Goal: Use online tool/utility: Use online tool/utility

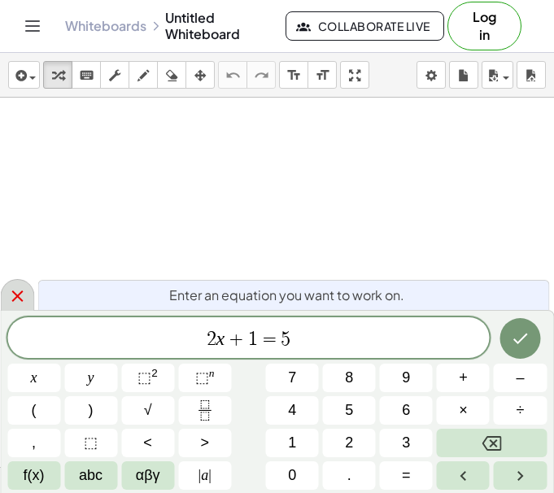
click at [14, 293] on icon at bounding box center [16, 295] width 11 height 11
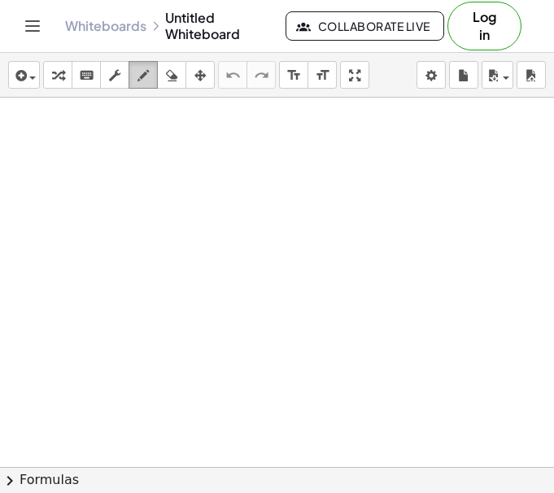
click at [143, 73] on icon "button" at bounding box center [142, 76] width 11 height 20
drag, startPoint x: 47, startPoint y: 129, endPoint x: 72, endPoint y: 182, distance: 58.5
click at [72, 182] on div at bounding box center [277, 467] width 554 height 738
drag, startPoint x: 95, startPoint y: 115, endPoint x: 76, endPoint y: 124, distance: 20.7
click at [76, 124] on div at bounding box center [277, 467] width 554 height 738
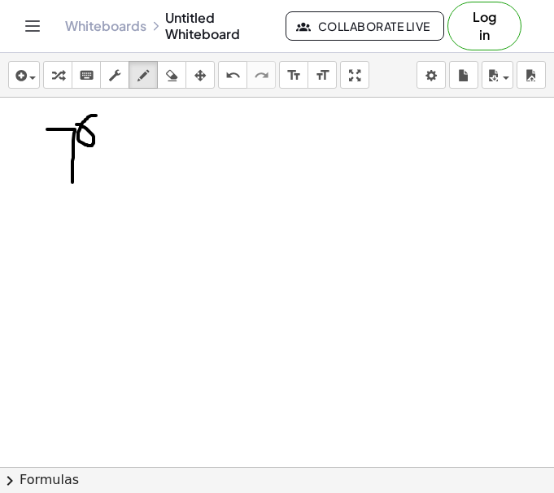
drag, startPoint x: 123, startPoint y: 155, endPoint x: 144, endPoint y: 155, distance: 21.1
click at [144, 155] on div at bounding box center [277, 467] width 554 height 738
drag, startPoint x: 148, startPoint y: 168, endPoint x: 130, endPoint y: 168, distance: 17.9
click at [147, 168] on div at bounding box center [277, 467] width 554 height 738
drag, startPoint x: 148, startPoint y: 169, endPoint x: 130, endPoint y: 169, distance: 17.9
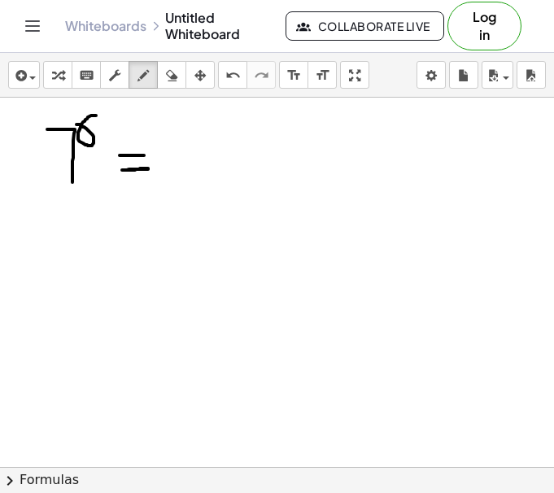
click at [130, 169] on div at bounding box center [277, 467] width 554 height 738
drag, startPoint x: 168, startPoint y: 138, endPoint x: 193, endPoint y: 193, distance: 59.7
click at [193, 193] on div at bounding box center [277, 467] width 554 height 738
drag, startPoint x: 231, startPoint y: 160, endPoint x: 216, endPoint y: 174, distance: 20.1
click at [216, 174] on div at bounding box center [277, 467] width 554 height 738
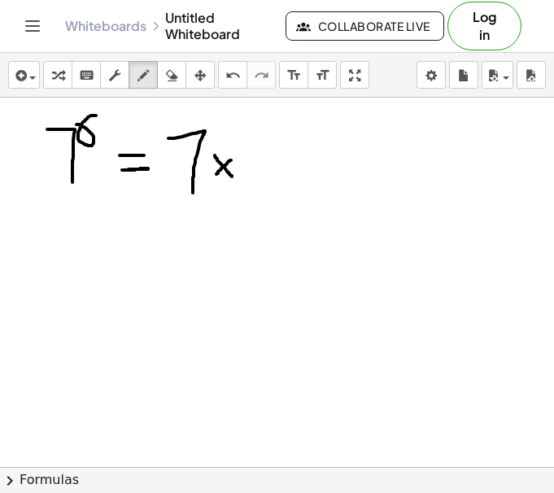
drag, startPoint x: 215, startPoint y: 155, endPoint x: 236, endPoint y: 180, distance: 32.3
click at [236, 180] on div at bounding box center [277, 467] width 554 height 738
drag, startPoint x: 234, startPoint y: 141, endPoint x: 263, endPoint y: 194, distance: 61.1
click at [263, 194] on div at bounding box center [277, 467] width 554 height 738
drag, startPoint x: 293, startPoint y: 165, endPoint x: 279, endPoint y: 178, distance: 19.6
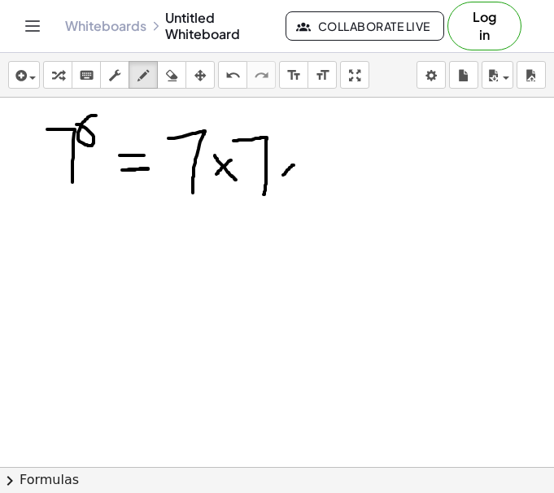
click at [279, 178] on div at bounding box center [277, 467] width 554 height 738
drag, startPoint x: 280, startPoint y: 163, endPoint x: 293, endPoint y: 183, distance: 24.1
click at [293, 183] on div at bounding box center [277, 467] width 554 height 738
drag, startPoint x: 292, startPoint y: 141, endPoint x: 315, endPoint y: 187, distance: 51.3
click at [315, 187] on div at bounding box center [277, 467] width 554 height 738
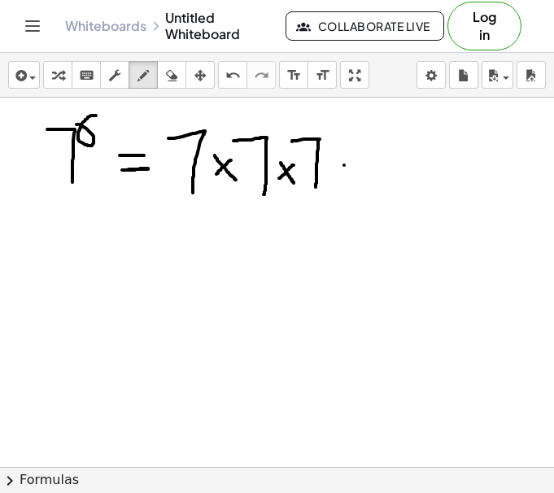
drag, startPoint x: 344, startPoint y: 165, endPoint x: 328, endPoint y: 180, distance: 21.8
click at [328, 180] on div at bounding box center [277, 467] width 554 height 738
drag, startPoint x: 330, startPoint y: 165, endPoint x: 349, endPoint y: 178, distance: 23.4
click at [349, 178] on div at bounding box center [277, 467] width 554 height 738
drag, startPoint x: 349, startPoint y: 145, endPoint x: 376, endPoint y: 192, distance: 53.9
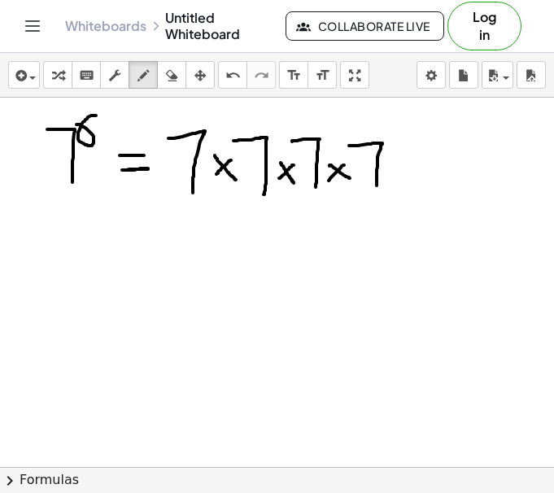
click at [376, 192] on div at bounding box center [277, 467] width 554 height 738
drag, startPoint x: 395, startPoint y: 163, endPoint x: 384, endPoint y: 177, distance: 18.0
click at [384, 177] on div at bounding box center [277, 467] width 554 height 738
drag, startPoint x: 384, startPoint y: 164, endPoint x: 399, endPoint y: 178, distance: 20.7
click at [399, 178] on div at bounding box center [277, 467] width 554 height 738
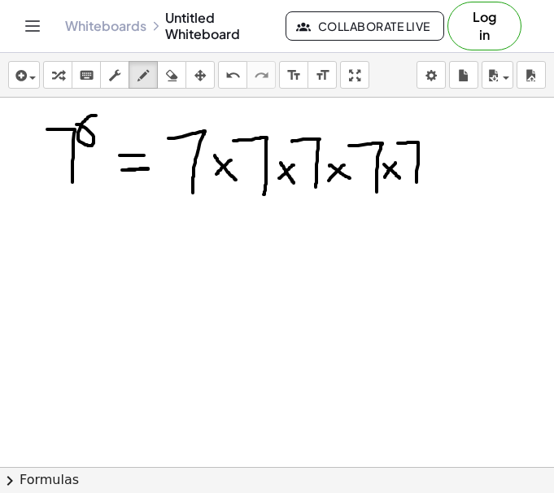
drag, startPoint x: 397, startPoint y: 143, endPoint x: 416, endPoint y: 192, distance: 52.2
click at [416, 192] on div at bounding box center [277, 467] width 554 height 738
drag, startPoint x: 448, startPoint y: 171, endPoint x: 432, endPoint y: 184, distance: 20.3
click at [434, 183] on div at bounding box center [277, 467] width 554 height 738
drag, startPoint x: 431, startPoint y: 169, endPoint x: 454, endPoint y: 180, distance: 25.1
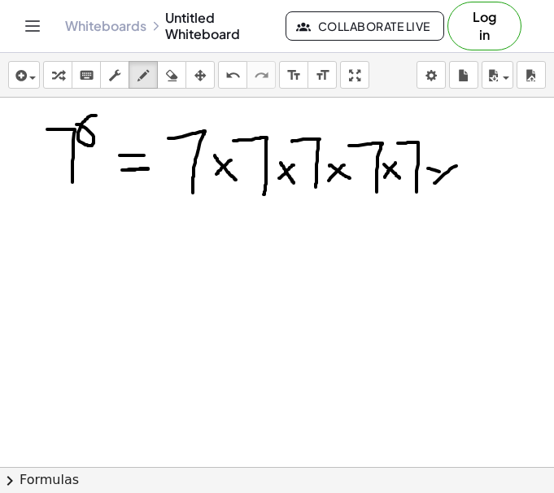
click at [454, 180] on div at bounding box center [277, 467] width 554 height 738
drag, startPoint x: 460, startPoint y: 141, endPoint x: 475, endPoint y: 191, distance: 51.7
click at [475, 191] on div at bounding box center [277, 467] width 554 height 738
drag, startPoint x: 194, startPoint y: 211, endPoint x: 261, endPoint y: 210, distance: 66.7
click at [261, 210] on div at bounding box center [277, 467] width 554 height 738
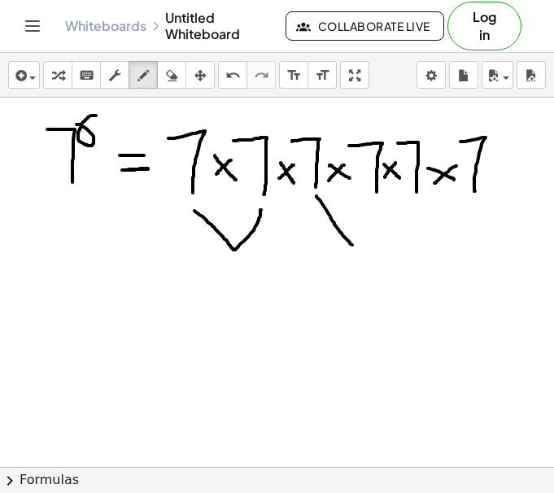
drag, startPoint x: 316, startPoint y: 196, endPoint x: 364, endPoint y: 232, distance: 59.8
click at [364, 232] on div at bounding box center [277, 467] width 554 height 738
drag, startPoint x: 374, startPoint y: 206, endPoint x: 361, endPoint y: 240, distance: 35.8
click at [361, 240] on div at bounding box center [277, 467] width 554 height 738
drag, startPoint x: 418, startPoint y: 206, endPoint x: 476, endPoint y: 208, distance: 58.5
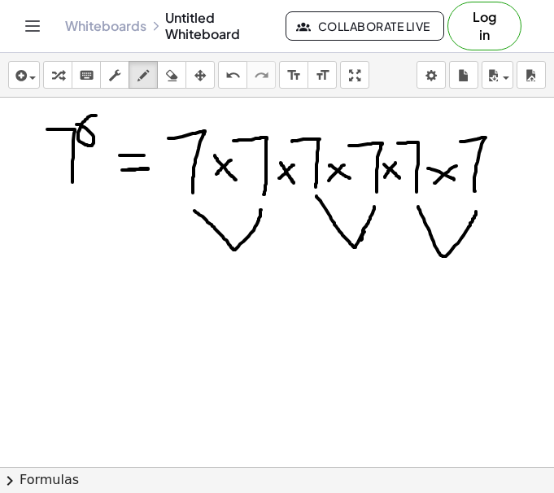
click at [476, 208] on div at bounding box center [277, 467] width 554 height 738
drag, startPoint x: 209, startPoint y: 275, endPoint x: 225, endPoint y: 303, distance: 32.8
click at [225, 303] on div at bounding box center [277, 467] width 554 height 738
drag, startPoint x: 209, startPoint y: 291, endPoint x: 206, endPoint y: 330, distance: 39.1
click at [206, 330] on div at bounding box center [277, 467] width 554 height 738
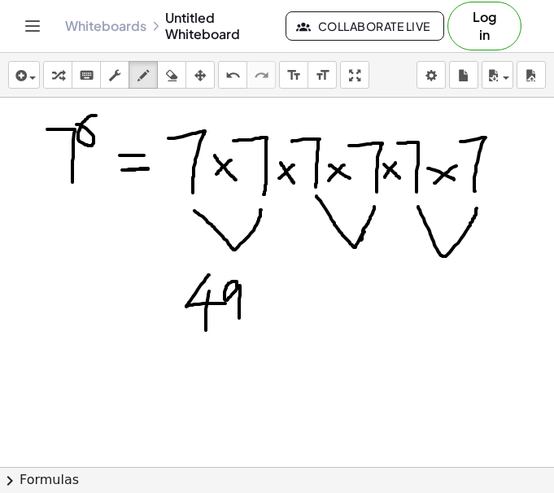
drag, startPoint x: 237, startPoint y: 283, endPoint x: 240, endPoint y: 323, distance: 40.8
click at [240, 323] on div at bounding box center [277, 467] width 554 height 738
drag, startPoint x: 273, startPoint y: 302, endPoint x: 262, endPoint y: 312, distance: 15.0
click at [261, 315] on div at bounding box center [277, 467] width 554 height 738
drag, startPoint x: 270, startPoint y: 294, endPoint x: 285, endPoint y: 319, distance: 28.9
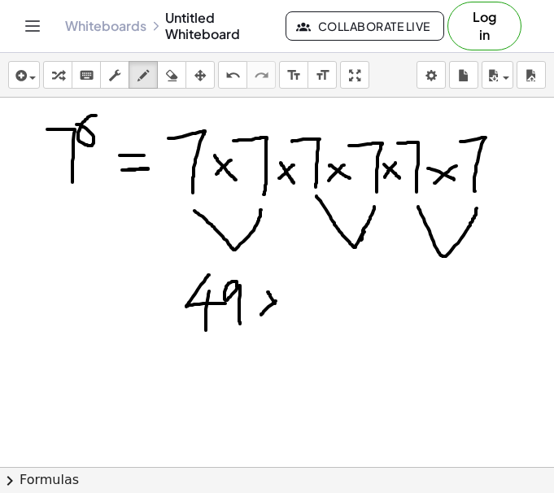
click at [285, 319] on div at bounding box center [277, 467] width 554 height 738
drag
click at [344, 306] on div at bounding box center [277, 467] width 554 height 738
click at [329, 323] on div at bounding box center [277, 467] width 554 height 738
click at [362, 324] on div at bounding box center [277, 467] width 554 height 738
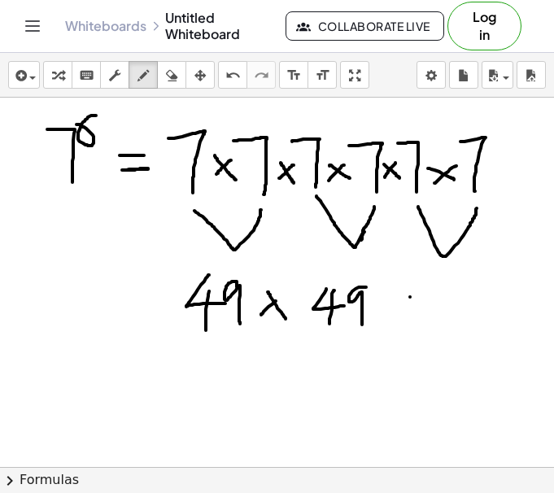
click at [393, 315] on div at bounding box center [277, 467] width 554 height 738
click at [410, 317] on div at bounding box center [277, 467] width 554 height 738
click at [457, 306] on div at bounding box center [277, 467] width 554 height 738
click at [441, 328] on div at bounding box center [277, 467] width 554 height 738
click at [467, 324] on div at bounding box center [277, 467] width 554 height 738
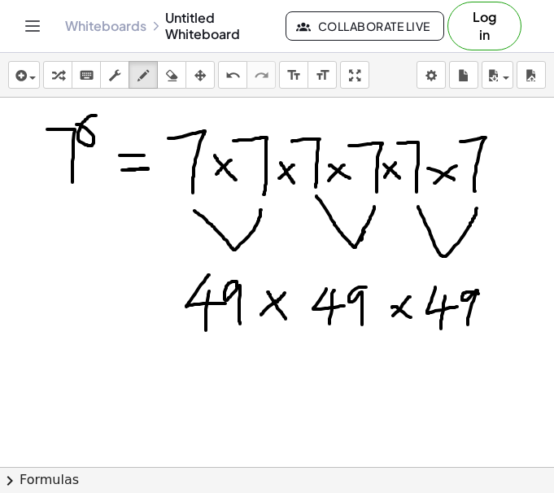
click at [271, 309] on div at bounding box center [277, 467] width 554 height 738
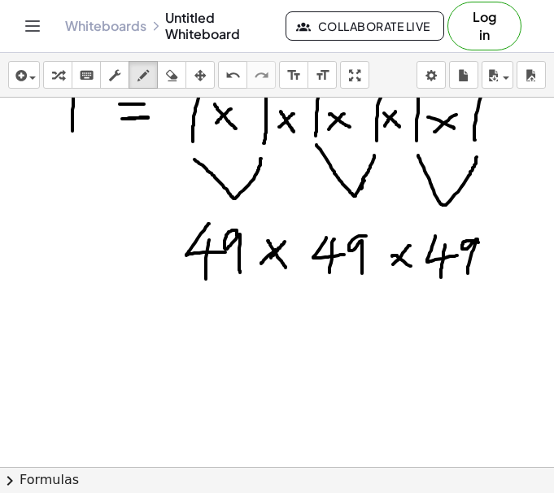
scroll to position [54, 0]
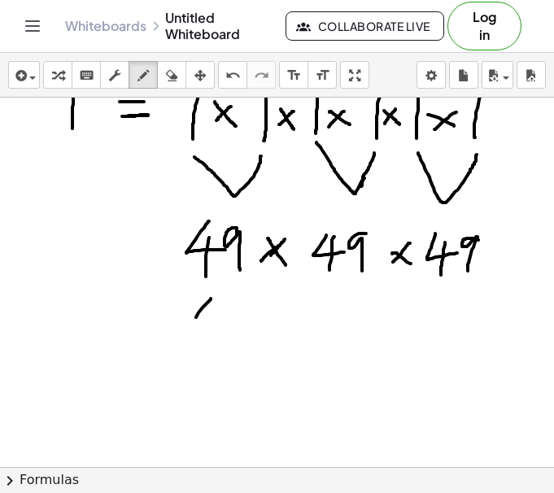
click at [223, 327] on div at bounding box center [277, 413] width 554 height 738
click at [215, 345] on div at bounding box center [277, 413] width 554 height 738
click at [241, 343] on div at bounding box center [277, 413] width 554 height 738
click at [215, 371] on div at bounding box center [277, 413] width 554 height 738
click at [194, 394] on div at bounding box center [277, 413] width 554 height 738
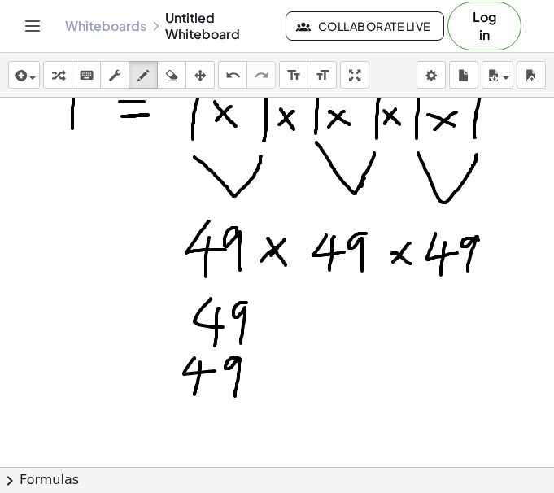
click at [235, 396] on div at bounding box center [277, 413] width 554 height 738
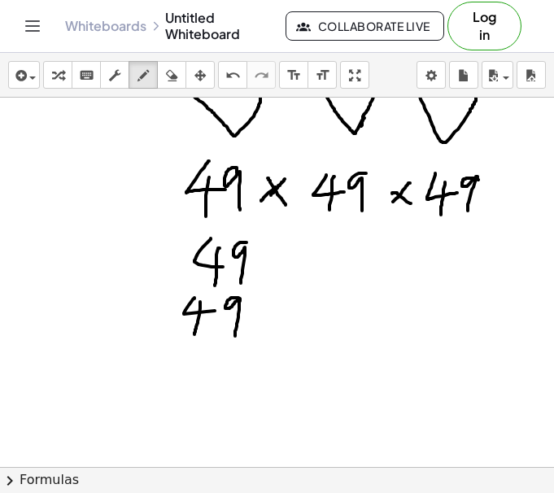
scroll to position [116, 0]
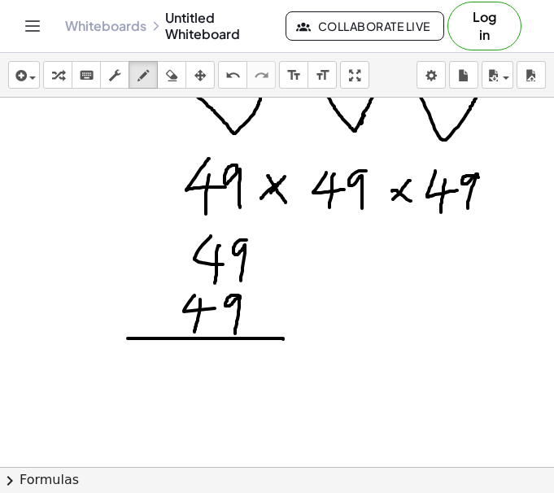
click at [283, 339] on div at bounding box center [277, 350] width 554 height 738
click at [232, 386] on div at bounding box center [277, 350] width 554 height 738
click at [158, 214] on div at bounding box center [277, 350] width 554 height 738
drag, startPoint x: 167, startPoint y: 359, endPoint x: 177, endPoint y: 378, distance: 21.1
click at [177, 378] on div at bounding box center [277, 350] width 554 height 738
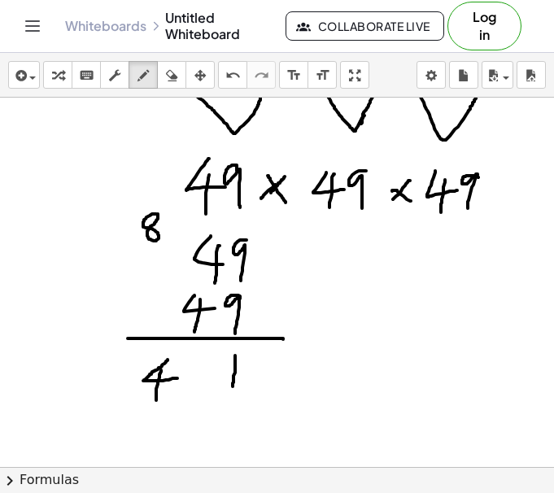
drag, startPoint x: 160, startPoint y: 373, endPoint x: 161, endPoint y: 396, distance: 22.8
click at [156, 402] on div at bounding box center [277, 350] width 554 height 738
drag, startPoint x: 198, startPoint y: 363, endPoint x: 210, endPoint y: 375, distance: 16.7
click at [210, 375] on div at bounding box center [277, 350] width 554 height 738
drag, startPoint x: 200, startPoint y: 365, endPoint x: 196, endPoint y: 393, distance: 28.7
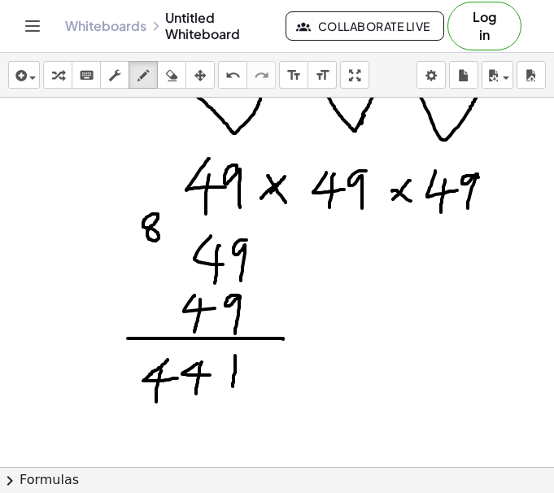
click at [196, 393] on div at bounding box center [277, 350] width 554 height 738
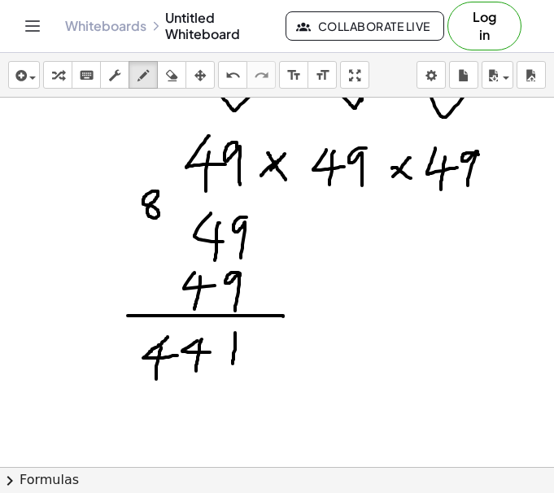
scroll to position [140, 0]
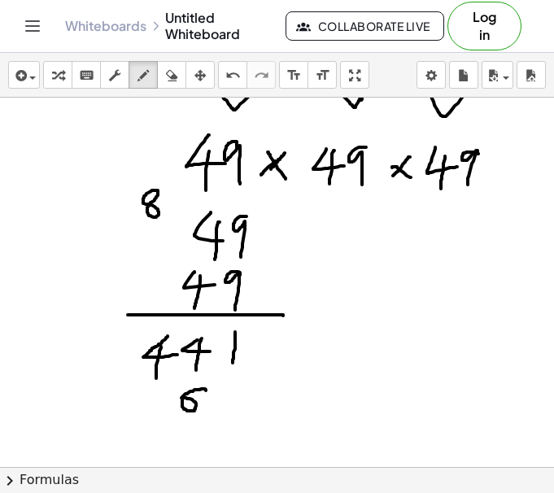
drag, startPoint x: 206, startPoint y: 390, endPoint x: 181, endPoint y: 397, distance: 25.5
click at [181, 397] on div at bounding box center [277, 327] width 554 height 738
click at [179, 231] on div at bounding box center [277, 327] width 554 height 738
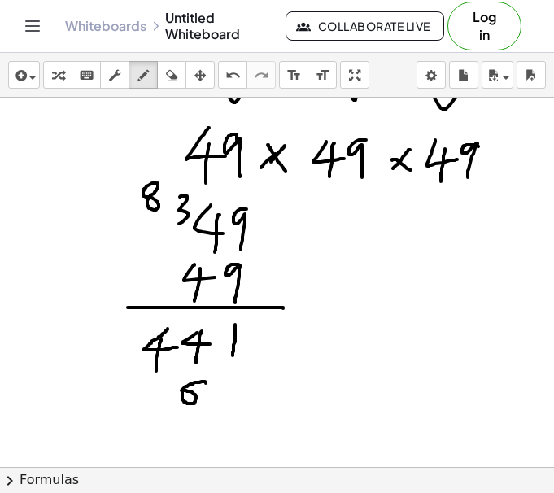
scroll to position [150, 0]
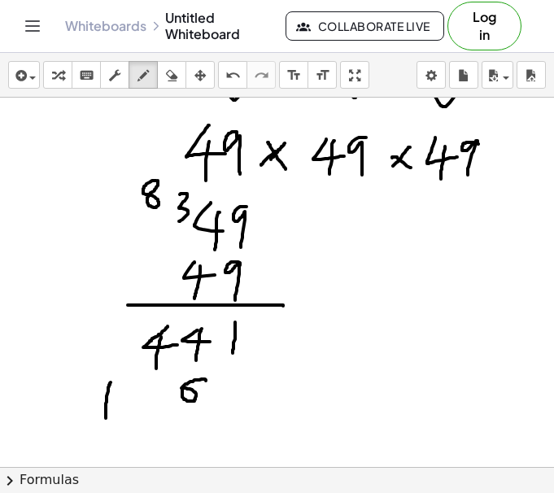
drag, startPoint x: 109, startPoint y: 384, endPoint x: 106, endPoint y: 422, distance: 37.5
click at [106, 422] on div at bounding box center [277, 317] width 554 height 738
drag, startPoint x: 150, startPoint y: 389, endPoint x: 139, endPoint y: 429, distance: 42.2
click at [139, 429] on div at bounding box center [277, 317] width 554 height 738
drag, startPoint x: 75, startPoint y: 433, endPoint x: 263, endPoint y: 432, distance: 188.6
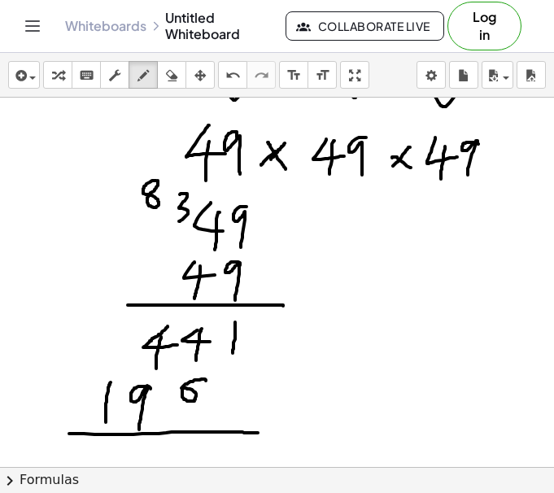
click at [263, 432] on div at bounding box center [277, 317] width 554 height 738
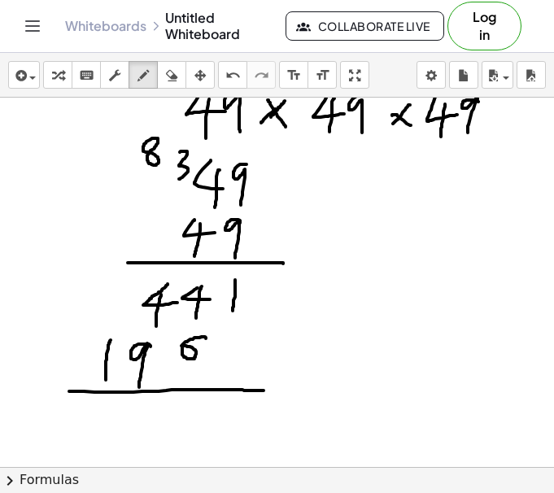
scroll to position [193, 0]
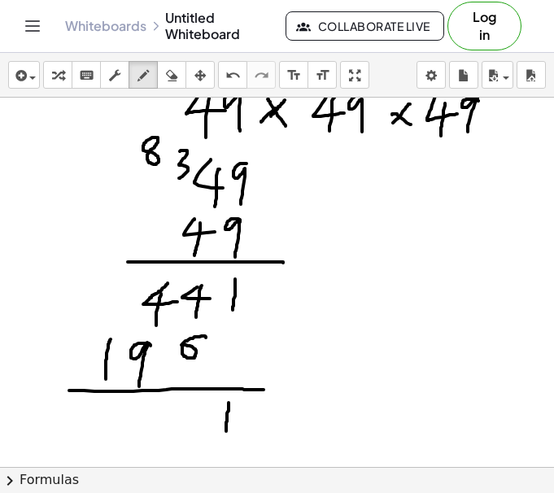
drag, startPoint x: 228, startPoint y: 402, endPoint x: 226, endPoint y: 431, distance: 28.6
click at [226, 431] on div at bounding box center [277, 274] width 554 height 738
click at [182, 403] on div at bounding box center [277, 274] width 554 height 738
drag, startPoint x: 178, startPoint y: 265, endPoint x: 178, endPoint y: 280, distance: 15.4
click at [178, 280] on div at bounding box center [277, 274] width 554 height 738
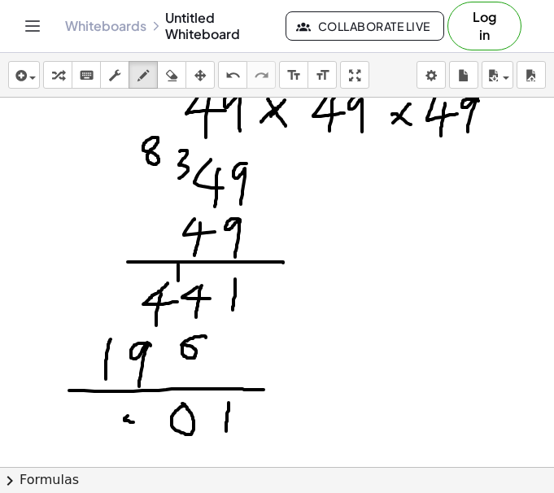
drag, startPoint x: 128, startPoint y: 415, endPoint x: 158, endPoint y: 423, distance: 31.9
click at [158, 423] on div at bounding box center [277, 274] width 554 height 738
drag, startPoint x: 145, startPoint y: 414, endPoint x: 135, endPoint y: 447, distance: 35.0
click at [135, 447] on div at bounding box center [277, 274] width 554 height 738
drag, startPoint x: 114, startPoint y: 303, endPoint x: 112, endPoint y: 322, distance: 18.8
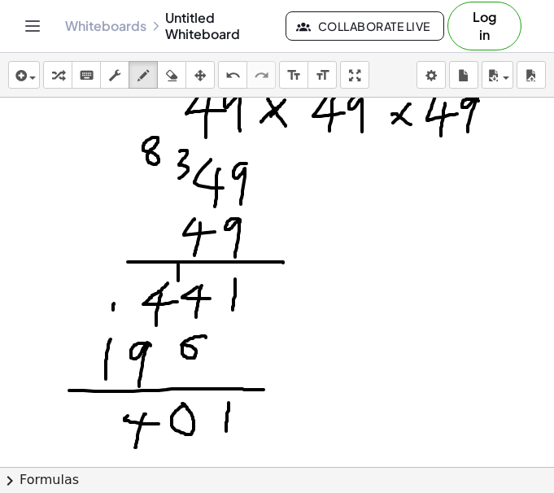
click at [112, 322] on div at bounding box center [277, 274] width 554 height 738
drag, startPoint x: 95, startPoint y: 418, endPoint x: 121, endPoint y: 444, distance: 36.8
click at [121, 444] on div at bounding box center [277, 274] width 554 height 738
drag, startPoint x: 67, startPoint y: 458, endPoint x: 250, endPoint y: 453, distance: 182.9
click at [250, 453] on div at bounding box center [277, 274] width 554 height 738
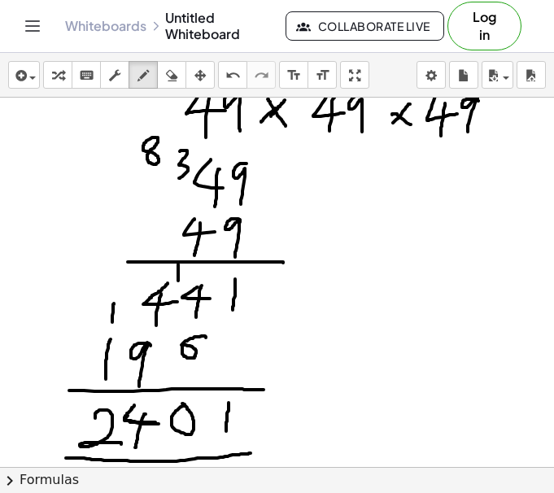
drag, startPoint x: 134, startPoint y: 405, endPoint x: 155, endPoint y: 422, distance: 27.2
click at [155, 422] on div at bounding box center [277, 274] width 554 height 738
drag, startPoint x: 145, startPoint y: 409, endPoint x: 138, endPoint y: 437, distance: 29.2
click at [138, 437] on div at bounding box center [277, 274] width 554 height 738
drag, startPoint x: 361, startPoint y: 201, endPoint x: 397, endPoint y: 223, distance: 42.7
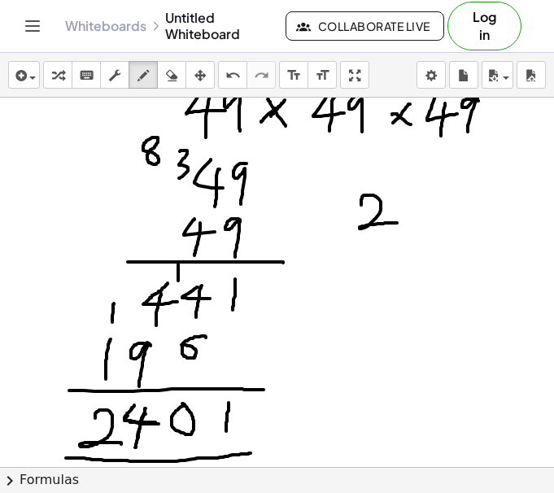
click at [397, 223] on div at bounding box center [277, 274] width 554 height 738
drag, startPoint x: 408, startPoint y: 197, endPoint x: 426, endPoint y: 211, distance: 22.6
click at [426, 211] on div at bounding box center [277, 274] width 554 height 738
drag, startPoint x: 414, startPoint y: 206, endPoint x: 414, endPoint y: 229, distance: 22.8
click at [413, 229] on div at bounding box center [277, 274] width 554 height 738
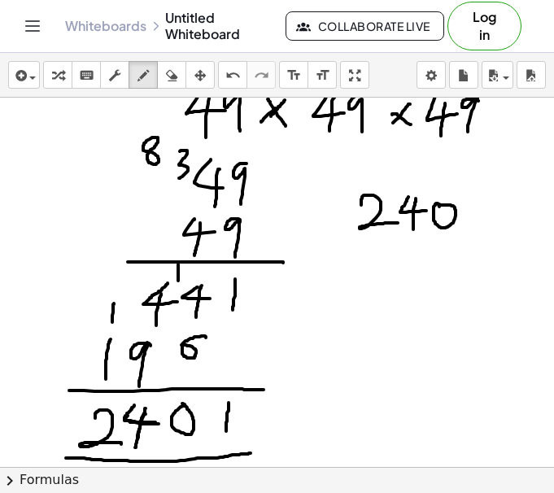
click at [437, 205] on div at bounding box center [277, 274] width 554 height 738
drag, startPoint x: 471, startPoint y: 202, endPoint x: 468, endPoint y: 230, distance: 28.6
click at [468, 230] on div at bounding box center [277, 274] width 554 height 738
drag, startPoint x: 330, startPoint y: 267, endPoint x: 315, endPoint y: 288, distance: 25.0
click at [315, 288] on div at bounding box center [277, 274] width 554 height 738
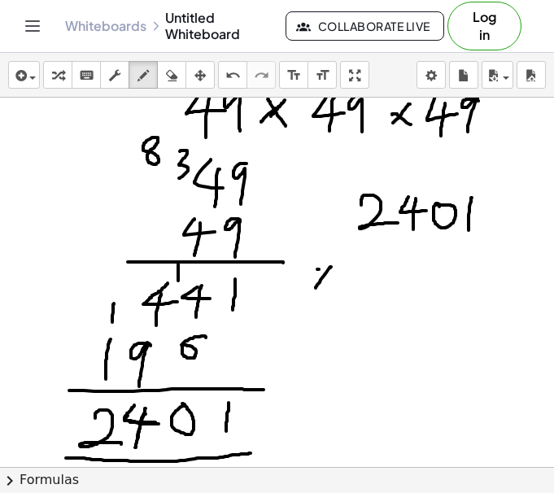
drag, startPoint x: 318, startPoint y: 269, endPoint x: 337, endPoint y: 283, distance: 23.9
click at [337, 283] on div at bounding box center [277, 274] width 554 height 738
drag, startPoint x: 438, startPoint y: 244, endPoint x: 444, endPoint y: 263, distance: 20.3
click at [443, 263] on div at bounding box center [277, 274] width 554 height 738
drag, startPoint x: 440, startPoint y: 252, endPoint x: 440, endPoint y: 283, distance: 30.9
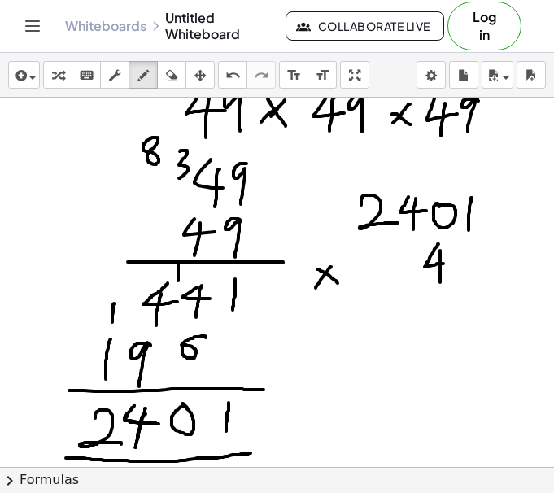
click at [440, 283] on div at bounding box center [277, 274] width 554 height 738
drag, startPoint x: 462, startPoint y: 246, endPoint x: 468, endPoint y: 280, distance: 34.0
click at [468, 280] on div at bounding box center [277, 274] width 554 height 738
drag, startPoint x: 335, startPoint y: 299, endPoint x: 504, endPoint y: 293, distance: 169.2
click at [504, 293] on div at bounding box center [277, 274] width 554 height 738
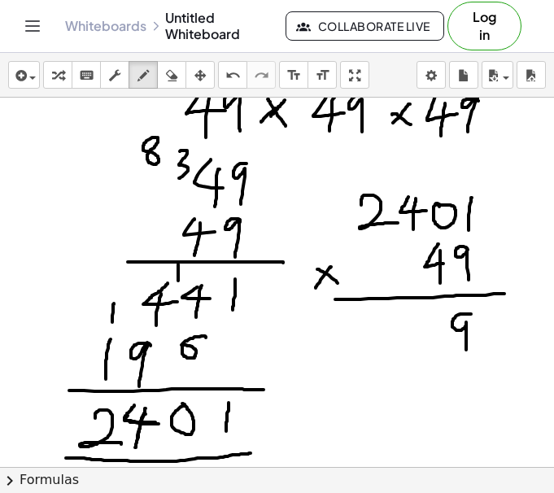
drag, startPoint x: 471, startPoint y: 314, endPoint x: 466, endPoint y: 354, distance: 40.1
click at [466, 354] on div at bounding box center [277, 274] width 554 height 738
click at [427, 322] on div at bounding box center [277, 274] width 554 height 738
drag, startPoint x: 399, startPoint y: 328, endPoint x: 376, endPoint y: 340, distance: 26.5
click at [376, 340] on div at bounding box center [277, 274] width 554 height 738
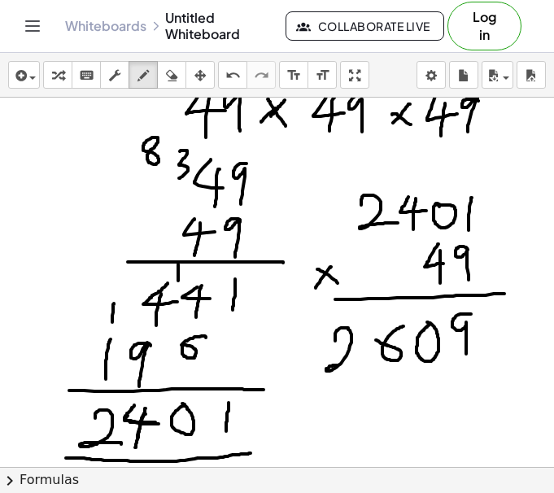
drag, startPoint x: 335, startPoint y: 339, endPoint x: 358, endPoint y: 366, distance: 35.7
click at [358, 366] on div at bounding box center [277, 274] width 554 height 738
drag, startPoint x: 369, startPoint y: 331, endPoint x: 369, endPoint y: 366, distance: 34.9
click at [369, 366] on div at bounding box center [277, 274] width 554 height 738
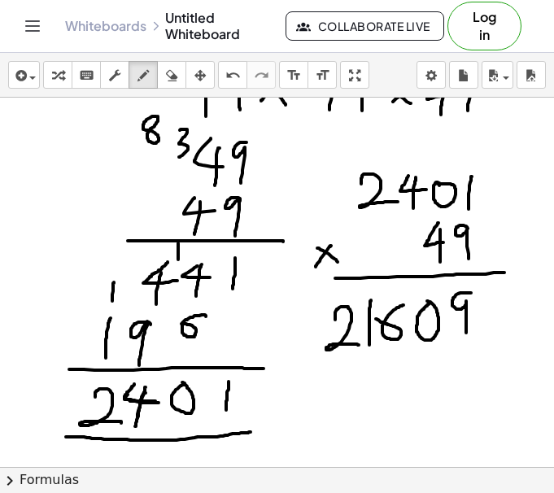
scroll to position [215, 0]
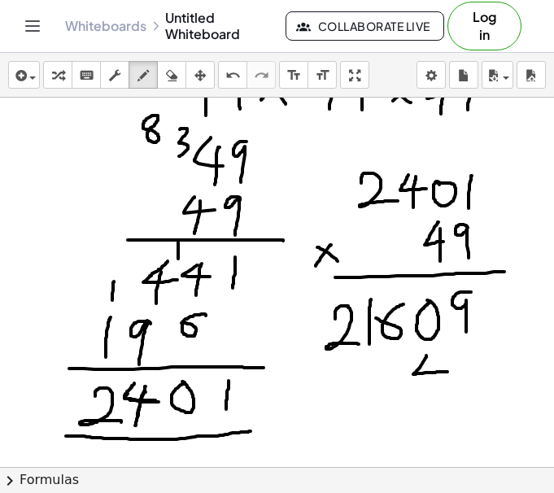
drag, startPoint x: 426, startPoint y: 355, endPoint x: 448, endPoint y: 371, distance: 27.3
click at [448, 371] on div at bounding box center [277, 252] width 554 height 738
drag, startPoint x: 430, startPoint y: 361, endPoint x: 430, endPoint y: 398, distance: 37.4
click at [430, 398] on div at bounding box center [277, 252] width 554 height 738
click at [392, 362] on div at bounding box center [277, 252] width 554 height 738
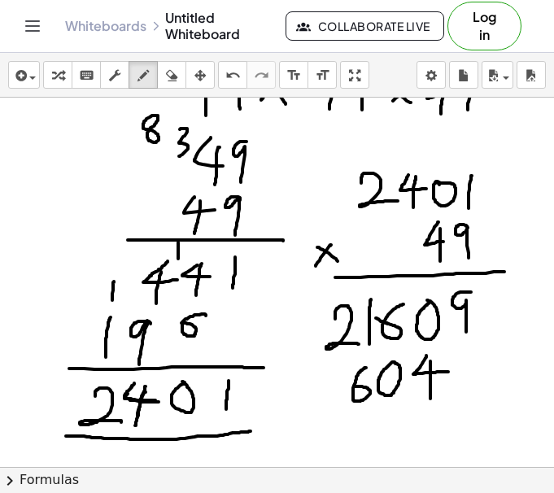
drag, startPoint x: 364, startPoint y: 368, endPoint x: 354, endPoint y: 386, distance: 20.8
click at [354, 386] on div at bounding box center [277, 252] width 554 height 738
drag, startPoint x: 374, startPoint y: 141, endPoint x: 374, endPoint y: 163, distance: 21.9
click at [374, 163] on div at bounding box center [277, 252] width 554 height 738
drag, startPoint x: 337, startPoint y: 370, endPoint x: 338, endPoint y: 405, distance: 35.0
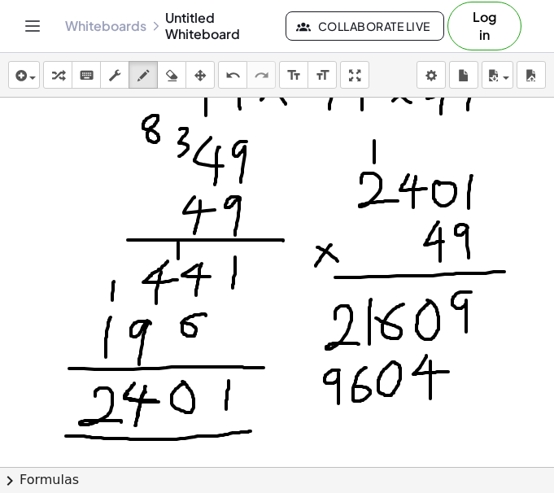
click at [338, 405] on div at bounding box center [277, 252] width 554 height 738
drag, startPoint x: 307, startPoint y: 411, endPoint x: 508, endPoint y: 411, distance: 200.8
click at [508, 411] on div at bounding box center [277, 252] width 554 height 738
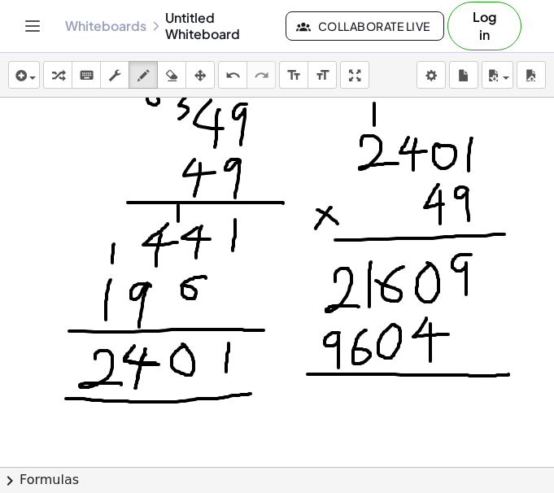
scroll to position [262, 0]
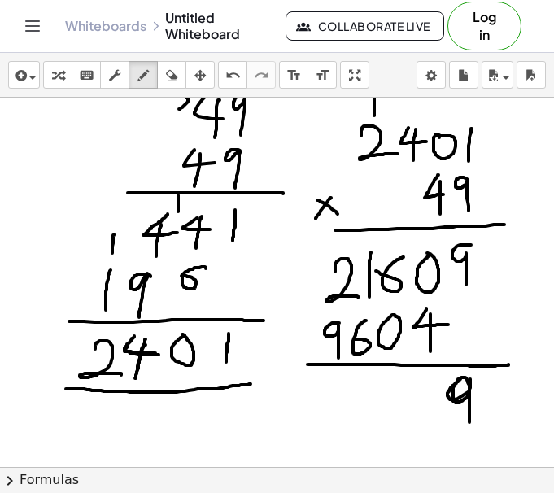
drag, startPoint x: 463, startPoint y: 377, endPoint x: 469, endPoint y: 423, distance: 45.9
click at [469, 423] on div at bounding box center [277, 205] width 554 height 738
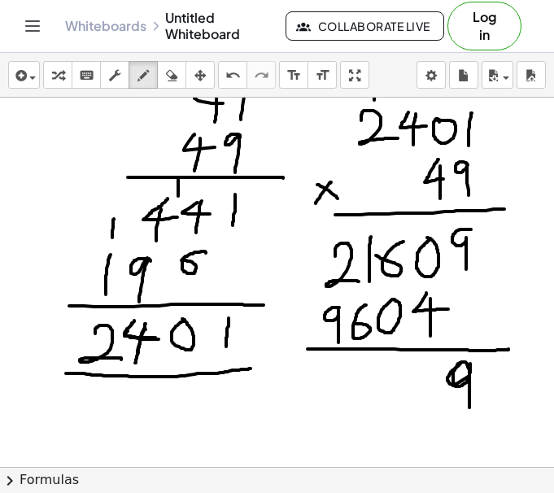
scroll to position [278, 0]
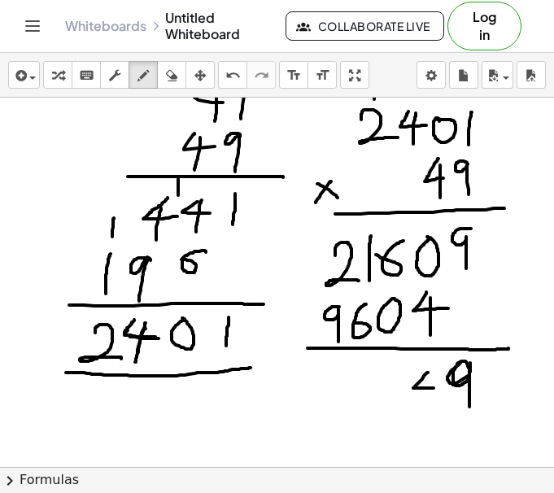
drag, startPoint x: 428, startPoint y: 372, endPoint x: 436, endPoint y: 388, distance: 17.5
click at [436, 388] on div at bounding box center [277, 189] width 554 height 738
drag, startPoint x: 429, startPoint y: 376, endPoint x: 427, endPoint y: 411, distance: 35.0
click at [427, 411] on div at bounding box center [277, 189] width 554 height 738
drag, startPoint x: 397, startPoint y: 375, endPoint x: 385, endPoint y: 392, distance: 20.5
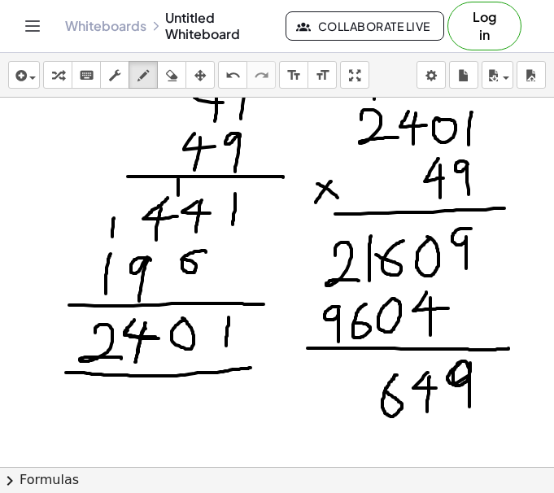
click at [385, 392] on div at bounding box center [277, 189] width 554 height 738
drag, startPoint x: 354, startPoint y: 382, endPoint x: 363, endPoint y: 416, distance: 35.5
click at [363, 416] on div at bounding box center [277, 189] width 554 height 738
drag, startPoint x: 310, startPoint y: 382, endPoint x: 310, endPoint y: 412, distance: 30.1
click at [310, 412] on div at bounding box center [277, 189] width 554 height 738
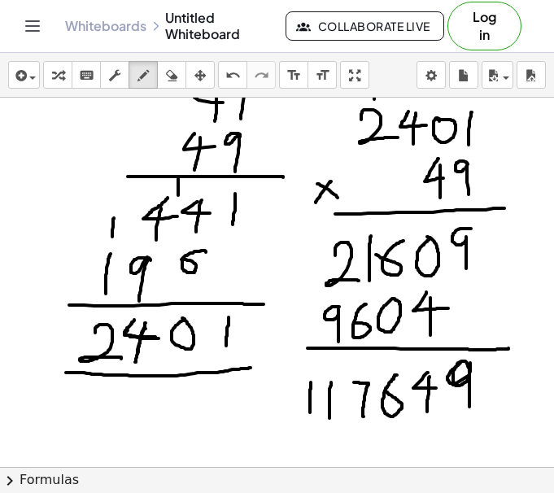
drag, startPoint x: 331, startPoint y: 382, endPoint x: 330, endPoint y: 421, distance: 39.0
click at [330, 421] on div at bounding box center [277, 189] width 554 height 738
drag, startPoint x: 292, startPoint y: 429, endPoint x: 514, endPoint y: 424, distance: 221.9
click at [514, 424] on div at bounding box center [277, 189] width 554 height 738
click at [530, 297] on div at bounding box center [277, 189] width 554 height 738
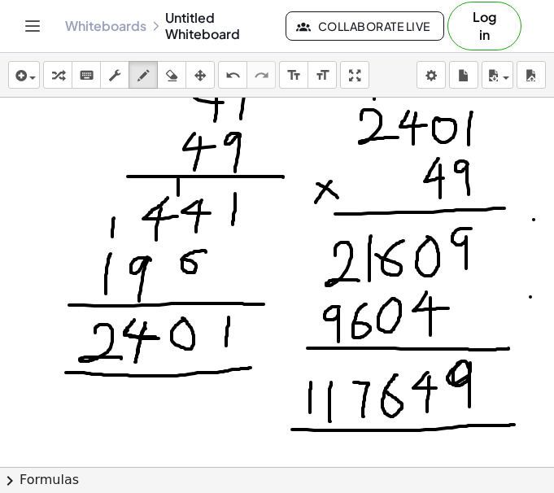
click at [533, 219] on div at bounding box center [277, 189] width 554 height 738
click at [182, 72] on div "button" at bounding box center [171, 75] width 21 height 20
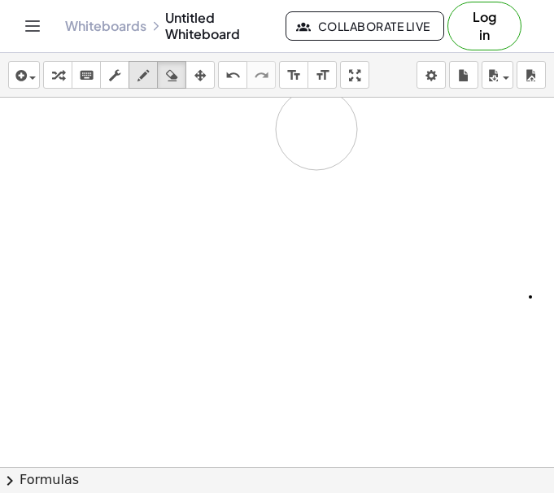
drag, startPoint x: 271, startPoint y: 114, endPoint x: 150, endPoint y: 83, distance: 125.0
click at [315, 129] on div at bounding box center [277, 189] width 554 height 738
click at [145, 80] on icon "button" at bounding box center [142, 76] width 11 height 20
drag, startPoint x: 127, startPoint y: 158, endPoint x: 134, endPoint y: 185, distance: 27.0
click at [134, 185] on div at bounding box center [277, 189] width 554 height 738
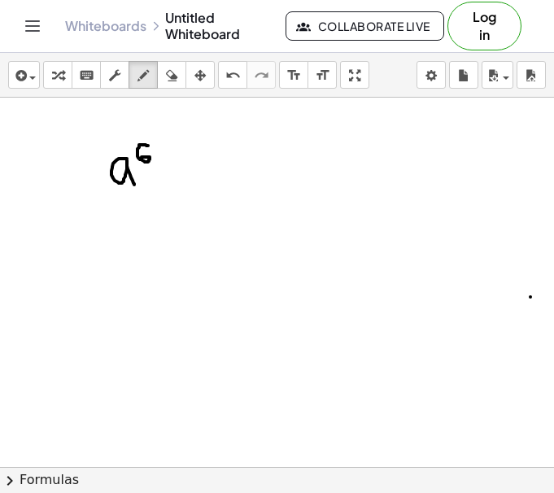
drag, startPoint x: 145, startPoint y: 145, endPoint x: 134, endPoint y: 156, distance: 15.5
click at [134, 156] on div at bounding box center [277, 189] width 554 height 738
drag, startPoint x: 180, startPoint y: 163, endPoint x: 167, endPoint y: 180, distance: 22.1
click at [167, 180] on div at bounding box center [277, 189] width 554 height 738
drag, startPoint x: 167, startPoint y: 165, endPoint x: 188, endPoint y: 184, distance: 28.2
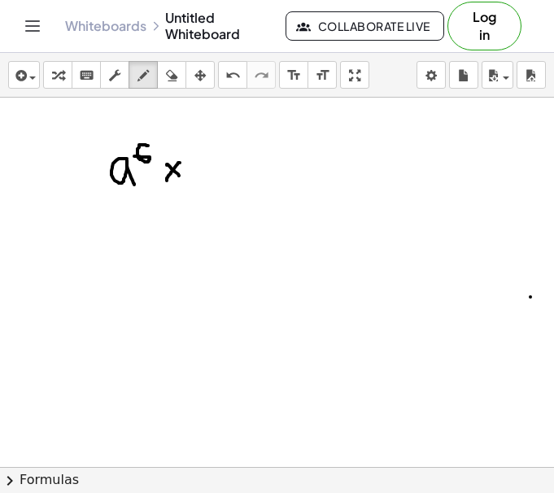
click at [188, 184] on div at bounding box center [277, 189] width 554 height 738
drag, startPoint x: 202, startPoint y: 160, endPoint x: 219, endPoint y: 166, distance: 17.2
click at [215, 185] on div at bounding box center [277, 189] width 554 height 738
drag, startPoint x: 219, startPoint y: 154, endPoint x: 228, endPoint y: 154, distance: 9.8
click at [228, 154] on div at bounding box center [277, 189] width 554 height 738
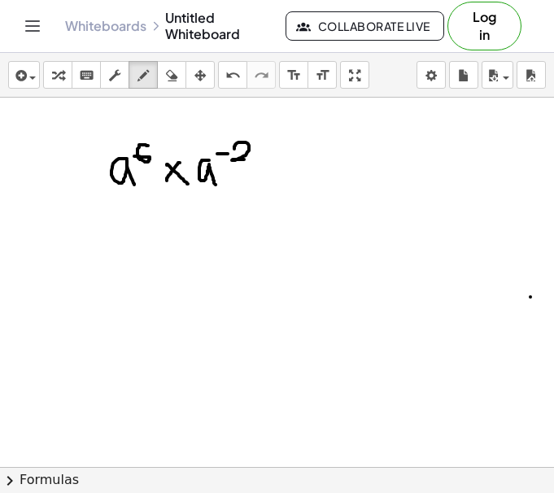
drag, startPoint x: 234, startPoint y: 149, endPoint x: 252, endPoint y: 159, distance: 20.8
click at [252, 159] on div at bounding box center [277, 189] width 554 height 738
drag, startPoint x: 137, startPoint y: 245, endPoint x: 137, endPoint y: 268, distance: 23.6
click at [137, 268] on div at bounding box center [277, 189] width 554 height 738
drag, startPoint x: 150, startPoint y: 248, endPoint x: 165, endPoint y: 250, distance: 14.8
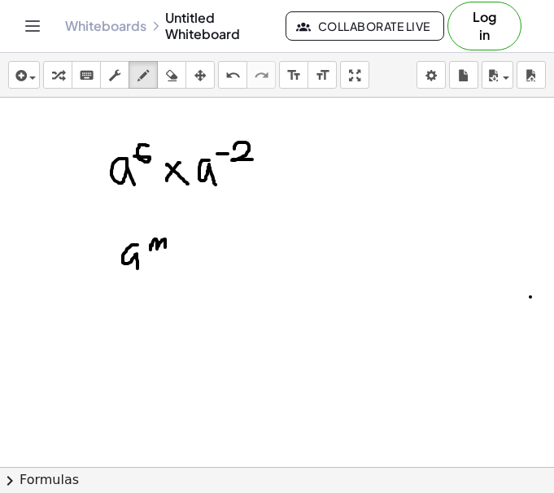
click at [165, 250] on div at bounding box center [277, 189] width 554 height 738
drag, startPoint x: 181, startPoint y: 254, endPoint x: 170, endPoint y: 267, distance: 17.3
click at [170, 267] on div at bounding box center [277, 189] width 554 height 738
drag, startPoint x: 171, startPoint y: 257, endPoint x: 181, endPoint y: 263, distance: 12.4
click at [180, 263] on div at bounding box center [277, 189] width 554 height 738
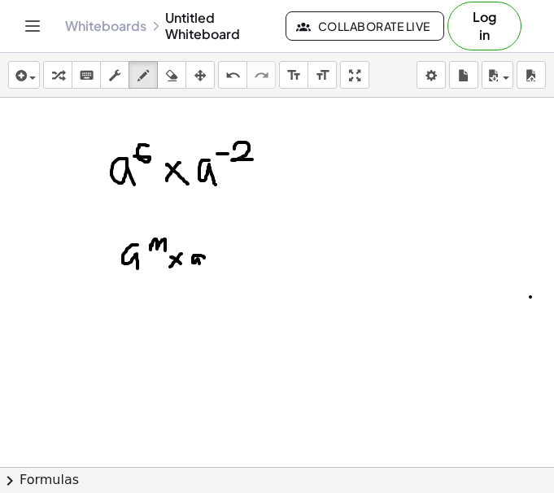
drag, startPoint x: 204, startPoint y: 257, endPoint x: 203, endPoint y: 277, distance: 20.3
click at [203, 277] on div at bounding box center [277, 189] width 554 height 738
drag, startPoint x: 211, startPoint y: 247, endPoint x: 223, endPoint y: 250, distance: 11.8
click at [223, 250] on div at bounding box center [277, 189] width 554 height 738
drag, startPoint x: 237, startPoint y: 259, endPoint x: 251, endPoint y: 263, distance: 14.4
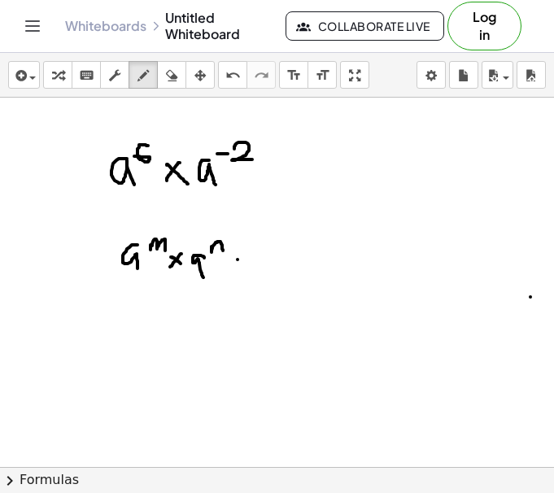
click at [250, 260] on div at bounding box center [277, 189] width 554 height 738
drag, startPoint x: 241, startPoint y: 269, endPoint x: 260, endPoint y: 271, distance: 18.8
click at [258, 271] on div at bounding box center [277, 189] width 554 height 738
drag, startPoint x: 278, startPoint y: 264, endPoint x: 280, endPoint y: 278, distance: 14.0
click at [280, 278] on div at bounding box center [277, 189] width 554 height 738
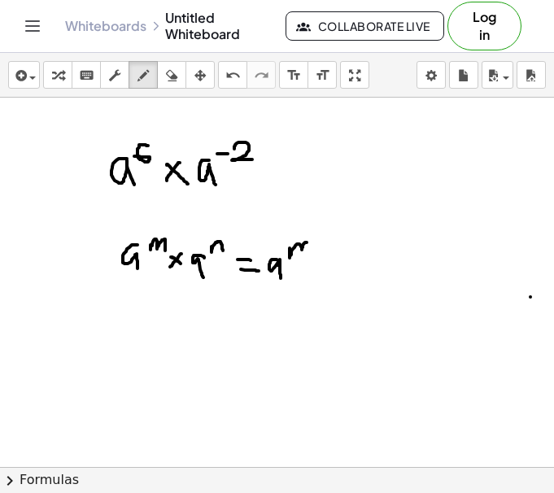
drag, startPoint x: 289, startPoint y: 248, endPoint x: 310, endPoint y: 257, distance: 22.9
click at [310, 257] on div at bounding box center [277, 189] width 554 height 738
drag, startPoint x: 314, startPoint y: 252, endPoint x: 333, endPoint y: 252, distance: 19.5
click at [332, 252] on div at bounding box center [277, 189] width 554 height 738
drag, startPoint x: 322, startPoint y: 246, endPoint x: 324, endPoint y: 261, distance: 14.8
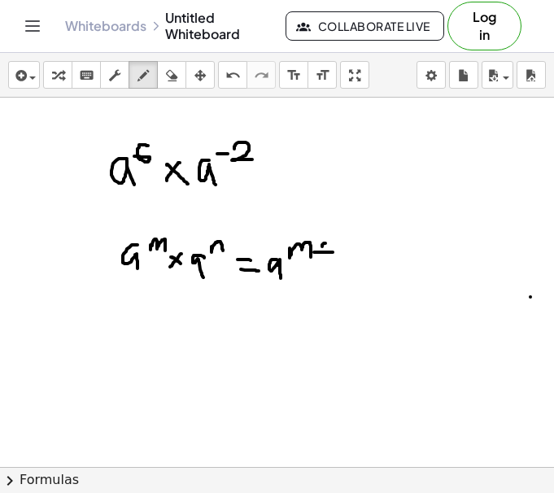
click at [324, 261] on div at bounding box center [277, 189] width 554 height 738
drag, startPoint x: 336, startPoint y: 249, endPoint x: 345, endPoint y: 258, distance: 13.8
click at [345, 258] on div at bounding box center [277, 189] width 554 height 738
drag, startPoint x: 119, startPoint y: 340, endPoint x: 118, endPoint y: 362, distance: 22.0
click at [118, 362] on div at bounding box center [277, 189] width 554 height 738
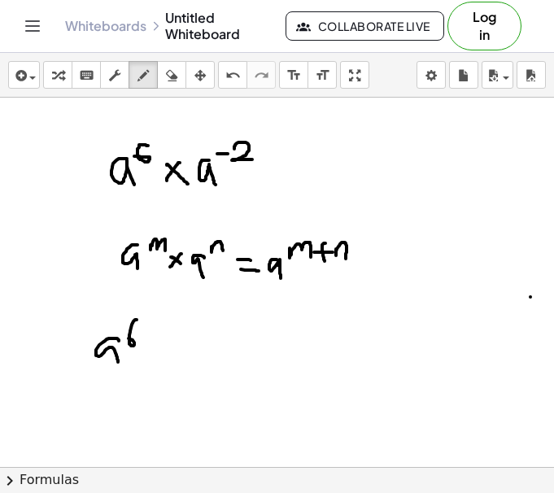
drag, startPoint x: 137, startPoint y: 319, endPoint x: 124, endPoint y: 337, distance: 22.1
click at [124, 337] on div at bounding box center [277, 189] width 554 height 738
drag, startPoint x: 151, startPoint y: 330, endPoint x: 171, endPoint y: 330, distance: 20.3
click at [171, 330] on div at bounding box center [277, 189] width 554 height 738
drag, startPoint x: 163, startPoint y: 321, endPoint x: 159, endPoint y: 342, distance: 21.4
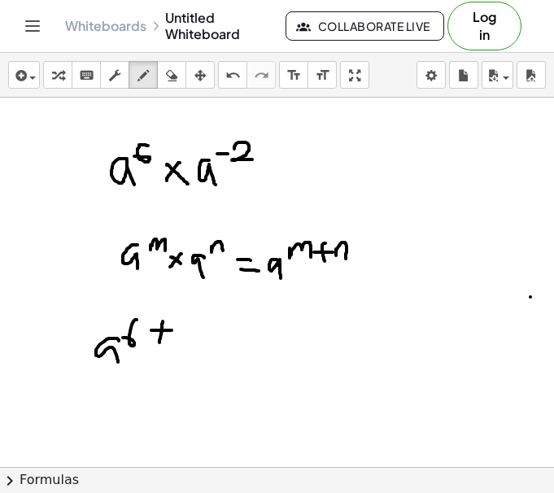
click at [159, 342] on div at bounding box center [277, 189] width 554 height 738
drag, startPoint x: 186, startPoint y: 331, endPoint x: 202, endPoint y: 331, distance: 16.3
click at [202, 331] on div at bounding box center [277, 189] width 554 height 738
drag, startPoint x: 211, startPoint y: 319, endPoint x: 226, endPoint y: 337, distance: 23.7
click at [226, 337] on div at bounding box center [277, 189] width 554 height 738
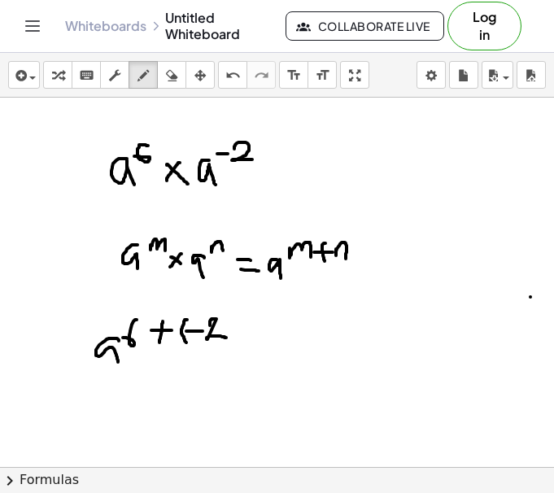
drag, startPoint x: 187, startPoint y: 319, endPoint x: 187, endPoint y: 342, distance: 22.8
click at [187, 342] on div at bounding box center [277, 189] width 554 height 738
drag, startPoint x: 230, startPoint y: 310, endPoint x: 232, endPoint y: 345, distance: 35.0
click at [232, 345] on div at bounding box center [277, 189] width 554 height 738
drag, startPoint x: 119, startPoint y: 401, endPoint x: 135, endPoint y: 402, distance: 15.5
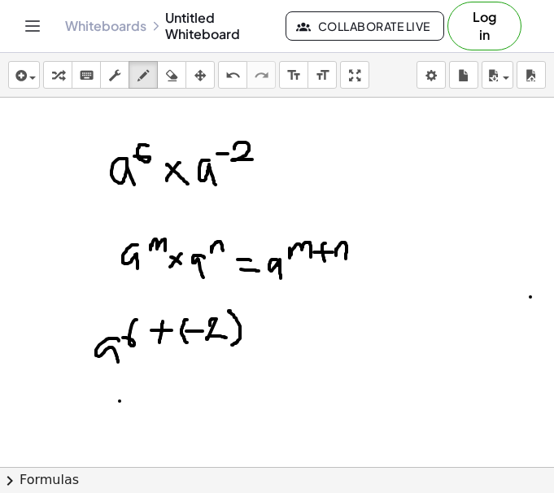
click at [135, 402] on div at bounding box center [277, 189] width 554 height 738
click at [132, 412] on div at bounding box center [277, 189] width 554 height 738
click at [161, 416] on div at bounding box center [277, 189] width 554 height 738
click at [174, 391] on div at bounding box center [277, 189] width 554 height 738
click at [204, 384] on div at bounding box center [277, 189] width 554 height 738
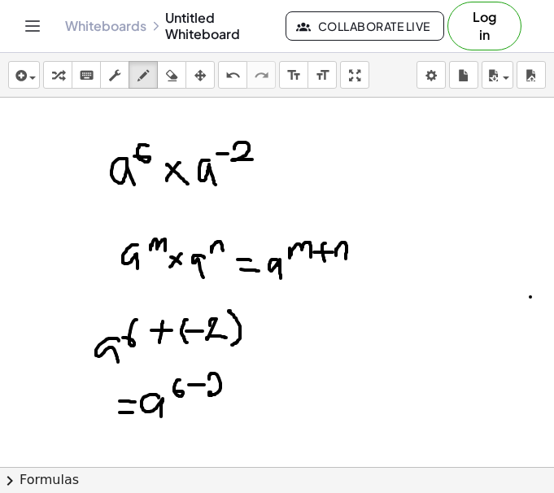
click at [234, 395] on div at bounding box center [277, 189] width 554 height 738
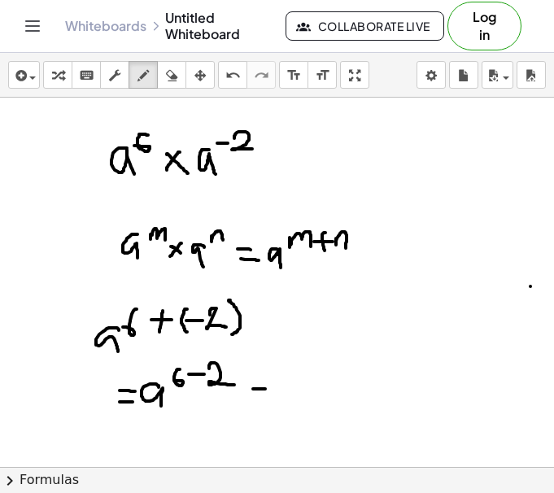
click at [266, 389] on div at bounding box center [277, 178] width 554 height 738
click at [267, 401] on div at bounding box center [277, 178] width 554 height 738
click at [300, 397] on div at bounding box center [277, 178] width 554 height 738
click at [314, 376] on div at bounding box center [277, 178] width 554 height 738
click at [305, 388] on div at bounding box center [277, 178] width 554 height 738
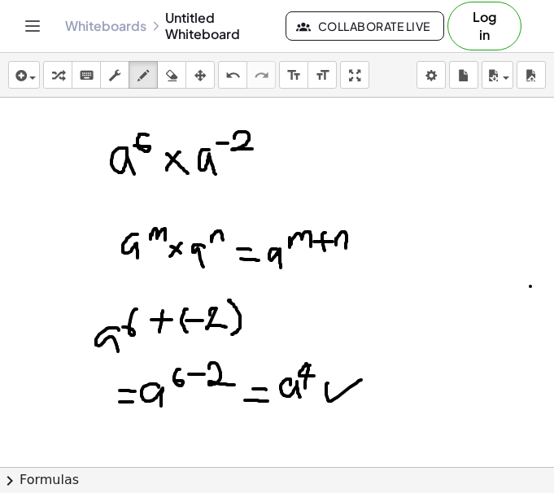
click at [362, 378] on div at bounding box center [277, 178] width 554 height 738
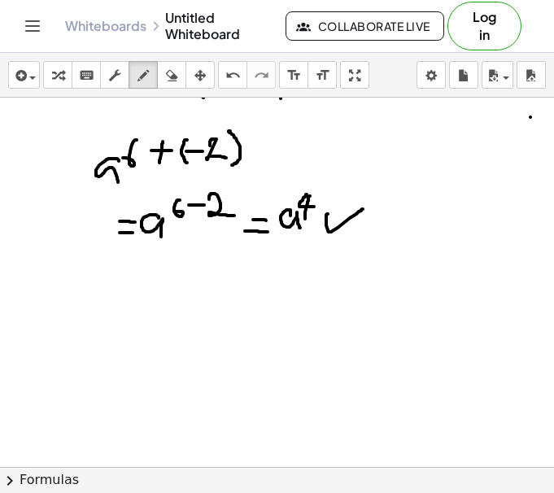
scroll to position [460, 0]
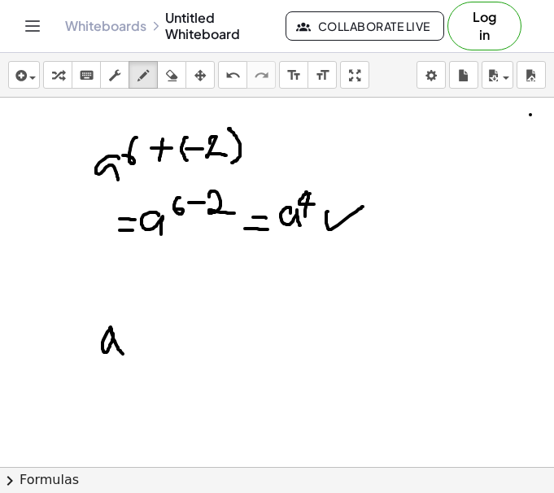
click at [124, 354] on div at bounding box center [277, 191] width 554 height 1107
click at [119, 338] on div at bounding box center [277, 191] width 554 height 1107
click at [144, 350] on div at bounding box center [277, 191] width 554 height 1107
click at [167, 354] on div at bounding box center [277, 191] width 554 height 1107
click at [185, 358] on div at bounding box center [277, 191] width 554 height 1107
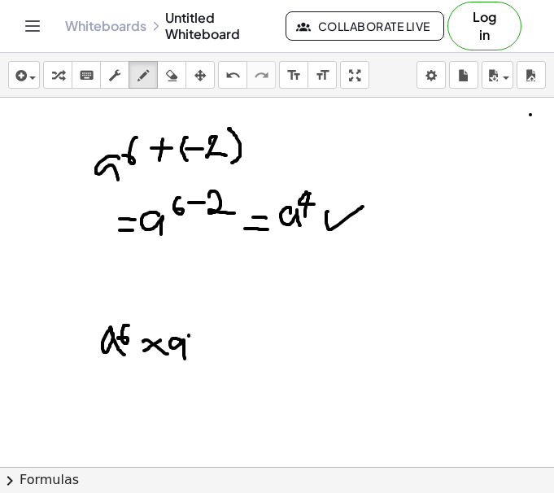
click at [200, 335] on div at bounding box center [277, 191] width 554 height 1107
click at [225, 336] on div at bounding box center [277, 191] width 554 height 1107
click at [228, 349] on div at bounding box center [277, 191] width 554 height 1107
click at [236, 358] on div at bounding box center [277, 191] width 554 height 1107
click at [274, 362] on div at bounding box center [277, 191] width 554 height 1107
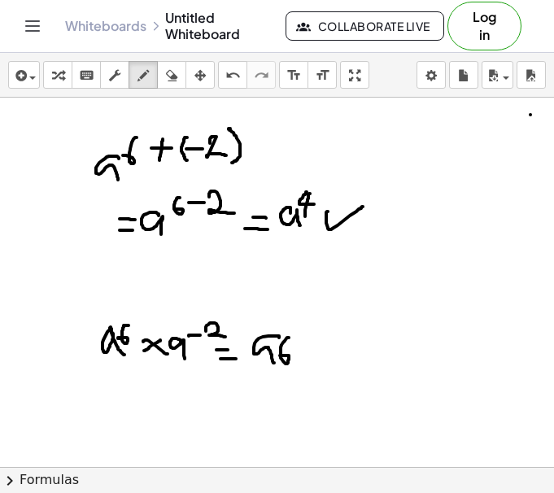
click at [280, 355] on div at bounding box center [277, 191] width 554 height 1107
click at [231, 75] on icon "undo" at bounding box center [232, 76] width 15 height 20
click at [282, 336] on div at bounding box center [277, 191] width 554 height 1107
click at [299, 358] on div at bounding box center [277, 191] width 554 height 1107
click at [314, 362] on div at bounding box center [277, 191] width 554 height 1107
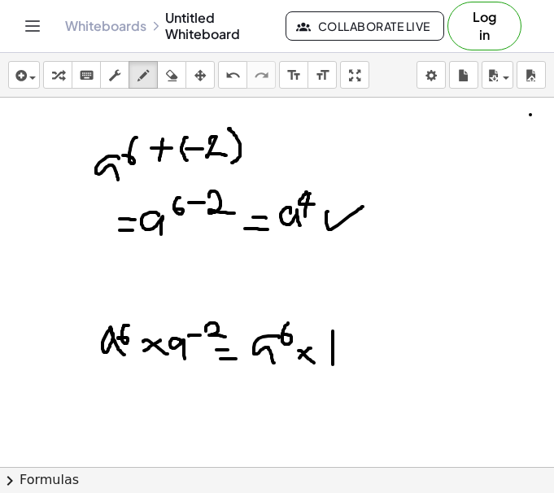
click at [332, 364] on div at bounding box center [277, 191] width 554 height 1107
click at [352, 368] on div at bounding box center [277, 191] width 554 height 1107
click at [338, 410] on div at bounding box center [277, 191] width 554 height 1107
click at [362, 385] on div at bounding box center [277, 191] width 554 height 1107
click at [141, 412] on div at bounding box center [277, 191] width 554 height 1107
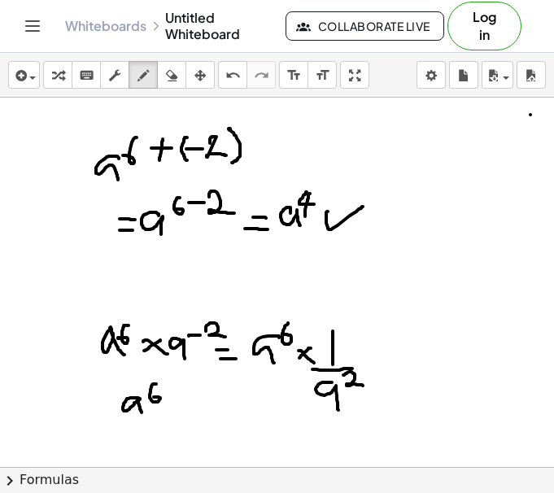
click at [153, 397] on div at bounding box center [277, 191] width 554 height 1107
click at [165, 424] on div at bounding box center [277, 191] width 554 height 1107
click at [137, 457] on div at bounding box center [277, 191] width 554 height 1107
click at [178, 439] on div at bounding box center [277, 191] width 554 height 1107
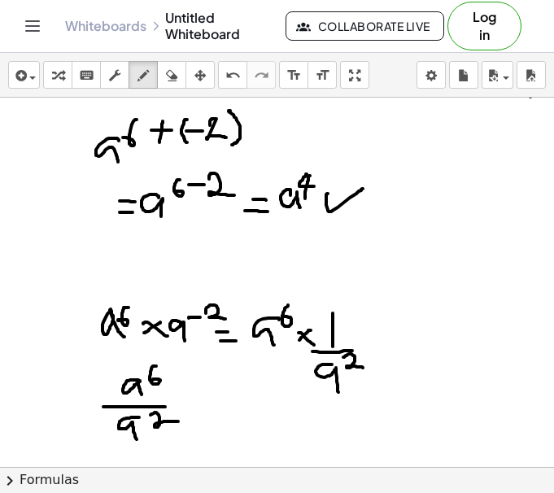
scroll to position [480, 0]
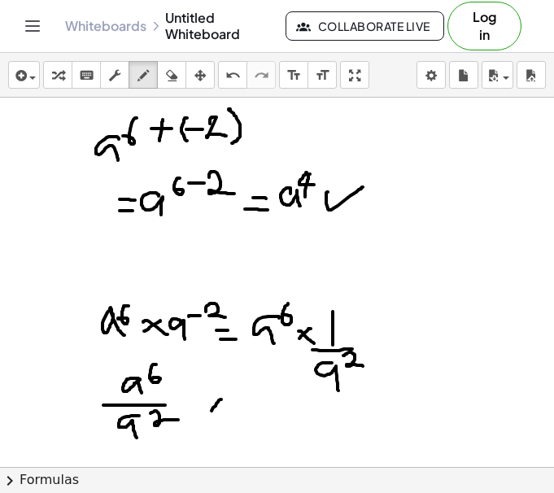
click at [211, 411] on div at bounding box center [277, 171] width 554 height 1107
click at [226, 417] on div at bounding box center [277, 171] width 554 height 1107
click at [246, 428] on div at bounding box center [277, 171] width 554 height 1107
click at [254, 402] on div at bounding box center [277, 171] width 554 height 1107
click at [289, 402] on div at bounding box center [277, 171] width 554 height 1107
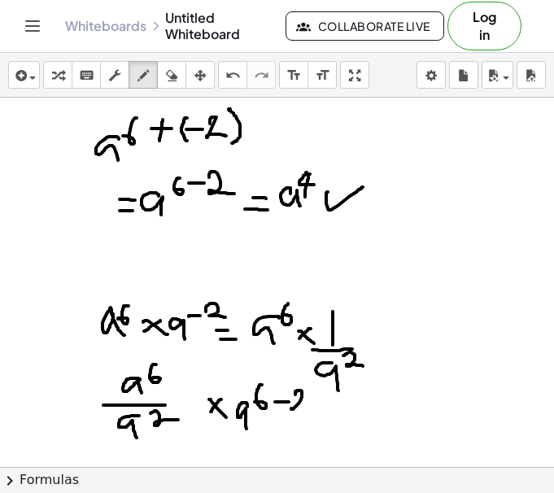
click at [307, 408] on div at bounding box center [277, 171] width 554 height 1107
click at [176, 76] on icon "button" at bounding box center [171, 76] width 11 height 20
click at [199, 389] on div at bounding box center [277, 171] width 554 height 1107
click at [143, 84] on icon "button" at bounding box center [142, 76] width 11 height 20
click at [203, 408] on div at bounding box center [277, 171] width 554 height 1107
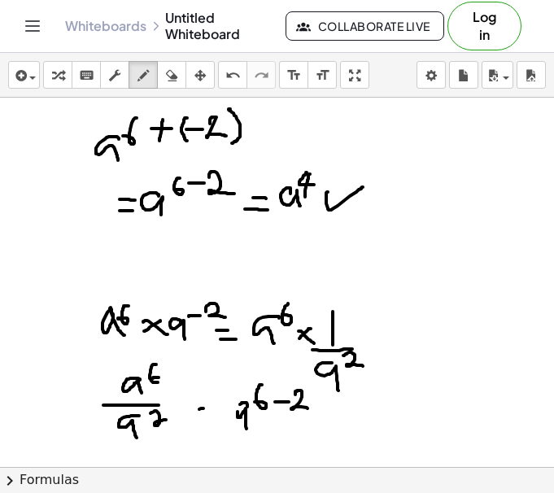
click at [203, 422] on div at bounding box center [277, 171] width 554 height 1107
click at [332, 417] on div at bounding box center [277, 171] width 554 height 1107
click at [345, 428] on div at bounding box center [277, 171] width 554 height 1107
click at [371, 437] on div at bounding box center [277, 171] width 554 height 1107
click at [395, 400] on div at bounding box center [277, 171] width 554 height 1107
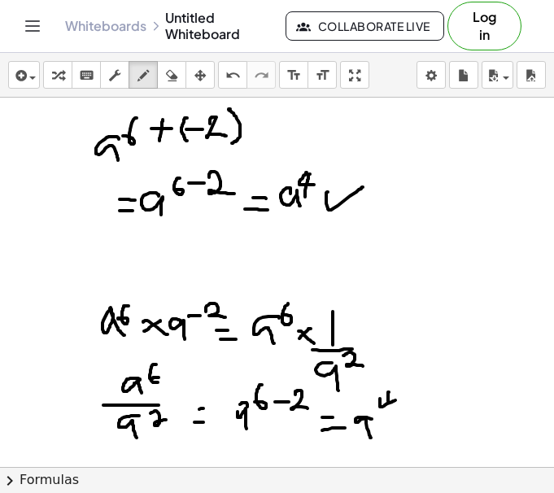
click at [388, 410] on div at bounding box center [277, 171] width 554 height 1107
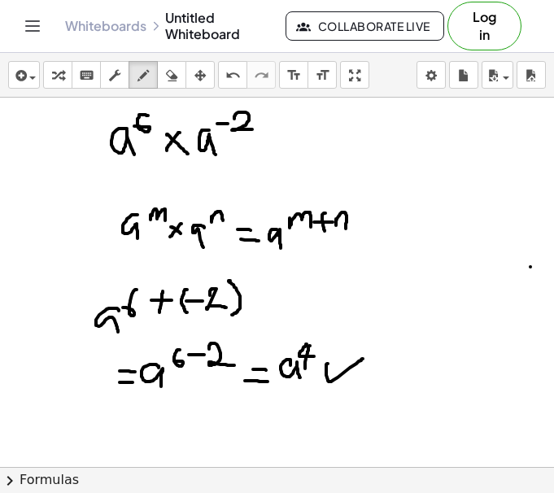
scroll to position [307, 0]
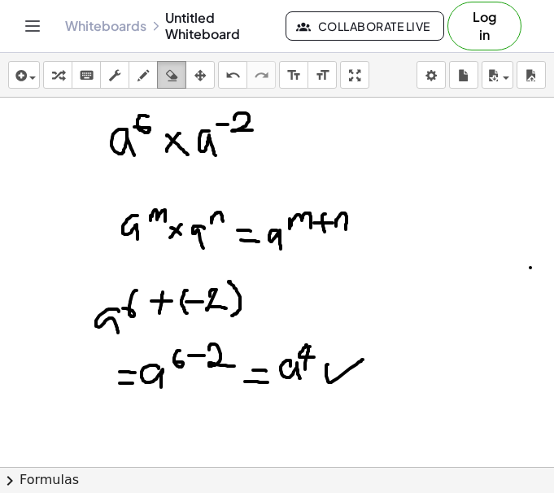
click at [165, 77] on div "button" at bounding box center [171, 75] width 21 height 20
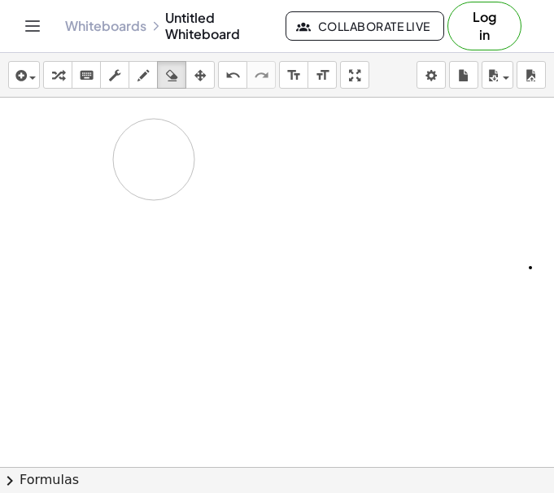
drag, startPoint x: 337, startPoint y: 148, endPoint x: 178, endPoint y: 324, distance: 237.7
click at [178, 324] on div at bounding box center [277, 343] width 554 height 1107
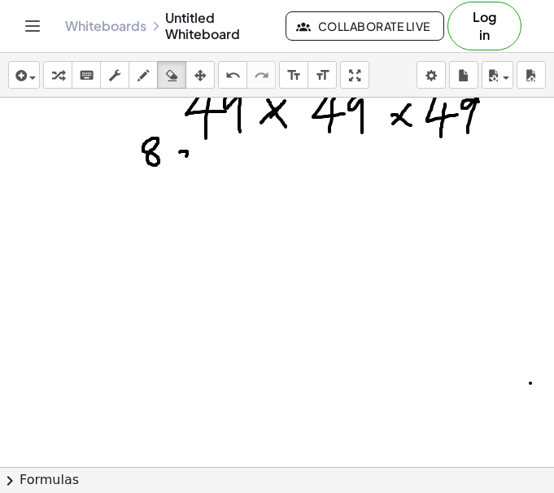
scroll to position [191, 0]
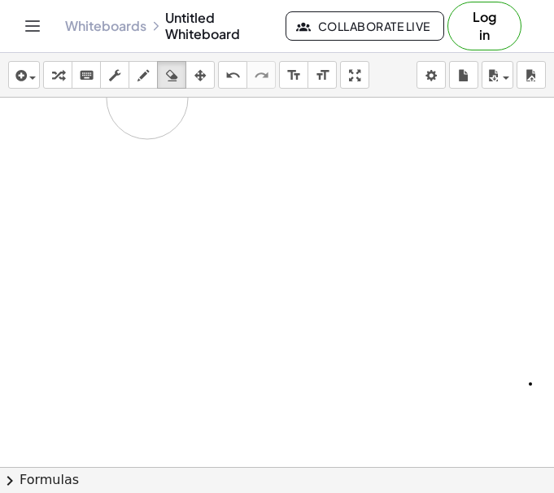
drag, startPoint x: 154, startPoint y: 141, endPoint x: 124, endPoint y: 96, distance: 53.4
click at [124, 96] on div "insert select one: Math Expression Function Text Youtube Video Graphing Geometr…" at bounding box center [277, 273] width 554 height 440
click at [142, 79] on icon "button" at bounding box center [142, 76] width 11 height 20
drag, startPoint x: 117, startPoint y: 128, endPoint x: 115, endPoint y: 158, distance: 29.3
click at [115, 158] on div at bounding box center [277, 460] width 554 height 1107
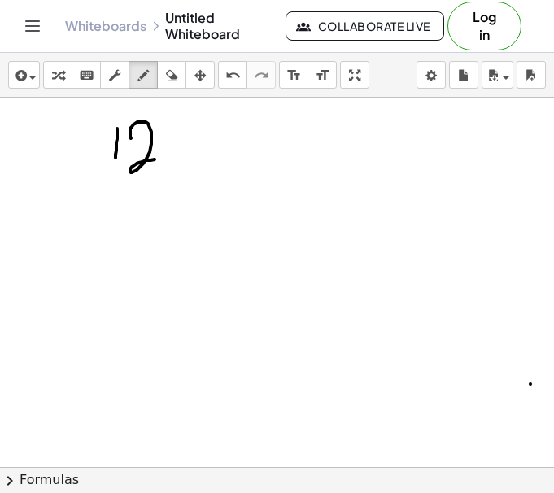
drag, startPoint x: 131, startPoint y: 138, endPoint x: 170, endPoint y: 161, distance: 45.2
click at [170, 161] on div at bounding box center [277, 460] width 554 height 1107
drag, startPoint x: 169, startPoint y: 150, endPoint x: 176, endPoint y: 171, distance: 21.6
click at [177, 170] on div at bounding box center [277, 460] width 554 height 1107
drag, startPoint x: 200, startPoint y: 153, endPoint x: 200, endPoint y: 170, distance: 17.1
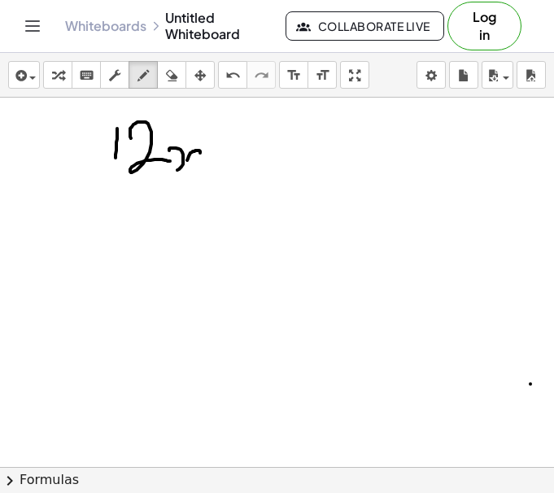
click at [200, 170] on div at bounding box center [277, 460] width 554 height 1107
drag, startPoint x: 224, startPoint y: 137, endPoint x: 212, endPoint y: 156, distance: 22.6
click at [212, 156] on div at bounding box center [277, 460] width 554 height 1107
drag, startPoint x: 240, startPoint y: 153, endPoint x: 240, endPoint y: 185, distance: 32.5
click at [240, 185] on div at bounding box center [277, 460] width 554 height 1107
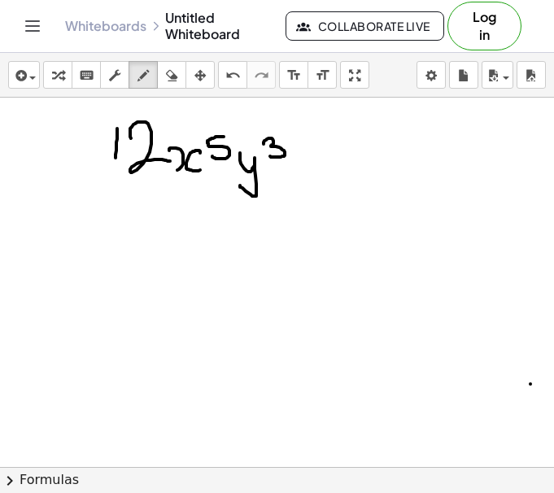
drag, startPoint x: 263, startPoint y: 144, endPoint x: 266, endPoint y: 154, distance: 10.8
click at [266, 154] on div at bounding box center [277, 460] width 554 height 1107
drag, startPoint x: 93, startPoint y: 211, endPoint x: 284, endPoint y: 205, distance: 191.1
click at [284, 205] on div at bounding box center [277, 460] width 554 height 1107
drag, startPoint x: 128, startPoint y: 223, endPoint x: 141, endPoint y: 229, distance: 14.5
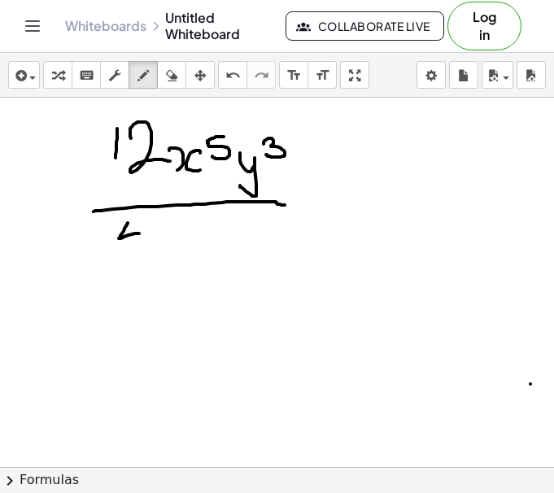
click at [141, 232] on div at bounding box center [277, 460] width 554 height 1107
drag, startPoint x: 135, startPoint y: 222, endPoint x: 134, endPoint y: 254, distance: 31.7
click at [134, 254] on div at bounding box center [277, 460] width 554 height 1107
drag, startPoint x: 167, startPoint y: 226, endPoint x: 171, endPoint y: 247, distance: 21.5
click at [171, 247] on div at bounding box center [277, 460] width 554 height 1107
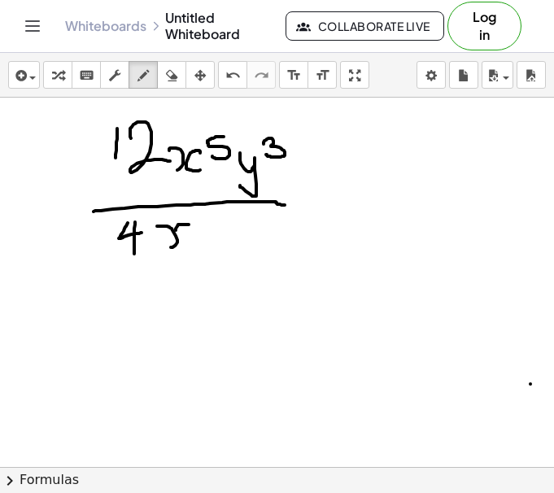
drag, startPoint x: 185, startPoint y: 224, endPoint x: 185, endPoint y: 245, distance: 21.1
click at [185, 245] on div at bounding box center [277, 460] width 554 height 1107
drag, startPoint x: 197, startPoint y: 219, endPoint x: 220, endPoint y: 229, distance: 25.5
click at [220, 229] on div at bounding box center [277, 460] width 554 height 1107
drag, startPoint x: 230, startPoint y: 221, endPoint x: 232, endPoint y: 260, distance: 39.0
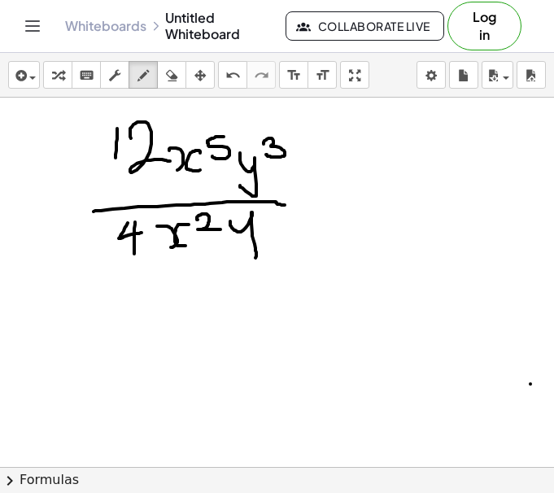
click at [232, 260] on div at bounding box center [277, 460] width 554 height 1107
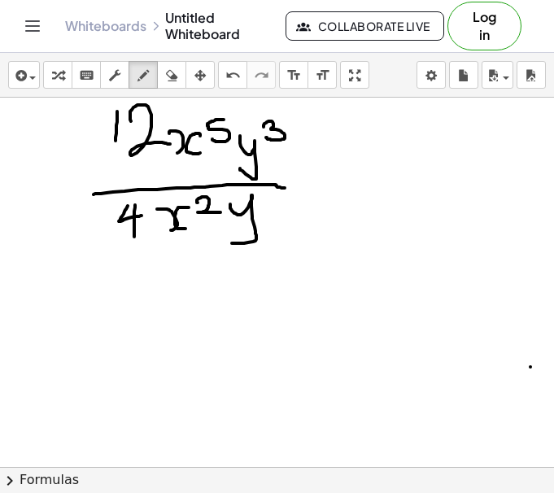
scroll to position [209, 0]
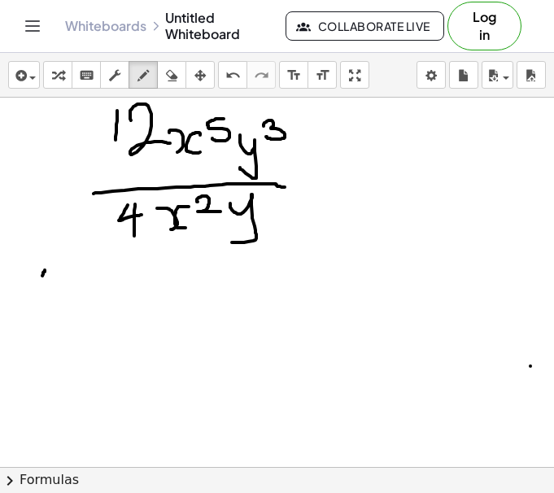
drag, startPoint x: 45, startPoint y: 270, endPoint x: 42, endPoint y: 292, distance: 22.1
click at [42, 291] on div at bounding box center [277, 442] width 554 height 1107
drag, startPoint x: 59, startPoint y: 269, endPoint x: 79, endPoint y: 295, distance: 32.5
click at [79, 295] on div at bounding box center [277, 442] width 554 height 1107
drag, startPoint x: 33, startPoint y: 311, endPoint x: 81, endPoint y: 312, distance: 48.0
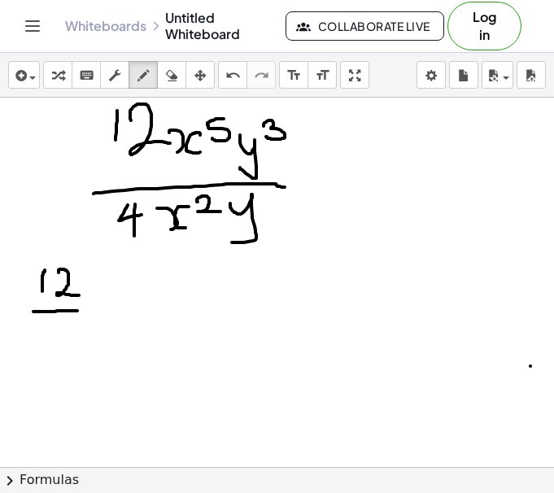
click at [81, 312] on div at bounding box center [277, 442] width 554 height 1107
drag, startPoint x: 51, startPoint y: 323, endPoint x: 64, endPoint y: 339, distance: 20.8
click at [64, 339] on div at bounding box center [277, 442] width 554 height 1107
drag, startPoint x: 57, startPoint y: 328, endPoint x: 55, endPoint y: 366, distance: 38.2
click at [55, 366] on div at bounding box center [277, 442] width 554 height 1107
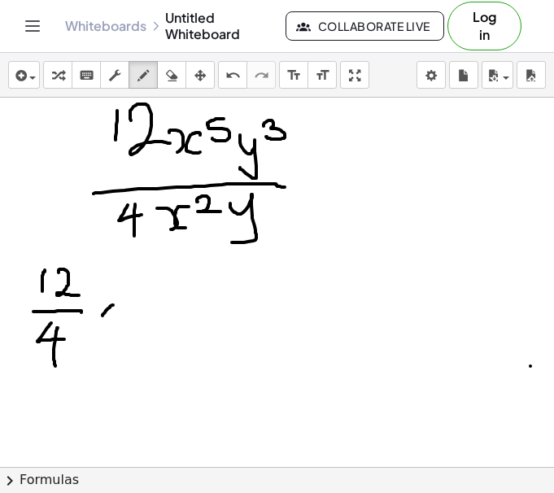
drag, startPoint x: 113, startPoint y: 305, endPoint x: 102, endPoint y: 315, distance: 15.5
click at [102, 315] on div at bounding box center [277, 442] width 554 height 1107
drag, startPoint x: 102, startPoint y: 304, endPoint x: 124, endPoint y: 317, distance: 26.2
click at [124, 317] on div at bounding box center [277, 442] width 554 height 1107
drag, startPoint x: 155, startPoint y: 286, endPoint x: 146, endPoint y: 306, distance: 22.2
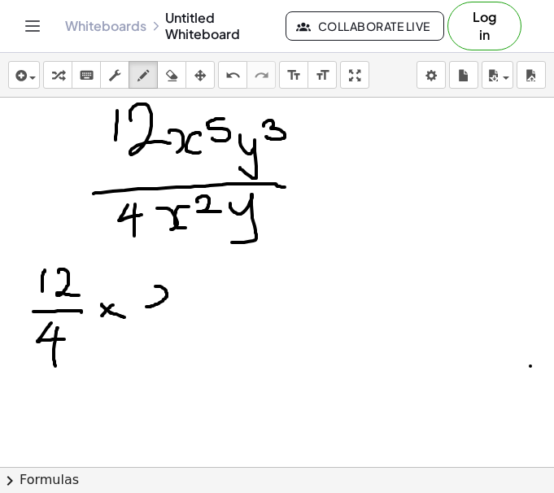
click at [146, 306] on div at bounding box center [277, 442] width 554 height 1107
drag, startPoint x: 191, startPoint y: 287, endPoint x: 182, endPoint y: 304, distance: 19.3
click at [179, 307] on div at bounding box center [277, 442] width 554 height 1107
drag, startPoint x: 211, startPoint y: 276, endPoint x: 192, endPoint y: 293, distance: 25.9
click at [192, 293] on div at bounding box center [277, 442] width 554 height 1107
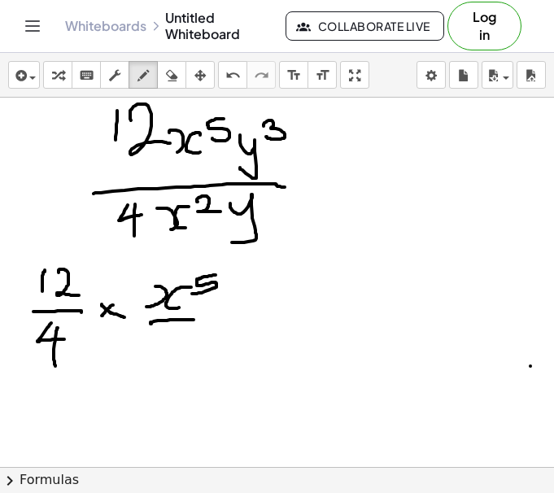
drag, startPoint x: 150, startPoint y: 323, endPoint x: 201, endPoint y: 319, distance: 50.6
click at [201, 319] on div at bounding box center [277, 442] width 554 height 1107
drag, startPoint x: 167, startPoint y: 339, endPoint x: 167, endPoint y: 363, distance: 24.4
click at [167, 363] on div at bounding box center [277, 442] width 554 height 1107
drag, startPoint x: 191, startPoint y: 338, endPoint x: 200, endPoint y: 356, distance: 20.0
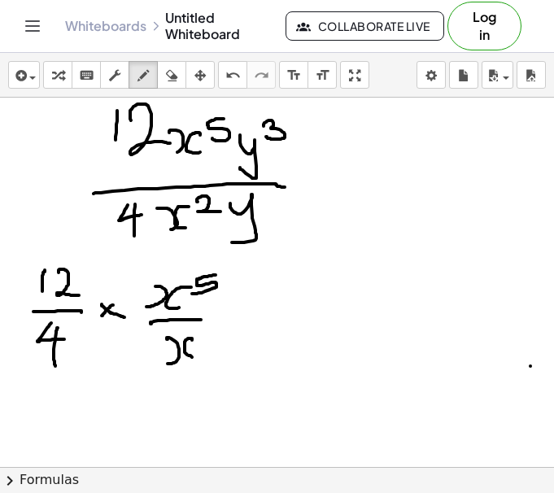
click at [199, 357] on div at bounding box center [277, 442] width 554 height 1107
drag, startPoint x: 197, startPoint y: 328, endPoint x: 211, endPoint y: 341, distance: 18.4
click at [211, 341] on div at bounding box center [277, 442] width 554 height 1107
drag, startPoint x: 244, startPoint y: 311, endPoint x: 228, endPoint y: 321, distance: 19.0
click at [224, 330] on div at bounding box center [277, 442] width 554 height 1107
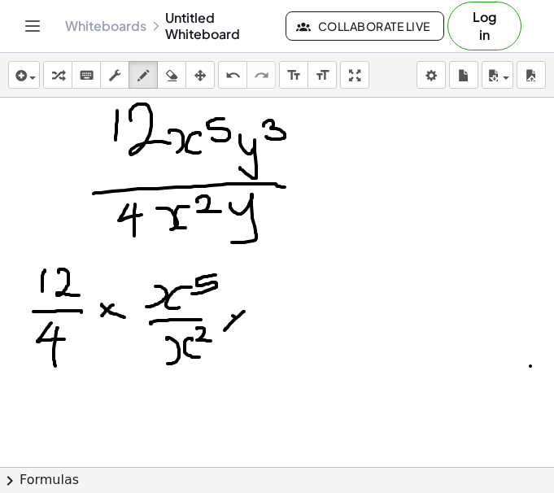
click at [244, 325] on div at bounding box center [277, 442] width 554 height 1107
click at [270, 313] on div at bounding box center [277, 442] width 554 height 1107
drag, startPoint x: 289, startPoint y: 282, endPoint x: 294, endPoint y: 307, distance: 25.7
click at [293, 296] on div at bounding box center [277, 442] width 554 height 1107
drag, startPoint x: 262, startPoint y: 330, endPoint x: 291, endPoint y: 329, distance: 29.3
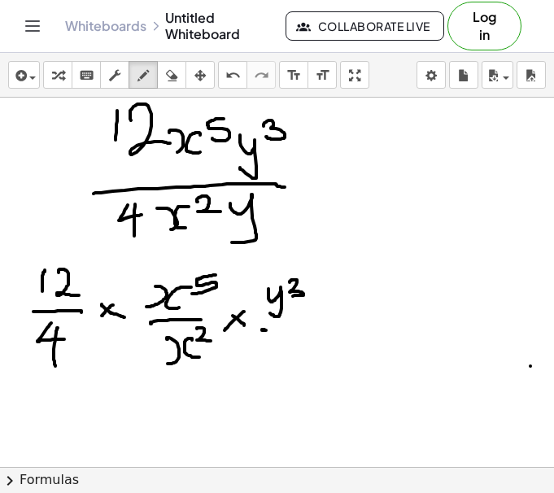
click at [291, 329] on div at bounding box center [277, 442] width 554 height 1107
drag, startPoint x: 269, startPoint y: 341, endPoint x: 271, endPoint y: 368, distance: 27.7
click at [271, 368] on div at bounding box center [277, 442] width 554 height 1107
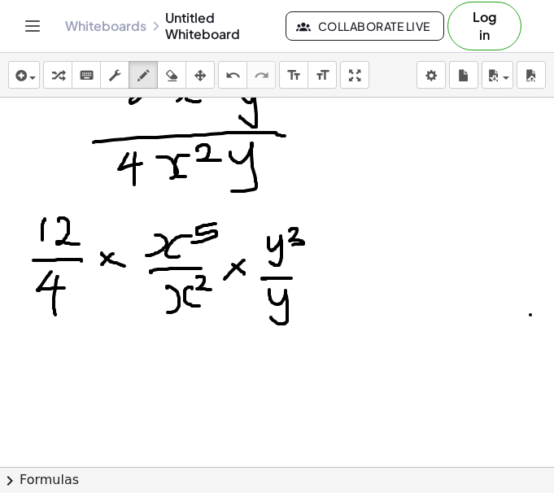
scroll to position [261, 0]
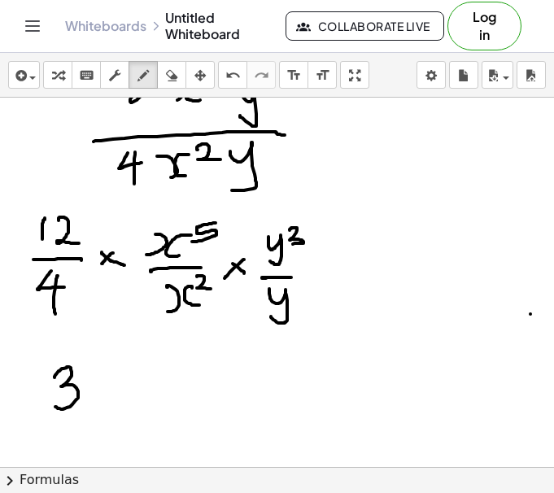
drag, startPoint x: 54, startPoint y: 377, endPoint x: 63, endPoint y: 406, distance: 29.8
click at [54, 406] on div at bounding box center [277, 390] width 554 height 1107
drag, startPoint x: 108, startPoint y: 387, endPoint x: 90, endPoint y: 389, distance: 18.0
click at [92, 396] on div at bounding box center [277, 390] width 554 height 1107
drag, startPoint x: 93, startPoint y: 387, endPoint x: 114, endPoint y: 402, distance: 25.7
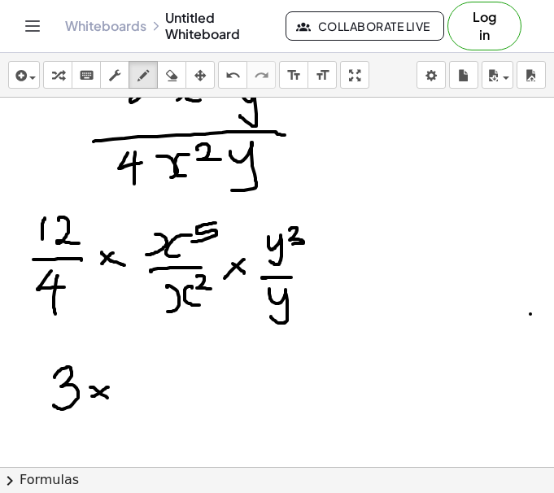
click at [114, 402] on div at bounding box center [277, 390] width 554 height 1107
drag, startPoint x: 132, startPoint y: 378, endPoint x: 138, endPoint y: 407, distance: 30.0
click at [138, 407] on div at bounding box center [277, 390] width 554 height 1107
drag, startPoint x: 163, startPoint y: 376, endPoint x: 170, endPoint y: 397, distance: 22.4
click at [168, 397] on div at bounding box center [277, 390] width 554 height 1107
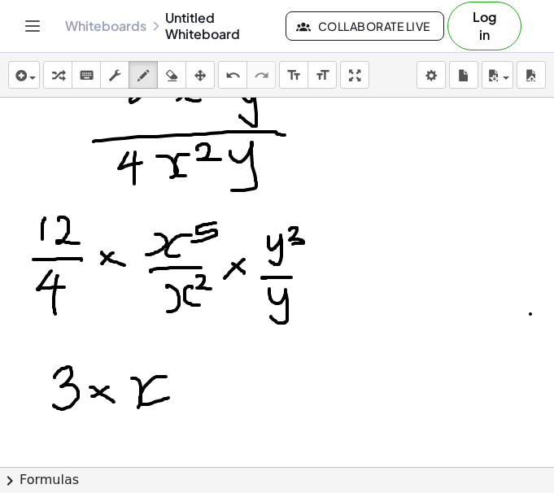
click at [185, 375] on div at bounding box center [277, 390] width 554 height 1107
drag, startPoint x: 189, startPoint y: 360, endPoint x: 171, endPoint y: 381, distance: 28.2
click at [171, 381] on div at bounding box center [277, 390] width 554 height 1107
drag, startPoint x: 193, startPoint y: 373, endPoint x: 210, endPoint y: 371, distance: 16.3
click at [208, 371] on div at bounding box center [277, 390] width 554 height 1107
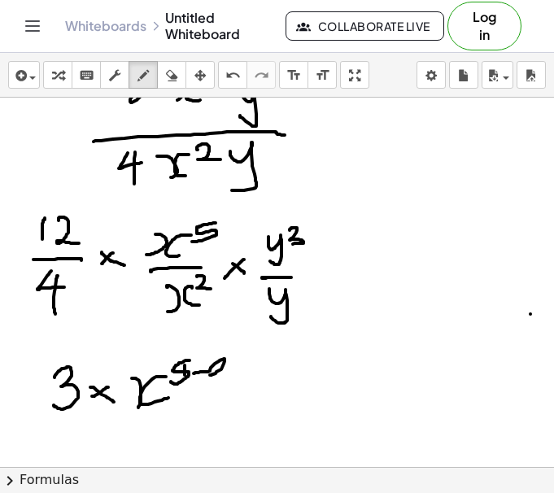
drag, startPoint x: 210, startPoint y: 371, endPoint x: 231, endPoint y: 378, distance: 22.4
click at [231, 378] on div at bounding box center [277, 390] width 554 height 1107
drag, startPoint x: 257, startPoint y: 389, endPoint x: 239, endPoint y: 392, distance: 18.2
click at [237, 404] on div at bounding box center [277, 390] width 554 height 1107
drag, startPoint x: 242, startPoint y: 393, endPoint x: 258, endPoint y: 406, distance: 20.2
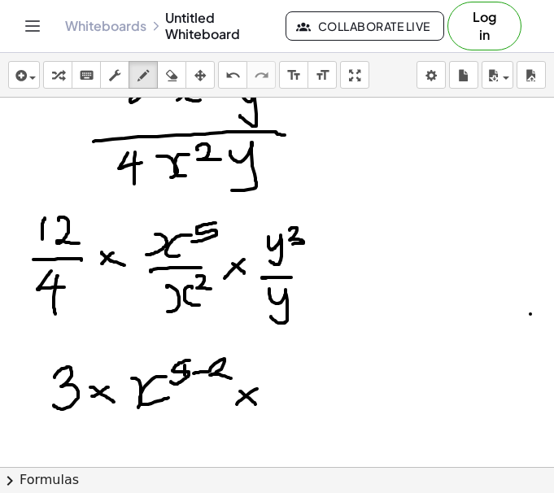
click at [256, 405] on div at bounding box center [277, 390] width 554 height 1107
click at [275, 410] on div at bounding box center [277, 390] width 554 height 1107
click at [297, 384] on div at bounding box center [277, 390] width 554 height 1107
click at [330, 374] on div at bounding box center [277, 390] width 554 height 1107
click at [341, 373] on div at bounding box center [277, 390] width 554 height 1107
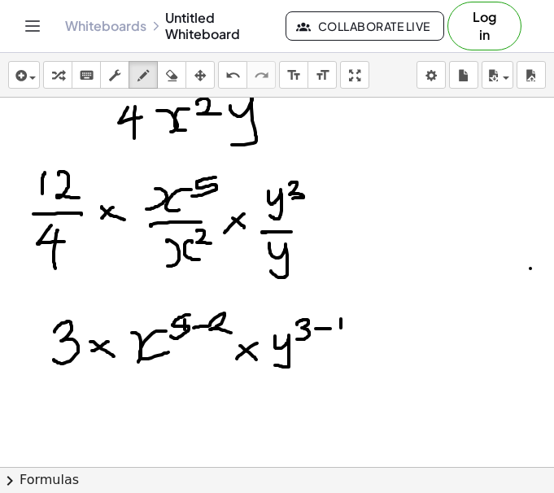
scroll to position [307, 0]
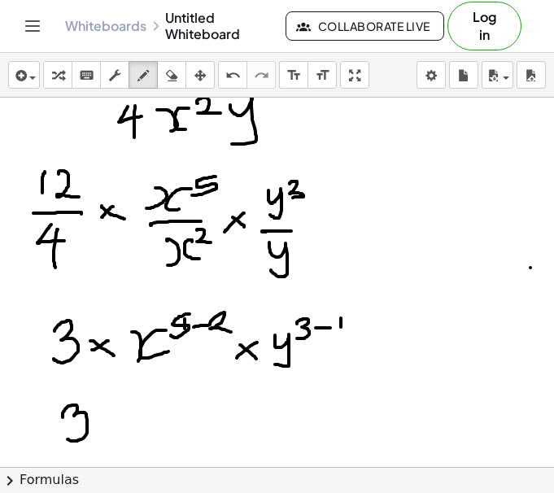
click at [67, 437] on div at bounding box center [277, 343] width 554 height 1107
click at [102, 434] on div at bounding box center [277, 343] width 554 height 1107
click at [121, 438] on div at bounding box center [277, 343] width 554 height 1107
click at [132, 440] on div at bounding box center [277, 343] width 554 height 1107
click at [151, 437] on div at bounding box center [277, 343] width 554 height 1107
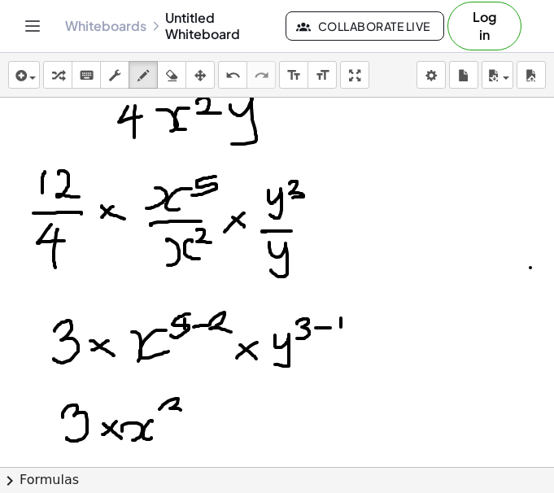
click at [163, 421] on div at bounding box center [277, 343] width 554 height 1107
click at [185, 438] on div at bounding box center [277, 343] width 554 height 1107
click at [205, 445] on div at bounding box center [277, 343] width 554 height 1107
click at [219, 453] on div at bounding box center [277, 343] width 554 height 1107
click at [252, 416] on div at bounding box center [277, 343] width 554 height 1107
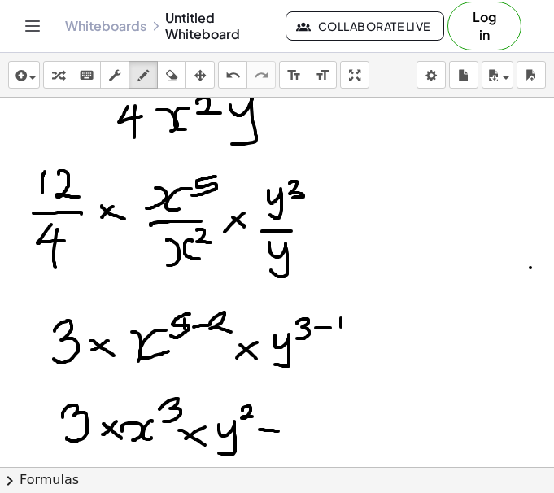
click at [279, 432] on div at bounding box center [277, 343] width 554 height 1107
click at [278, 441] on div at bounding box center [277, 343] width 554 height 1107
click at [301, 449] on div at bounding box center [277, 343] width 554 height 1107
click at [325, 453] on div at bounding box center [277, 343] width 554 height 1107
click at [353, 446] on div at bounding box center [277, 343] width 554 height 1107
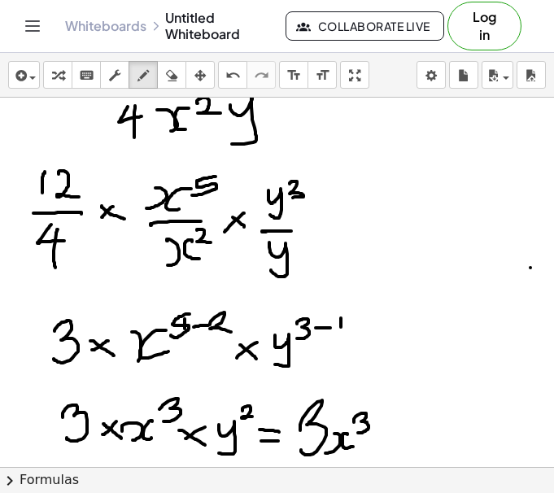
click at [356, 432] on div at bounding box center [277, 343] width 554 height 1107
click at [367, 455] on div at bounding box center [277, 343] width 554 height 1107
click at [406, 428] on div at bounding box center [277, 343] width 554 height 1107
click at [365, 232] on div at bounding box center [277, 343] width 554 height 1107
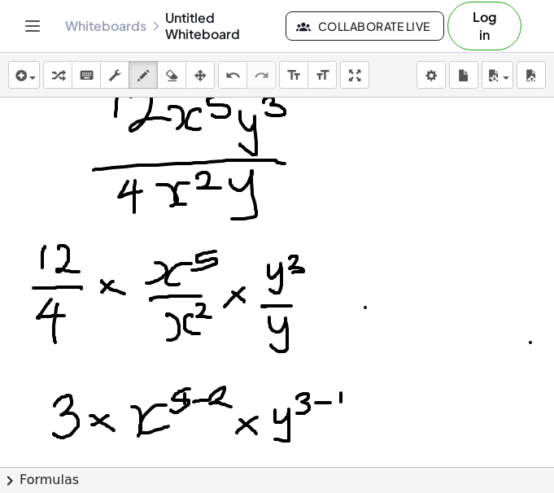
scroll to position [233, 0]
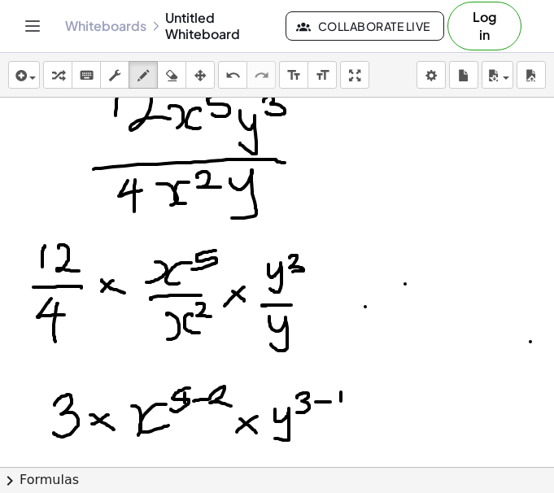
click at [405, 284] on div at bounding box center [277, 417] width 554 height 1107
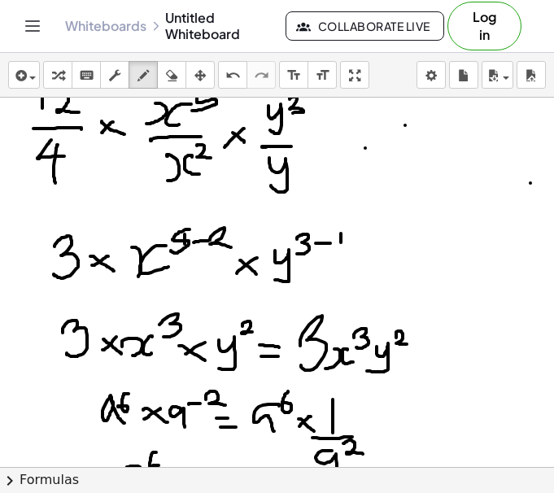
scroll to position [393, 0]
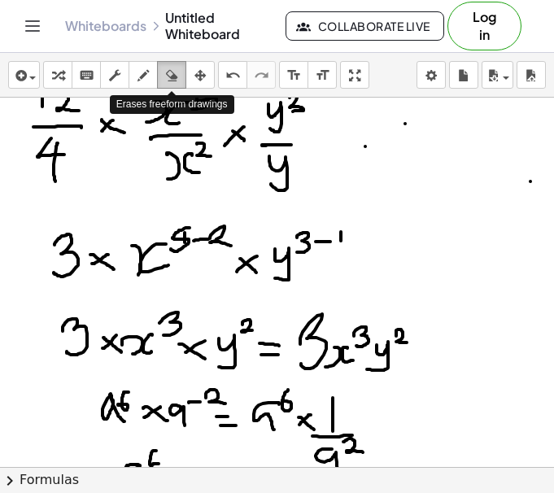
click at [184, 68] on button "erase" at bounding box center [171, 75] width 29 height 28
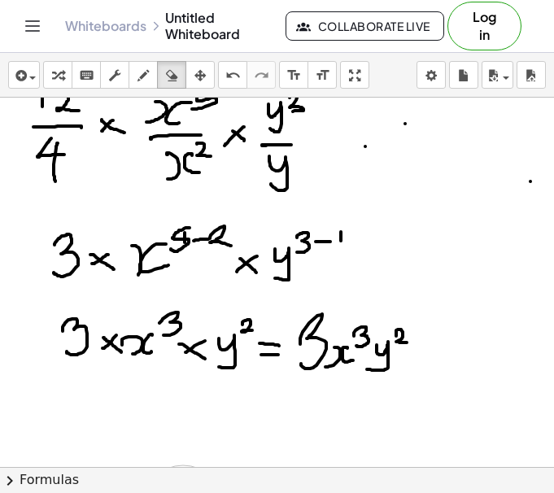
drag, startPoint x: 397, startPoint y: 437, endPoint x: 501, endPoint y: 406, distance: 108.5
click at [443, 420] on div at bounding box center [277, 257] width 554 height 1107
click at [145, 76] on icon "button" at bounding box center [142, 76] width 11 height 20
click at [174, 72] on icon "button" at bounding box center [171, 76] width 11 height 20
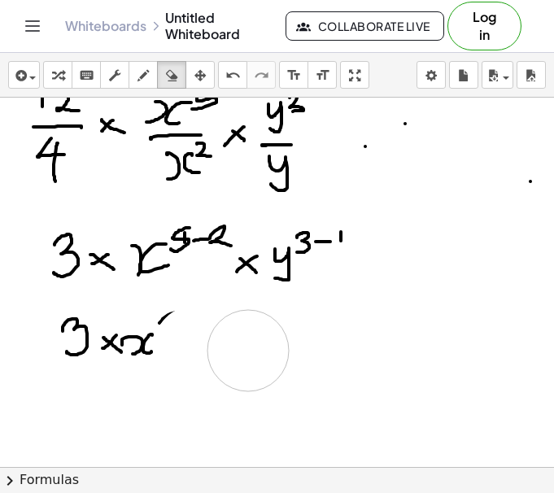
drag, startPoint x: 389, startPoint y: 345, endPoint x: 30, endPoint y: 328, distance: 359.7
click at [211, 327] on div at bounding box center [277, 257] width 554 height 1107
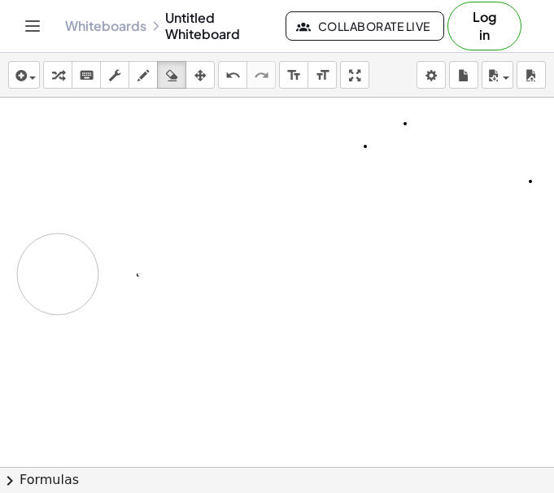
drag, startPoint x: 230, startPoint y: 254, endPoint x: 163, endPoint y: 211, distance: 79.6
click at [169, 223] on div at bounding box center [277, 257] width 554 height 1107
click at [141, 87] on button "draw" at bounding box center [142, 75] width 29 height 28
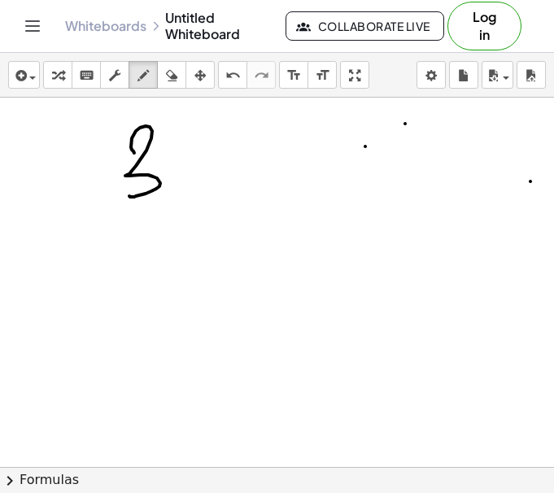
drag, startPoint x: 134, startPoint y: 153, endPoint x: 185, endPoint y: 185, distance: 60.7
click at [132, 196] on div at bounding box center [277, 257] width 554 height 1107
drag, startPoint x: 186, startPoint y: 155, endPoint x: 194, endPoint y: 185, distance: 31.2
click at [194, 185] on div at bounding box center [277, 257] width 554 height 1107
drag, startPoint x: 215, startPoint y: 126, endPoint x: 223, endPoint y: 149, distance: 24.2
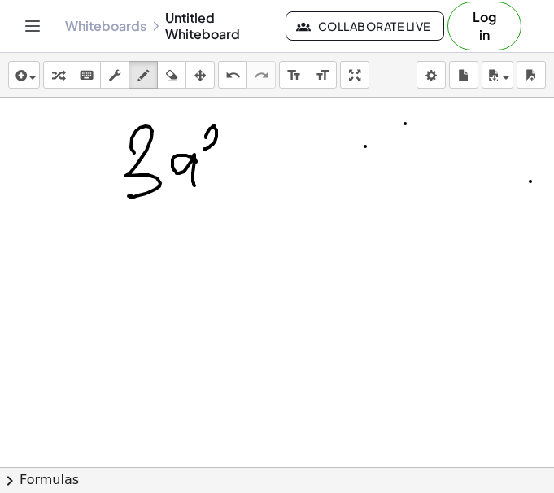
click at [223, 149] on div at bounding box center [277, 257] width 554 height 1107
drag, startPoint x: 234, startPoint y: 138, endPoint x: 236, endPoint y: 172, distance: 34.2
click at [236, 172] on div at bounding box center [277, 257] width 554 height 1107
drag, startPoint x: 282, startPoint y: 142, endPoint x: 262, endPoint y: 194, distance: 55.8
click at [262, 194] on div at bounding box center [277, 257] width 554 height 1107
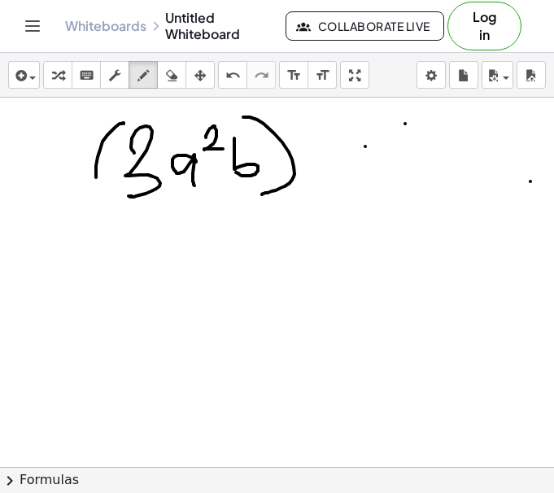
drag, startPoint x: 107, startPoint y: 135, endPoint x: 117, endPoint y: 202, distance: 68.2
click at [117, 202] on div at bounding box center [277, 257] width 554 height 1107
drag, startPoint x: 275, startPoint y: 111, endPoint x: 289, endPoint y: 126, distance: 20.7
click at [289, 126] on div at bounding box center [277, 257] width 554 height 1107
drag, startPoint x: 95, startPoint y: 263, endPoint x: 90, endPoint y: 306, distance: 43.4
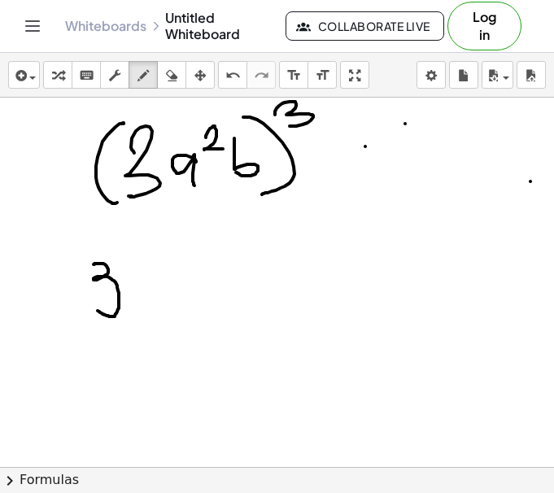
click at [90, 306] on div at bounding box center [277, 257] width 554 height 1107
drag, startPoint x: 123, startPoint y: 256, endPoint x: 128, endPoint y: 265, distance: 10.6
click at [128, 265] on div at bounding box center [277, 257] width 554 height 1107
drag, startPoint x: 153, startPoint y: 239, endPoint x: 168, endPoint y: 300, distance: 62.9
click at [169, 299] on div at bounding box center [277, 257] width 554 height 1107
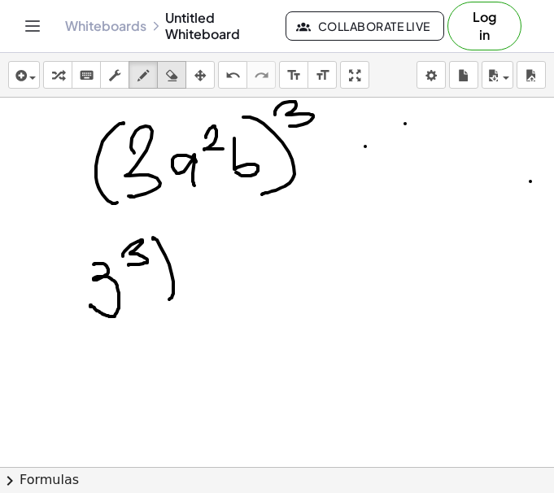
click at [169, 75] on icon "button" at bounding box center [171, 76] width 11 height 20
drag, startPoint x: 198, startPoint y: 299, endPoint x: 185, endPoint y: 243, distance: 57.6
click at [185, 243] on div at bounding box center [277, 257] width 554 height 1107
click at [140, 88] on button "draw" at bounding box center [142, 75] width 29 height 28
drag, startPoint x: 106, startPoint y: 256, endPoint x: 129, endPoint y: 318, distance: 65.8
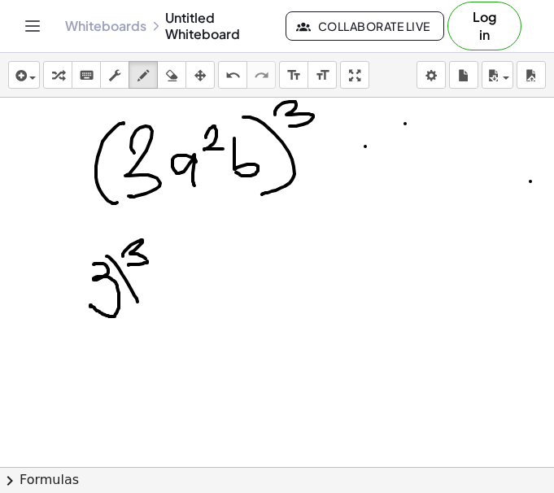
click at [132, 317] on div at bounding box center [277, 257] width 554 height 1107
drag, startPoint x: 73, startPoint y: 264, endPoint x: 79, endPoint y: 317, distance: 53.1
click at [79, 317] on div at bounding box center [277, 257] width 554 height 1107
drag, startPoint x: 179, startPoint y: 293, endPoint x: 163, endPoint y: 307, distance: 21.3
click at [163, 307] on div at bounding box center [277, 257] width 554 height 1107
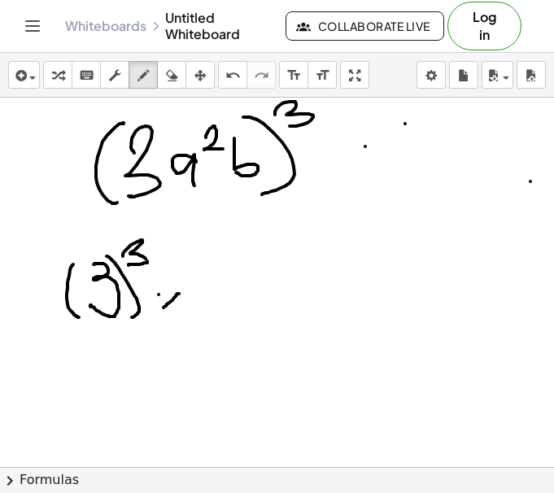
drag, startPoint x: 158, startPoint y: 294, endPoint x: 189, endPoint y: 317, distance: 38.4
click at [189, 317] on div at bounding box center [277, 257] width 554 height 1107
drag, startPoint x: 215, startPoint y: 278, endPoint x: 219, endPoint y: 320, distance: 42.5
click at [219, 320] on div at bounding box center [277, 257] width 554 height 1107
drag, startPoint x: 226, startPoint y: 270, endPoint x: 239, endPoint y: 278, distance: 15.3
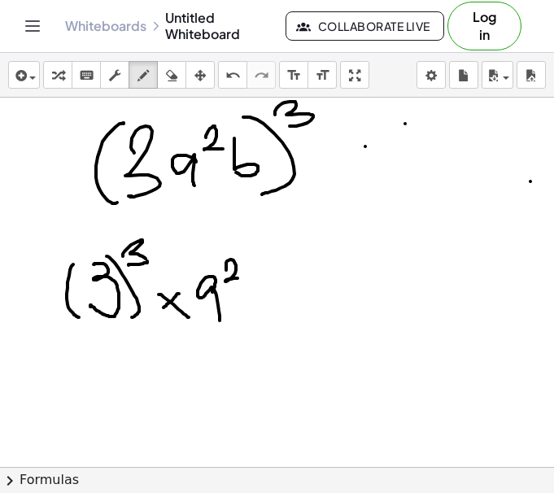
click at [239, 278] on div at bounding box center [277, 257] width 554 height 1107
drag, startPoint x: 242, startPoint y: 258, endPoint x: 254, endPoint y: 336, distance: 78.0
click at [254, 336] on div at bounding box center [277, 257] width 554 height 1107
drag, startPoint x: 195, startPoint y: 267, endPoint x: 203, endPoint y: 323, distance: 55.9
click at [203, 323] on div at bounding box center [277, 257] width 554 height 1107
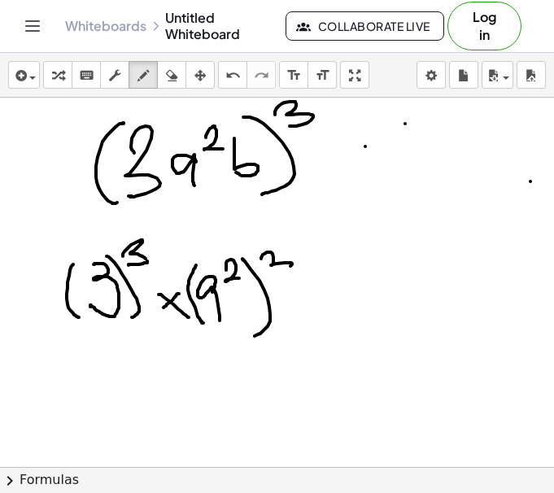
drag, startPoint x: 261, startPoint y: 258, endPoint x: 291, endPoint y: 279, distance: 36.8
click at [271, 275] on div at bounding box center [277, 257] width 554 height 1107
drag, startPoint x: 323, startPoint y: 293, endPoint x: 302, endPoint y: 322, distance: 35.4
click at [302, 324] on div at bounding box center [277, 257] width 554 height 1107
click at [323, 319] on div at bounding box center [277, 257] width 554 height 1107
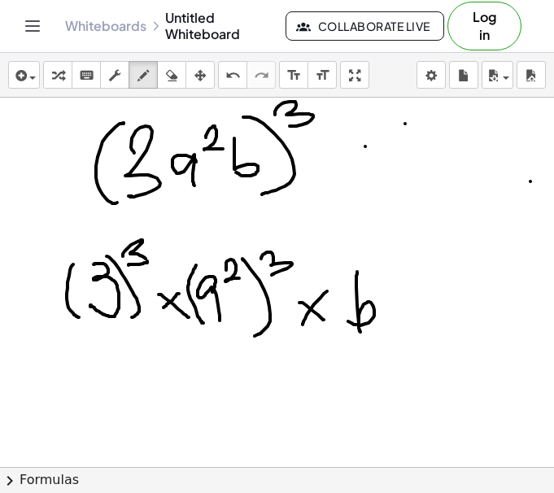
drag, startPoint x: 357, startPoint y: 271, endPoint x: 348, endPoint y: 319, distance: 48.0
click at [348, 319] on div at bounding box center [277, 257] width 554 height 1107
drag, startPoint x: 396, startPoint y: 306, endPoint x: 382, endPoint y: 334, distance: 31.6
click at [383, 334] on div at bounding box center [277, 257] width 554 height 1107
drag, startPoint x: 340, startPoint y: 283, endPoint x: 346, endPoint y: 334, distance: 51.6
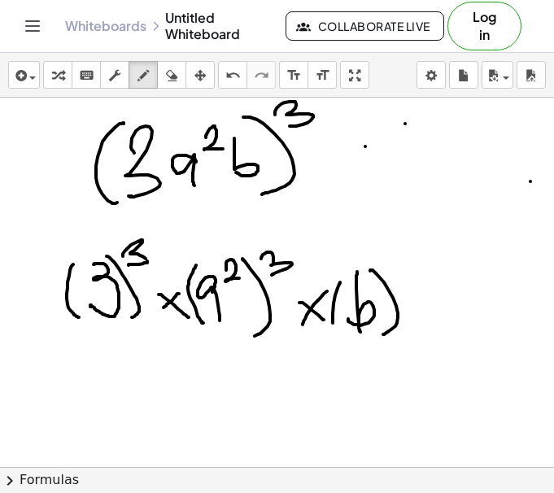
click at [342, 334] on div at bounding box center [277, 257] width 554 height 1107
drag, startPoint x: 390, startPoint y: 259, endPoint x: 396, endPoint y: 266, distance: 8.6
click at [397, 266] on div at bounding box center [277, 257] width 554 height 1107
drag, startPoint x: 120, startPoint y: 330, endPoint x: 115, endPoint y: 354, distance: 24.1
click at [115, 354] on div at bounding box center [277, 257] width 554 height 1107
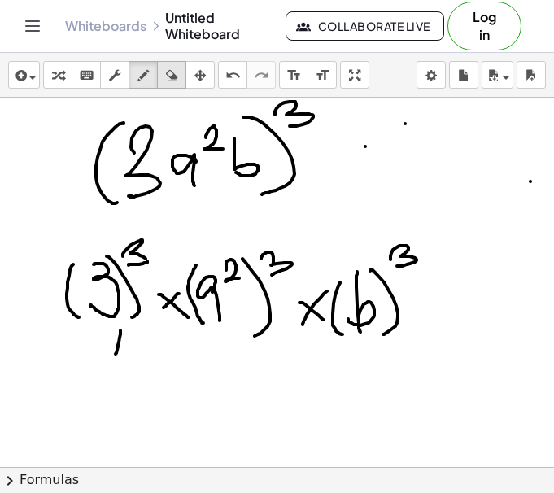
click at [180, 82] on div "button" at bounding box center [171, 75] width 21 height 20
click at [123, 367] on div at bounding box center [277, 257] width 554 height 1107
click at [146, 85] on button "draw" at bounding box center [142, 75] width 29 height 28
drag, startPoint x: 94, startPoint y: 360, endPoint x: 73, endPoint y: 401, distance: 45.8
click at [73, 401] on div at bounding box center [277, 257] width 554 height 1107
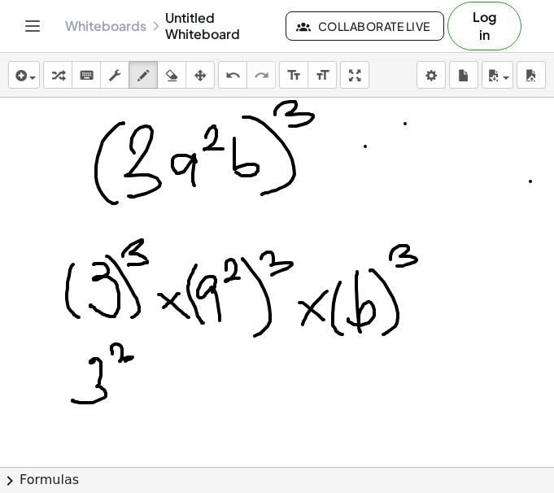
drag, startPoint x: 112, startPoint y: 354, endPoint x: 116, endPoint y: 369, distance: 16.0
click at [116, 368] on div at bounding box center [277, 257] width 554 height 1107
drag, startPoint x: 145, startPoint y: 380, endPoint x: 127, endPoint y: 400, distance: 26.5
click at [127, 400] on div at bounding box center [277, 257] width 554 height 1107
drag, startPoint x: 128, startPoint y: 384, endPoint x: 152, endPoint y: 414, distance: 37.6
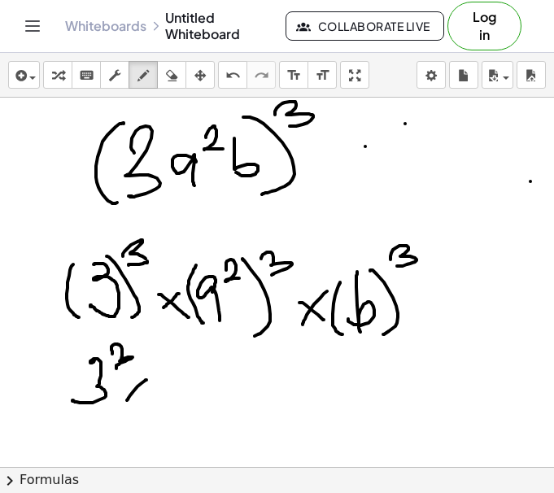
click at [152, 413] on div at bounding box center [277, 257] width 554 height 1107
drag, startPoint x: 207, startPoint y: 382, endPoint x: 200, endPoint y: 416, distance: 34.9
click at [200, 416] on div at bounding box center [277, 257] width 554 height 1107
drag, startPoint x: 219, startPoint y: 360, endPoint x: 212, endPoint y: 379, distance: 19.8
click at [212, 379] on div at bounding box center [277, 257] width 554 height 1107
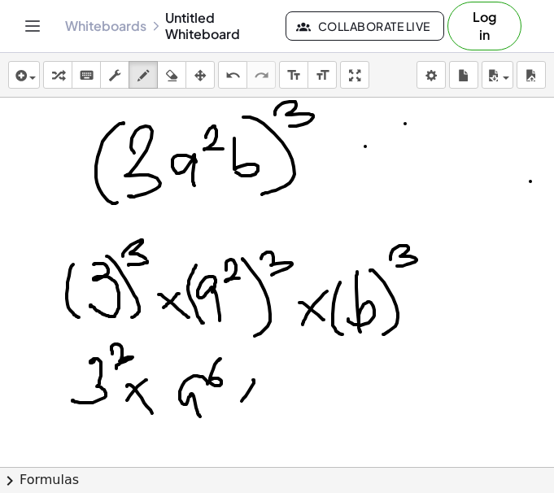
click at [239, 404] on div at bounding box center [277, 257] width 554 height 1107
drag, startPoint x: 235, startPoint y: 384, endPoint x: 253, endPoint y: 407, distance: 29.6
click at [253, 407] on div at bounding box center [277, 257] width 554 height 1107
drag, startPoint x: 292, startPoint y: 380, endPoint x: 284, endPoint y: 402, distance: 22.6
click at [284, 402] on div at bounding box center [277, 257] width 554 height 1107
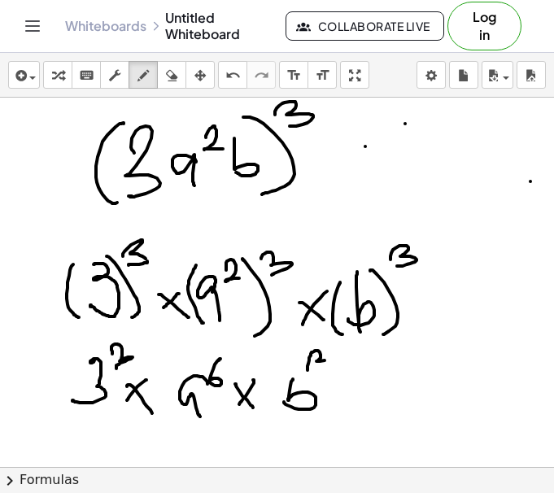
drag, startPoint x: 311, startPoint y: 352, endPoint x: 318, endPoint y: 370, distance: 19.0
click at [318, 370] on div at bounding box center [277, 257] width 554 height 1107
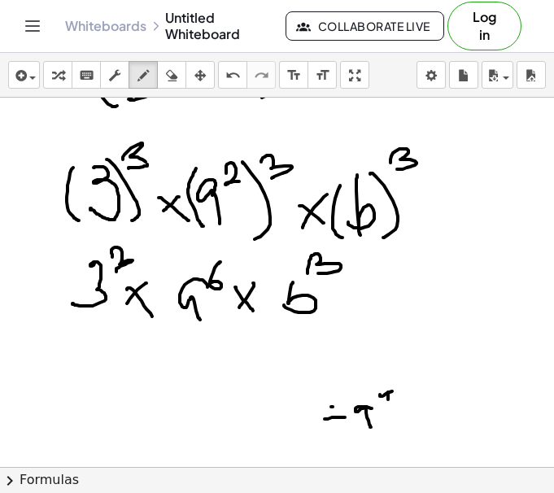
scroll to position [491, 0]
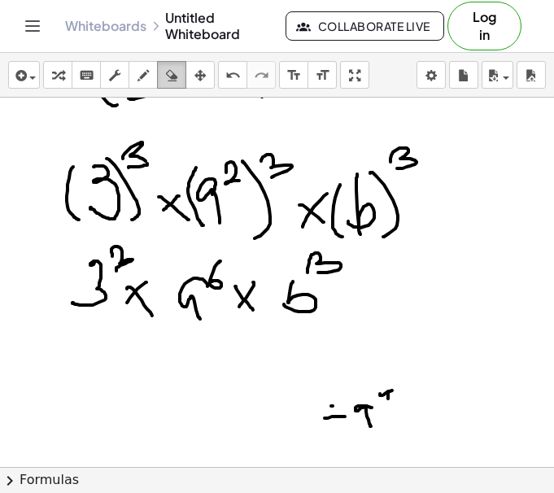
click at [180, 80] on div "button" at bounding box center [171, 75] width 21 height 20
drag, startPoint x: 447, startPoint y: 432, endPoint x: 320, endPoint y: 423, distance: 127.2
click at [320, 423] on div at bounding box center [277, 160] width 554 height 1107
click at [145, 79] on icon "button" at bounding box center [142, 76] width 11 height 20
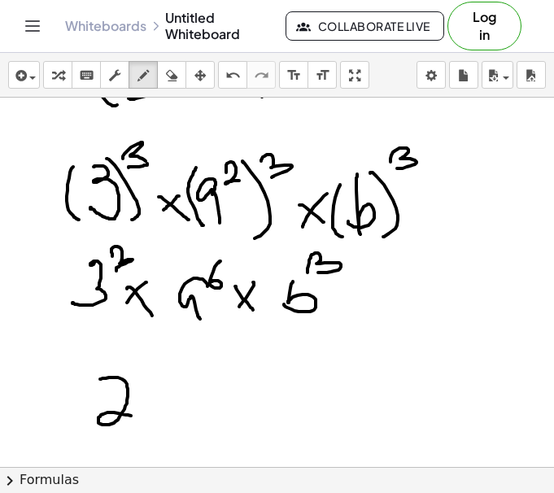
drag, startPoint x: 100, startPoint y: 379, endPoint x: 137, endPoint y: 416, distance: 52.3
click at [137, 416] on div at bounding box center [277, 160] width 554 height 1107
drag, startPoint x: 132, startPoint y: 384, endPoint x: 154, endPoint y: 415, distance: 38.1
click at [154, 415] on div at bounding box center [277, 160] width 554 height 1107
drag, startPoint x: 182, startPoint y: 399, endPoint x: 186, endPoint y: 417, distance: 18.3
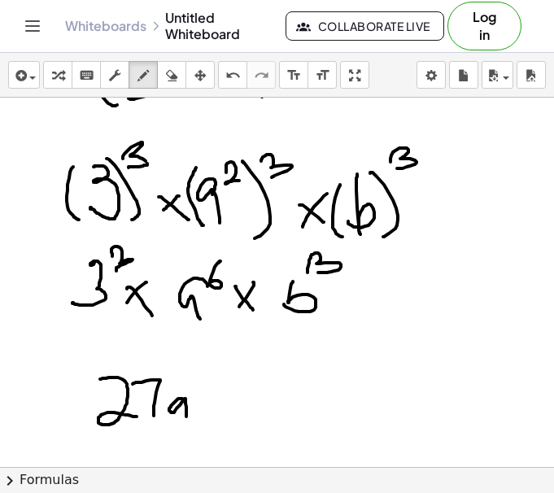
click at [186, 417] on div at bounding box center [277, 160] width 554 height 1107
drag, startPoint x: 201, startPoint y: 375, endPoint x: 192, endPoint y: 389, distance: 16.5
click at [194, 386] on div at bounding box center [277, 160] width 554 height 1107
drag, startPoint x: 222, startPoint y: 380, endPoint x: 220, endPoint y: 412, distance: 31.7
click at [220, 412] on div at bounding box center [277, 160] width 554 height 1107
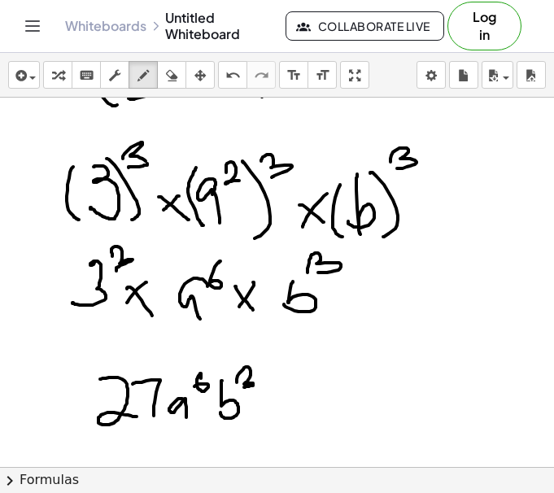
click at [242, 388] on div at bounding box center [277, 160] width 554 height 1107
drag, startPoint x: 276, startPoint y: 387, endPoint x: 362, endPoint y: 348, distance: 93.8
click at [362, 348] on div at bounding box center [277, 160] width 554 height 1107
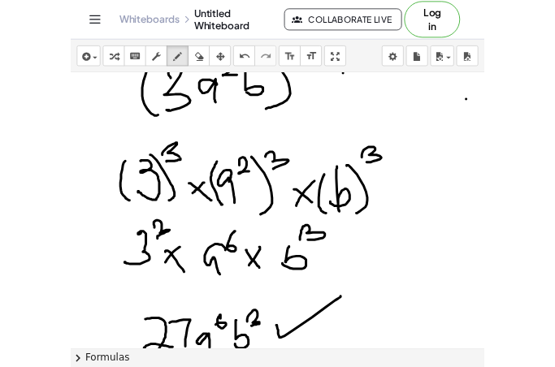
scroll to position [441, 0]
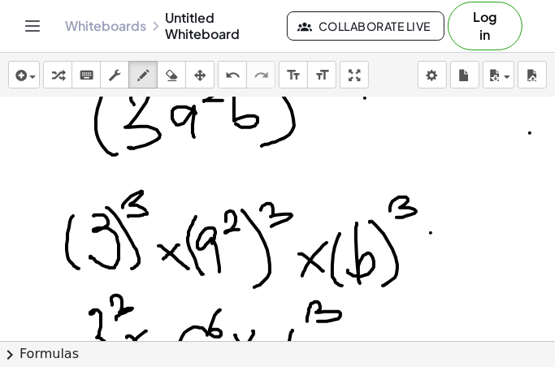
click at [431, 232] on div at bounding box center [277, 209] width 555 height 1107
click at [167, 78] on icon "button" at bounding box center [171, 76] width 11 height 20
drag, startPoint x: 468, startPoint y: 256, endPoint x: 455, endPoint y: 245, distance: 17.3
click at [455, 245] on div at bounding box center [277, 209] width 555 height 1107
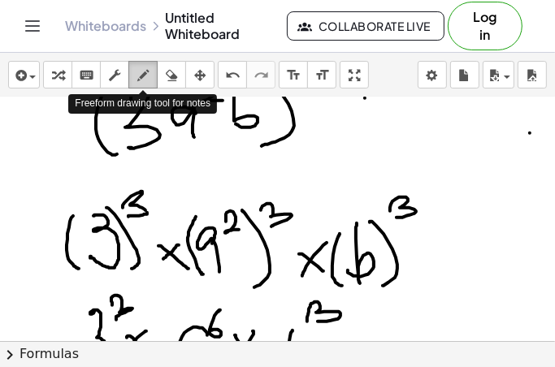
click at [153, 77] on div "button" at bounding box center [142, 75] width 21 height 20
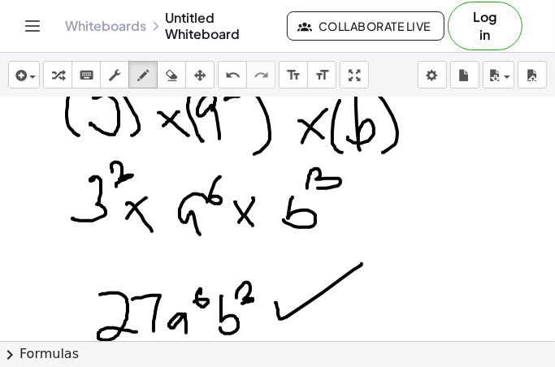
scroll to position [575, 0]
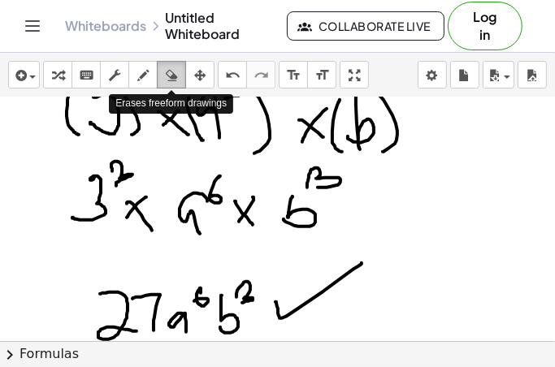
click at [171, 83] on icon "button" at bounding box center [171, 76] width 11 height 20
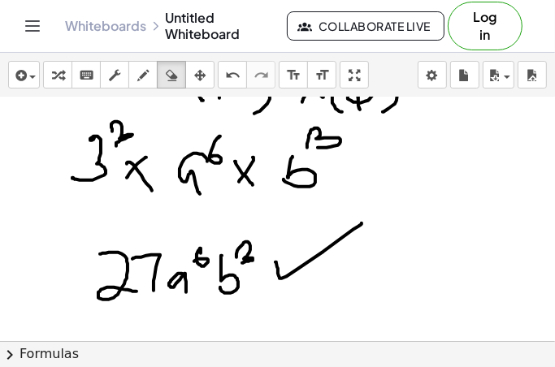
scroll to position [618, 0]
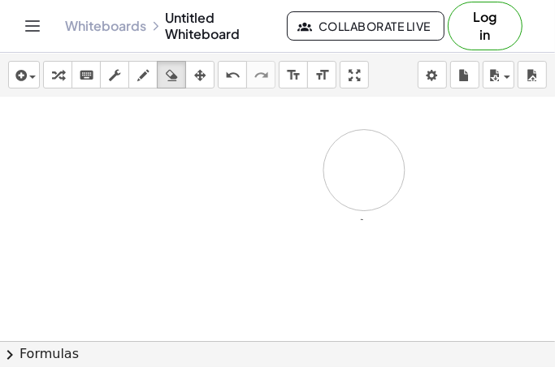
drag, startPoint x: 361, startPoint y: 263, endPoint x: 363, endPoint y: 170, distance: 93.5
click at [363, 170] on div at bounding box center [277, 33] width 555 height 1107
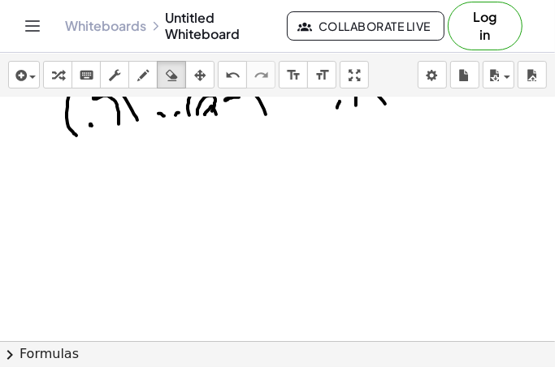
scroll to position [568, 0]
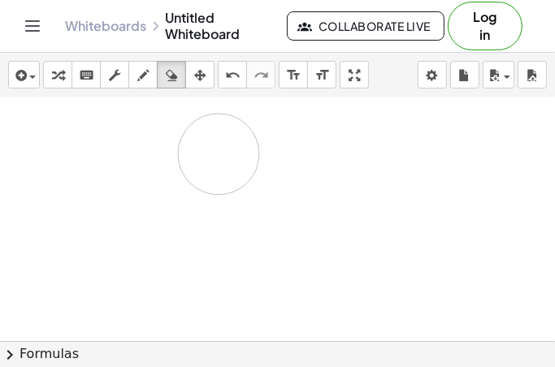
drag, startPoint x: 399, startPoint y: 126, endPoint x: 241, endPoint y: 158, distance: 161.8
click at [241, 158] on div at bounding box center [277, 82] width 555 height 1107
drag, startPoint x: 377, startPoint y: 202, endPoint x: 107, endPoint y: 90, distance: 292.2
click at [107, 90] on div "insert select one: Math Expression Function Text Youtube Video Graphing Geometr…" at bounding box center [277, 210] width 555 height 315
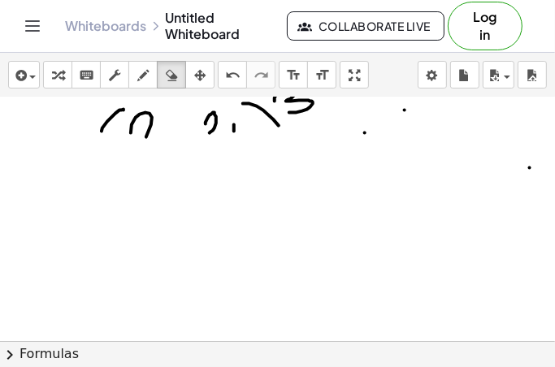
scroll to position [406, 0]
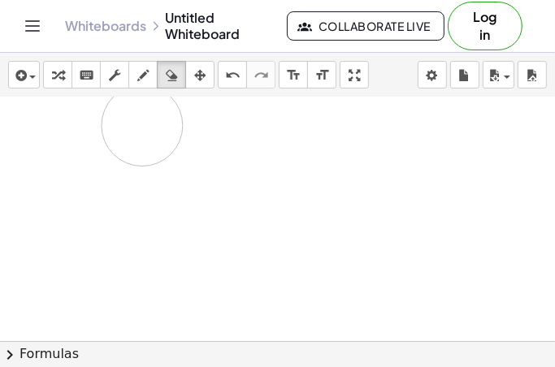
drag, startPoint x: 419, startPoint y: 162, endPoint x: 145, endPoint y: 124, distance: 276.6
click at [145, 124] on div at bounding box center [277, 58] width 555 height 733
drag, startPoint x: 130, startPoint y: 156, endPoint x: 113, endPoint y: 165, distance: 19.3
click at [113, 165] on div at bounding box center [277, 58] width 555 height 733
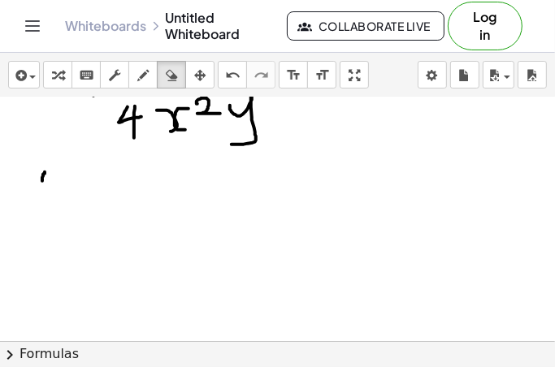
scroll to position [301, 0]
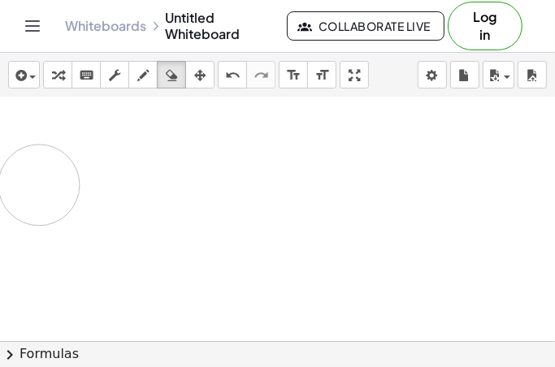
drag, startPoint x: 260, startPoint y: 136, endPoint x: 117, endPoint y: 164, distance: 145.8
click at [117, 164] on div at bounding box center [277, 163] width 555 height 733
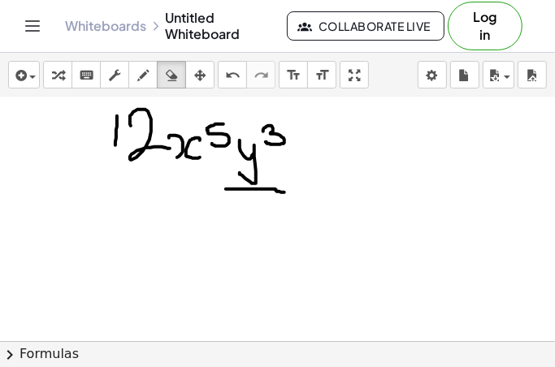
scroll to position [201, 0]
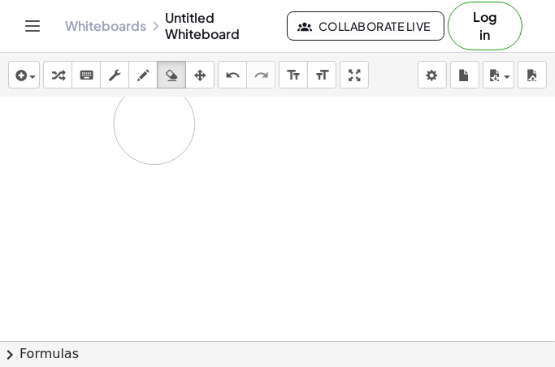
drag, startPoint x: 290, startPoint y: 194, endPoint x: 179, endPoint y: 136, distance: 125.8
click at [179, 136] on div at bounding box center [277, 263] width 555 height 733
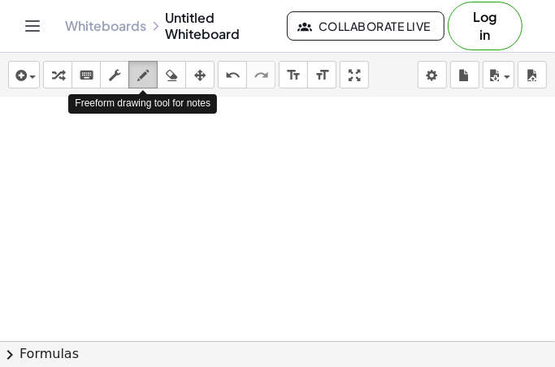
click at [141, 78] on icon "button" at bounding box center [142, 76] width 11 height 20
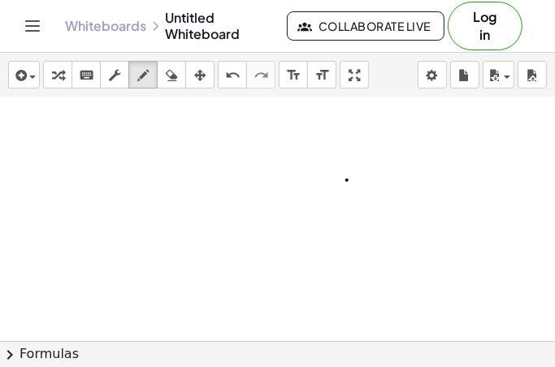
click at [347, 180] on div at bounding box center [277, 263] width 555 height 733
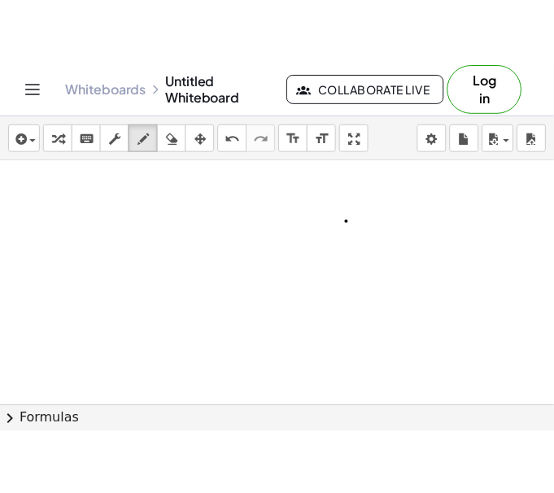
scroll to position [222, 0]
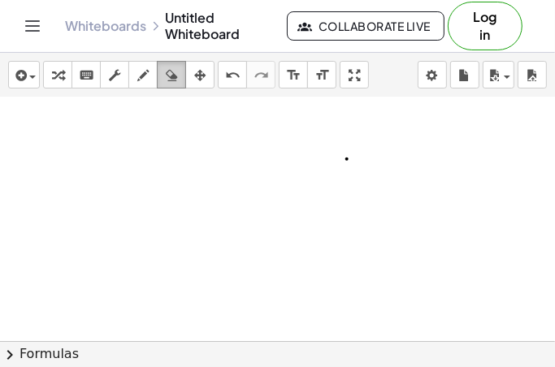
click at [173, 85] on button "erase" at bounding box center [171, 75] width 29 height 28
drag, startPoint x: 374, startPoint y: 184, endPoint x: 320, endPoint y: 151, distance: 62.7
click at [320, 151] on div at bounding box center [277, 242] width 555 height 733
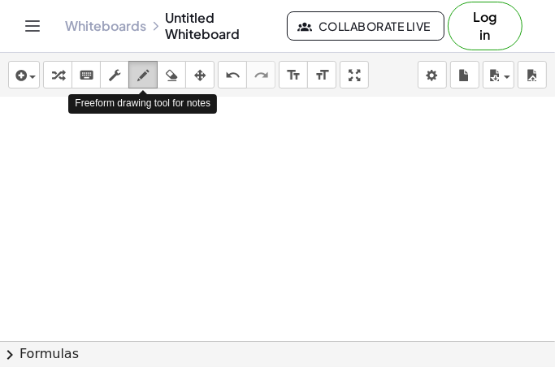
click at [146, 84] on icon "button" at bounding box center [142, 76] width 11 height 20
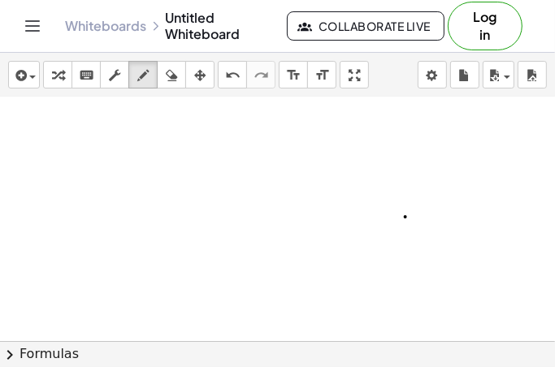
click at [406, 216] on div at bounding box center [277, 242] width 555 height 733
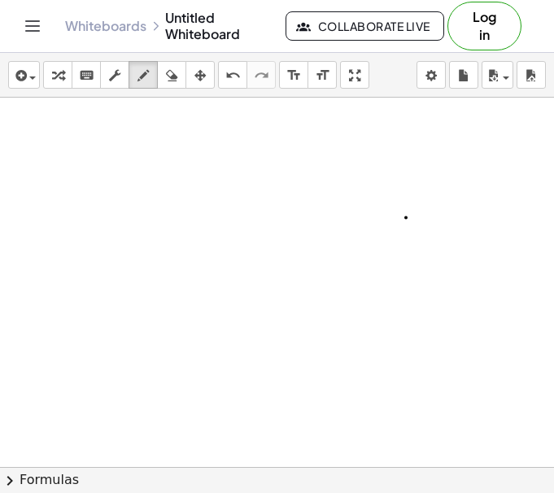
scroll to position [223, 0]
drag, startPoint x: 150, startPoint y: 164, endPoint x: 168, endPoint y: 193, distance: 33.6
click at [168, 193] on div at bounding box center [277, 244] width 554 height 738
drag, startPoint x: 171, startPoint y: 138, endPoint x: 191, endPoint y: 131, distance: 20.8
click at [191, 131] on div at bounding box center [277, 244] width 554 height 738
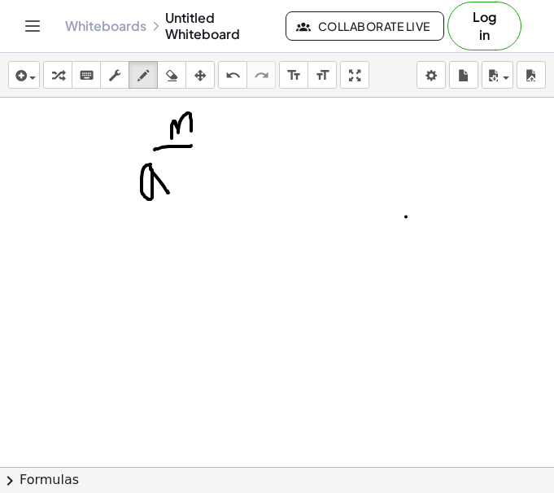
drag, startPoint x: 179, startPoint y: 146, endPoint x: 194, endPoint y: 145, distance: 15.5
click at [194, 145] on div at bounding box center [277, 244] width 554 height 738
drag, startPoint x: 177, startPoint y: 160, endPoint x: 198, endPoint y: 170, distance: 23.3
click at [198, 170] on div at bounding box center [277, 244] width 554 height 738
drag, startPoint x: 128, startPoint y: 294, endPoint x: 240, endPoint y: 249, distance: 121.0
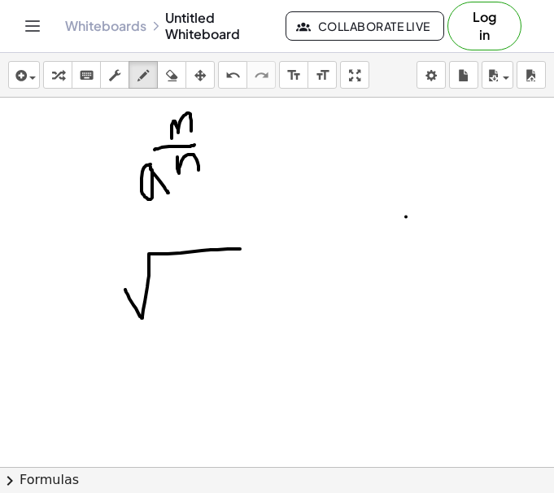
click at [240, 249] on div at bounding box center [277, 244] width 554 height 738
drag, startPoint x: 130, startPoint y: 270, endPoint x: 142, endPoint y: 280, distance: 15.6
click at [142, 280] on div at bounding box center [277, 244] width 554 height 738
drag, startPoint x: 188, startPoint y: 277, endPoint x: 194, endPoint y: 307, distance: 30.8
click at [194, 307] on div at bounding box center [277, 244] width 554 height 738
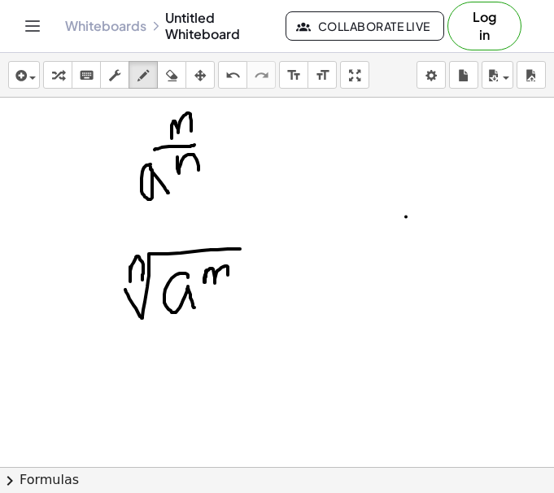
drag, startPoint x: 206, startPoint y: 270, endPoint x: 228, endPoint y: 276, distance: 22.7
click at [228, 276] on div at bounding box center [277, 244] width 554 height 738
click at [261, 346] on div at bounding box center [277, 244] width 554 height 738
drag, startPoint x: 228, startPoint y: 370, endPoint x: 350, endPoint y: 318, distance: 133.3
click at [350, 318] on div at bounding box center [277, 244] width 554 height 738
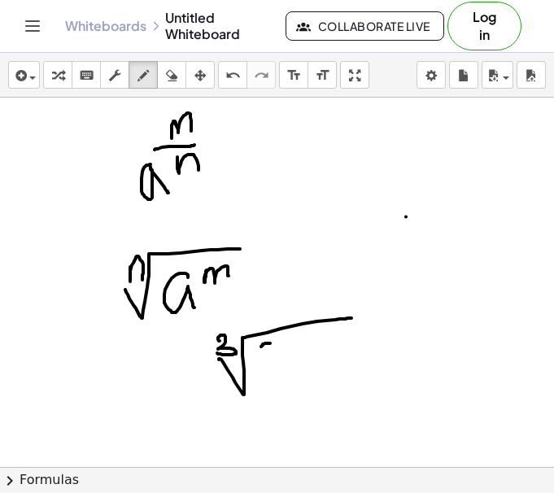
drag, startPoint x: 218, startPoint y: 339, endPoint x: 234, endPoint y: 362, distance: 28.6
click at [218, 354] on div at bounding box center [277, 244] width 554 height 738
drag, startPoint x: 281, startPoint y: 353, endPoint x: 258, endPoint y: 377, distance: 33.9
click at [255, 377] on div at bounding box center [277, 244] width 554 height 738
drag, startPoint x: 307, startPoint y: 345, endPoint x: 319, endPoint y: 350, distance: 13.5
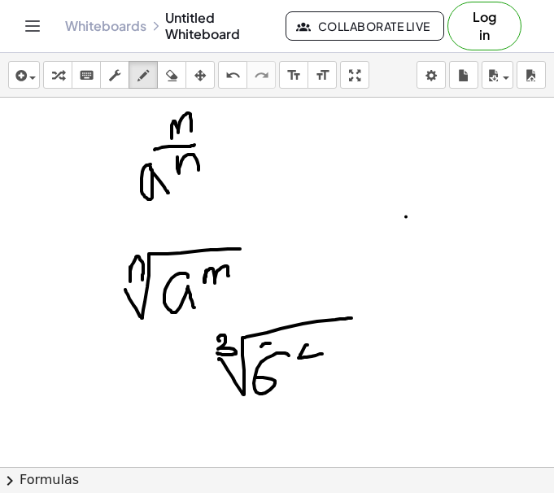
click at [322, 351] on div at bounding box center [277, 244] width 554 height 738
click at [171, 78] on icon "button" at bounding box center [171, 76] width 11 height 20
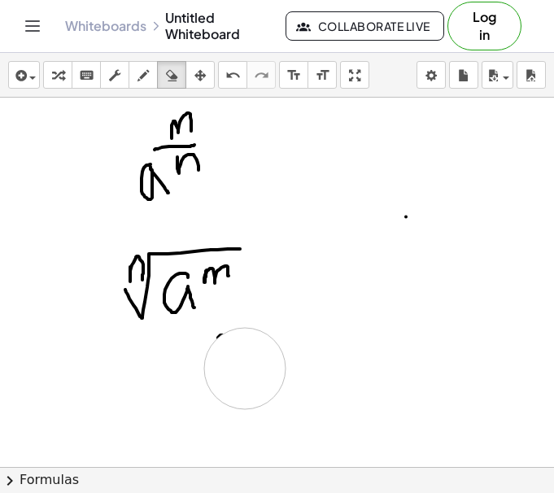
drag, startPoint x: 330, startPoint y: 360, endPoint x: 237, endPoint y: 364, distance: 93.6
click at [237, 364] on div at bounding box center [277, 244] width 554 height 738
click at [145, 79] on icon "button" at bounding box center [142, 76] width 11 height 20
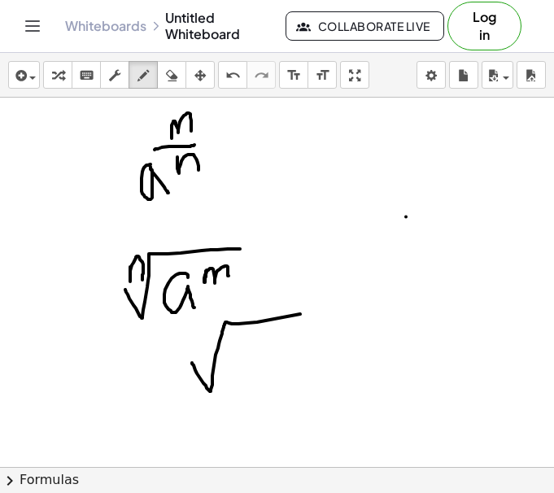
drag, startPoint x: 192, startPoint y: 362, endPoint x: 306, endPoint y: 314, distance: 124.5
click at [321, 311] on div at bounding box center [277, 244] width 554 height 738
drag, startPoint x: 193, startPoint y: 340, endPoint x: 195, endPoint y: 353, distance: 13.2
click at [195, 352] on div at bounding box center [277, 244] width 554 height 738
drag, startPoint x: 261, startPoint y: 344, endPoint x: 232, endPoint y: 362, distance: 34.7
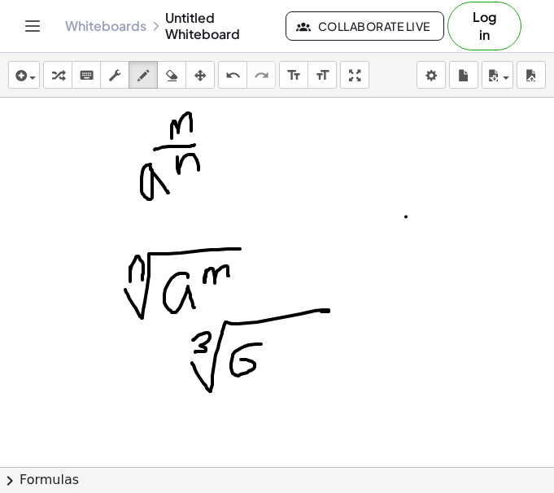
click at [232, 362] on div at bounding box center [277, 244] width 554 height 738
drag, startPoint x: 280, startPoint y: 347, endPoint x: 307, endPoint y: 362, distance: 31.3
click at [307, 362] on div at bounding box center [277, 244] width 554 height 738
drag, startPoint x: 287, startPoint y: 352, endPoint x: 280, endPoint y: 390, distance: 38.9
click at [280, 390] on div at bounding box center [277, 244] width 554 height 738
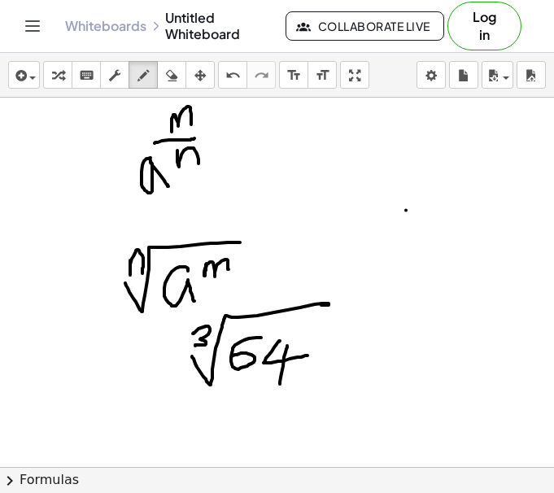
scroll to position [228, 0]
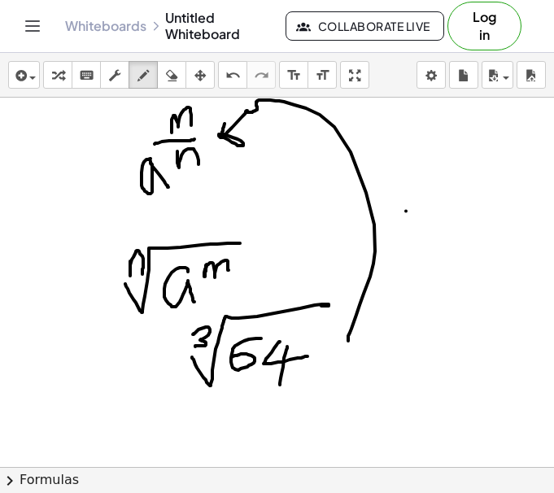
drag, startPoint x: 348, startPoint y: 341, endPoint x: 229, endPoint y: 106, distance: 262.4
click at [229, 106] on div at bounding box center [277, 238] width 554 height 738
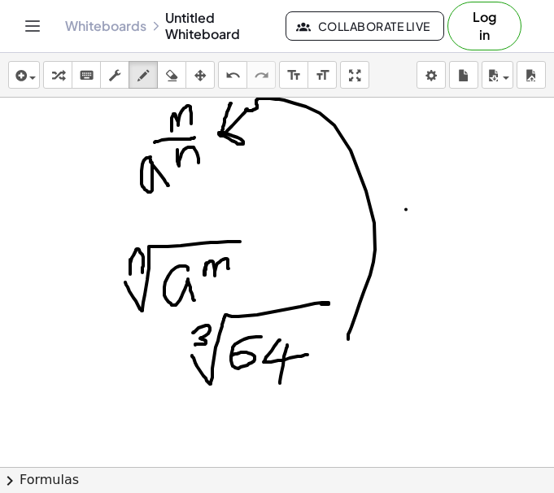
scroll to position [228, 0]
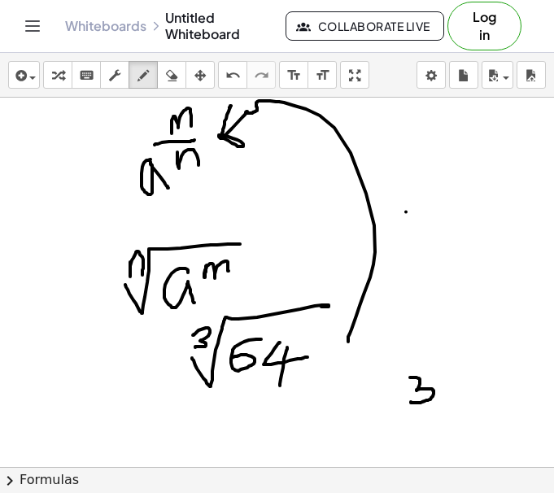
drag, startPoint x: 410, startPoint y: 377, endPoint x: 410, endPoint y: 402, distance: 24.4
click at [410, 402] on div at bounding box center [277, 239] width 554 height 738
drag, startPoint x: 390, startPoint y: 361, endPoint x: 433, endPoint y: 363, distance: 43.1
click at [433, 363] on div at bounding box center [277, 239] width 554 height 738
click at [171, 74] on icon "button" at bounding box center [171, 76] width 11 height 20
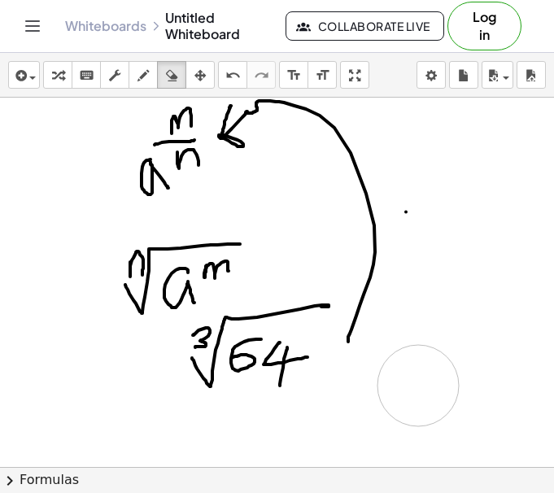
drag, startPoint x: 428, startPoint y: 410, endPoint x: 409, endPoint y: 369, distance: 45.1
click at [409, 369] on div at bounding box center [277, 239] width 554 height 738
click at [135, 75] on div "button" at bounding box center [142, 75] width 21 height 20
drag, startPoint x: 415, startPoint y: 380, endPoint x: 407, endPoint y: 395, distance: 16.7
click at [407, 395] on div at bounding box center [277, 239] width 554 height 738
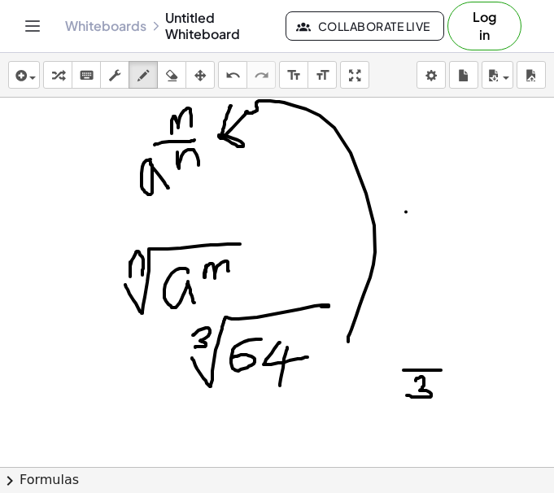
drag, startPoint x: 403, startPoint y: 370, endPoint x: 441, endPoint y: 370, distance: 37.4
click at [441, 370] on div at bounding box center [277, 239] width 554 height 738
click at [423, 354] on div at bounding box center [277, 239] width 554 height 738
drag, startPoint x: 367, startPoint y: 367, endPoint x: 341, endPoint y: 391, distance: 35.7
click at [341, 391] on div at bounding box center [277, 239] width 554 height 738
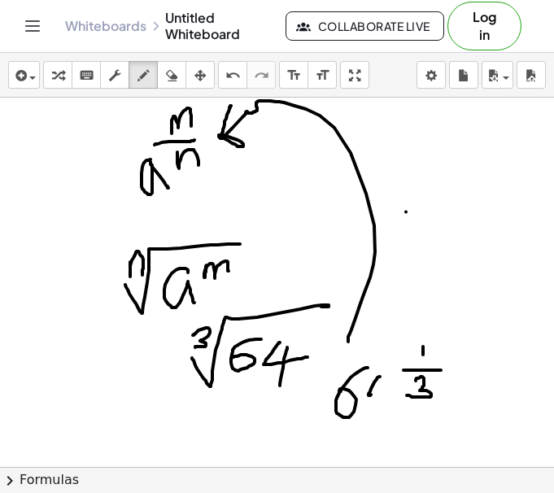
drag, startPoint x: 380, startPoint y: 376, endPoint x: 386, endPoint y: 394, distance: 19.0
click at [385, 394] on div at bounding box center [277, 239] width 554 height 738
drag, startPoint x: 382, startPoint y: 383, endPoint x: 382, endPoint y: 410, distance: 26.8
click at [380, 401] on div at bounding box center [277, 239] width 554 height 738
click at [167, 78] on icon "button" at bounding box center [171, 76] width 11 height 20
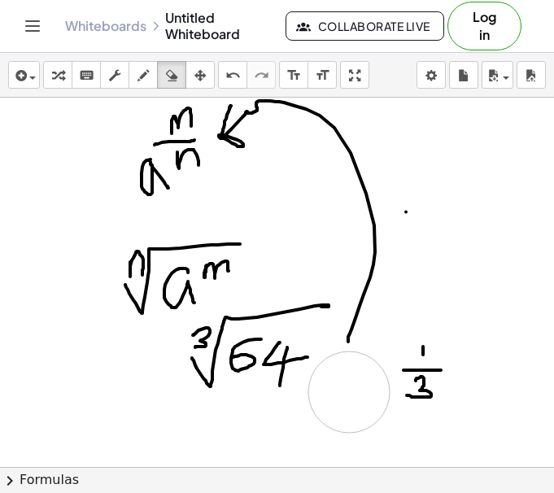
drag, startPoint x: 354, startPoint y: 423, endPoint x: 350, endPoint y: 388, distance: 35.1
click at [350, 388] on div at bounding box center [277, 239] width 554 height 738
click at [149, 80] on icon "button" at bounding box center [142, 76] width 11 height 20
drag, startPoint x: 349, startPoint y: 364, endPoint x: 330, endPoint y: 385, distance: 28.2
click at [328, 385] on div at bounding box center [277, 239] width 554 height 738
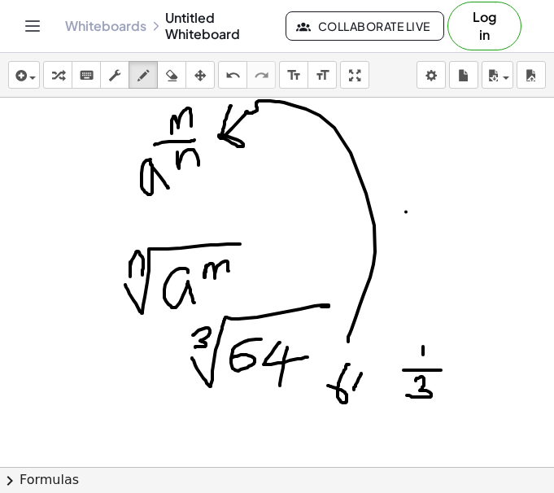
drag, startPoint x: 361, startPoint y: 373, endPoint x: 374, endPoint y: 390, distance: 21.5
click at [374, 390] on div at bounding box center [277, 239] width 554 height 738
drag, startPoint x: 367, startPoint y: 378, endPoint x: 363, endPoint y: 406, distance: 27.8
click at [363, 406] on div at bounding box center [277, 239] width 554 height 738
click at [293, 431] on div at bounding box center [277, 239] width 554 height 738
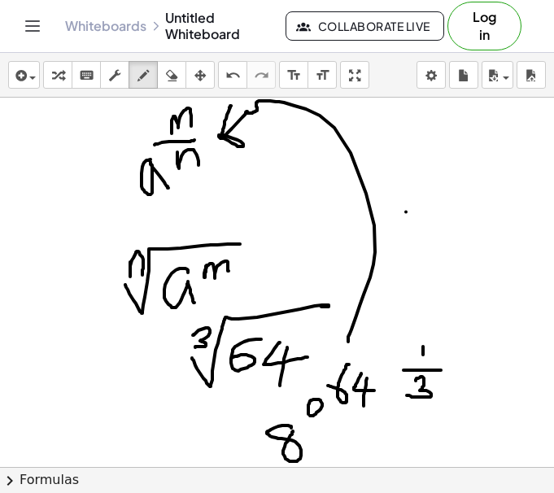
drag, startPoint x: 308, startPoint y: 410, endPoint x: 332, endPoint y: 415, distance: 24.1
click at [331, 415] on div at bounding box center [277, 239] width 554 height 738
drag, startPoint x: 302, startPoint y: 427, endPoint x: 336, endPoint y: 426, distance: 34.1
click at [336, 426] on div at bounding box center [277, 239] width 554 height 738
drag, startPoint x: 328, startPoint y: 436, endPoint x: 319, endPoint y: 449, distance: 15.3
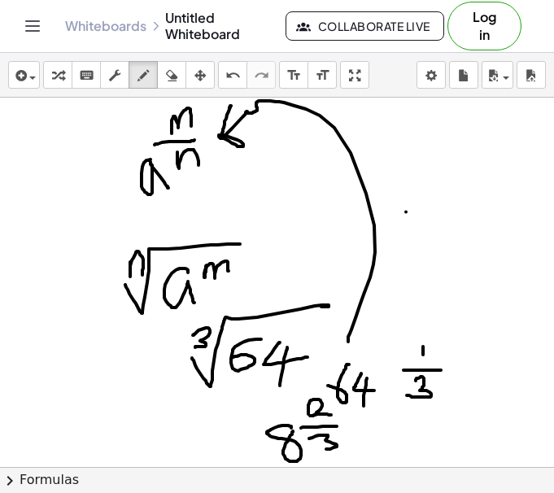
click at [319, 449] on div at bounding box center [277, 239] width 554 height 738
drag, startPoint x: 434, startPoint y: 432, endPoint x: 532, endPoint y: 391, distance: 106.7
click at [532, 391] on div at bounding box center [277, 239] width 554 height 738
drag, startPoint x: 430, startPoint y: 410, endPoint x: 431, endPoint y: 426, distance: 15.5
click at [431, 426] on div at bounding box center [277, 239] width 554 height 738
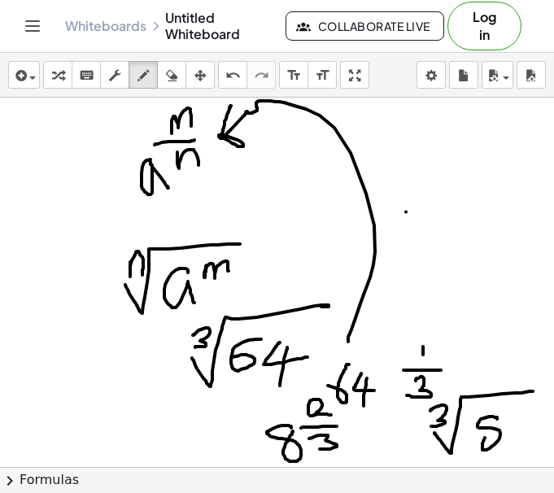
click at [497, 420] on div at bounding box center [277, 239] width 554 height 738
drag, startPoint x: 505, startPoint y: 408, endPoint x: 520, endPoint y: 415, distance: 17.1
click at [517, 415] on div at bounding box center [277, 239] width 554 height 738
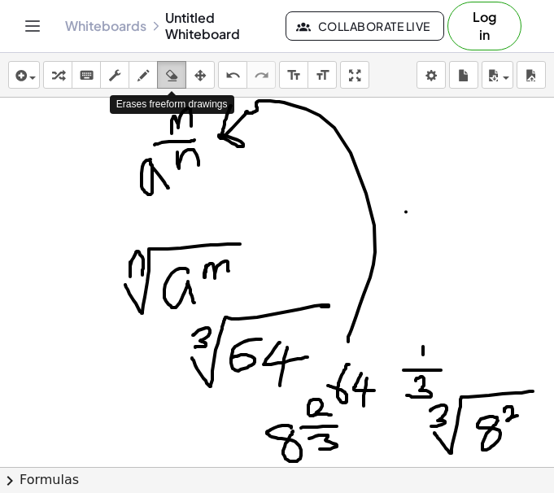
click at [178, 77] on div "button" at bounding box center [171, 75] width 21 height 20
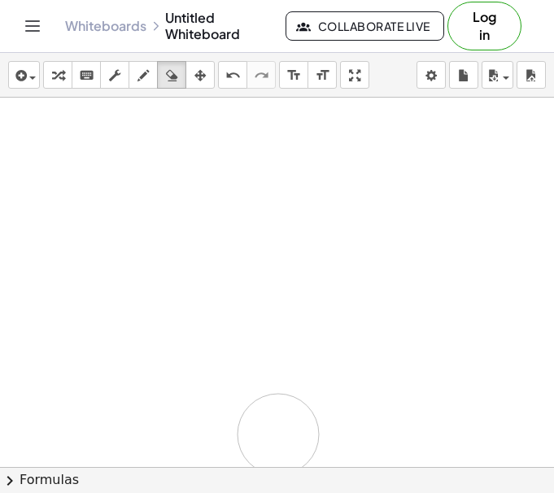
drag, startPoint x: 373, startPoint y: 304, endPoint x: 280, endPoint y: 393, distance: 128.8
click at [284, 420] on div at bounding box center [277, 239] width 554 height 738
click at [141, 85] on icon "button" at bounding box center [142, 76] width 11 height 20
drag, startPoint x: 132, startPoint y: 145, endPoint x: 182, endPoint y: 185, distance: 63.6
click at [182, 185] on div at bounding box center [277, 239] width 554 height 738
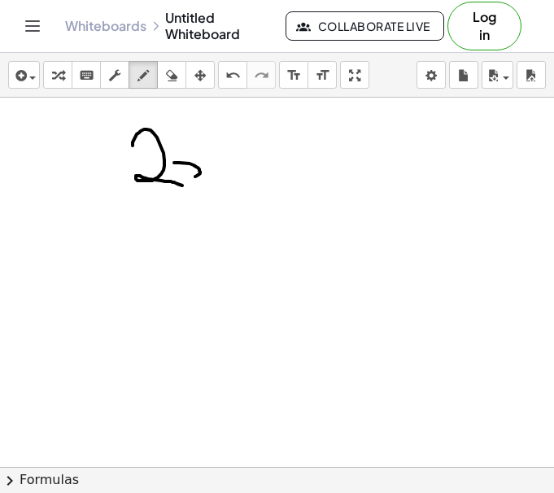
drag, startPoint x: 174, startPoint y: 163, endPoint x: 179, endPoint y: 181, distance: 19.3
click at [179, 181] on div at bounding box center [277, 239] width 554 height 738
drag, startPoint x: 207, startPoint y: 167, endPoint x: 203, endPoint y: 189, distance: 22.3
click at [203, 189] on div at bounding box center [277, 239] width 554 height 738
drag, startPoint x: 200, startPoint y: 136, endPoint x: 220, endPoint y: 194, distance: 61.9
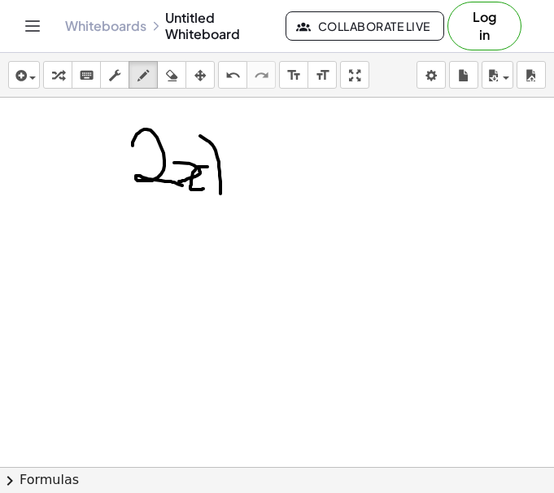
click at [220, 194] on div at bounding box center [277, 239] width 554 height 738
drag, startPoint x: 129, startPoint y: 125, endPoint x: 149, endPoint y: 206, distance: 83.6
click at [149, 206] on div at bounding box center [277, 239] width 554 height 738
drag, startPoint x: 228, startPoint y: 131, endPoint x: 228, endPoint y: 153, distance: 21.9
click at [228, 153] on div at bounding box center [277, 239] width 554 height 738
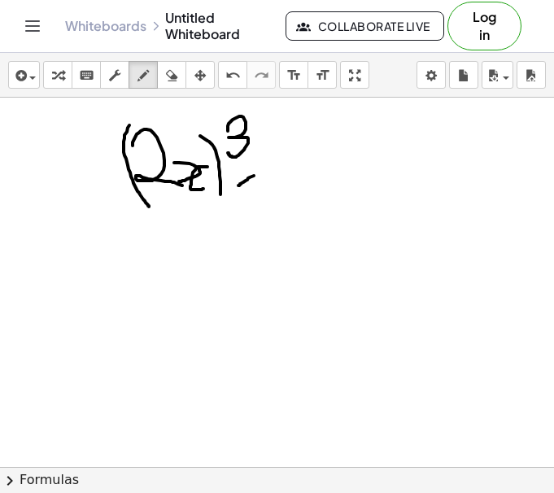
drag, startPoint x: 254, startPoint y: 176, endPoint x: 239, endPoint y: 185, distance: 17.1
click at [239, 185] on div at bounding box center [277, 239] width 554 height 738
drag, startPoint x: 237, startPoint y: 174, endPoint x: 268, endPoint y: 194, distance: 37.0
click at [268, 194] on div at bounding box center [277, 239] width 554 height 738
drag, startPoint x: 295, startPoint y: 154, endPoint x: 296, endPoint y: 208, distance: 53.6
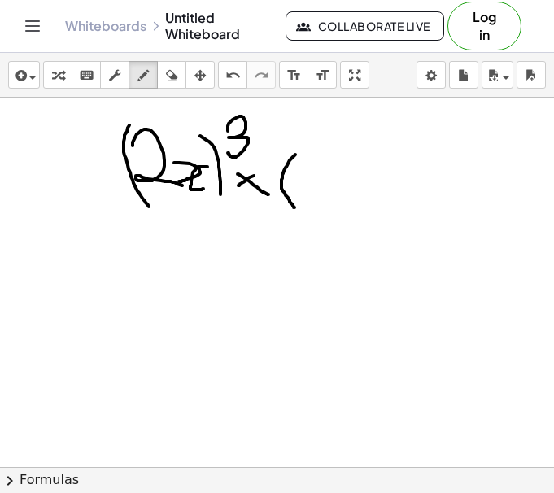
click at [296, 208] on div at bounding box center [277, 239] width 554 height 738
drag, startPoint x: 299, startPoint y: 171, endPoint x: 302, endPoint y: 197, distance: 25.4
click at [302, 197] on div at bounding box center [277, 239] width 554 height 738
drag, startPoint x: 335, startPoint y: 182, endPoint x: 330, endPoint y: 200, distance: 18.5
click at [336, 200] on div at bounding box center [277, 239] width 554 height 738
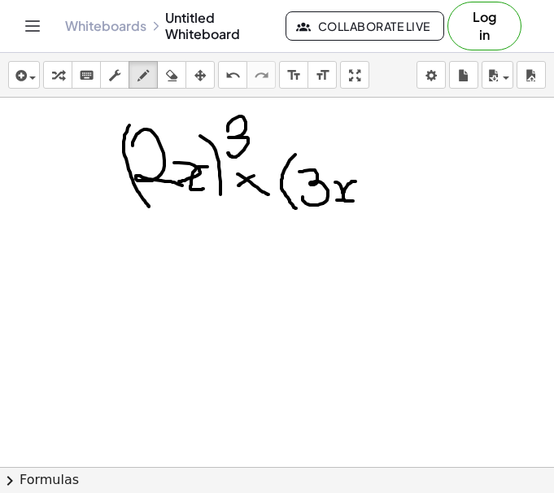
drag, startPoint x: 353, startPoint y: 181, endPoint x: 354, endPoint y: 200, distance: 18.7
click at [354, 200] on div at bounding box center [277, 239] width 554 height 738
drag, startPoint x: 362, startPoint y: 171, endPoint x: 382, endPoint y: 182, distance: 22.2
click at [381, 182] on div at bounding box center [277, 239] width 554 height 738
drag, startPoint x: 375, startPoint y: 160, endPoint x: 376, endPoint y: 211, distance: 50.4
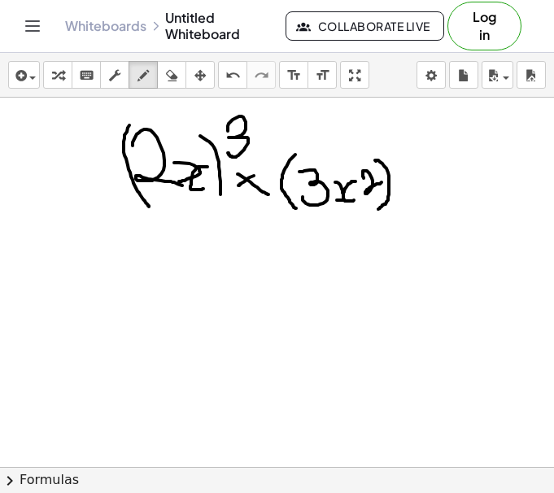
click at [376, 211] on div at bounding box center [277, 239] width 554 height 738
drag, startPoint x: 394, startPoint y: 155, endPoint x: 415, endPoint y: 166, distance: 22.9
click at [415, 166] on div at bounding box center [277, 239] width 554 height 738
click at [313, 113] on div at bounding box center [277, 239] width 554 height 738
drag, startPoint x: 56, startPoint y: 276, endPoint x: 92, endPoint y: 303, distance: 44.7
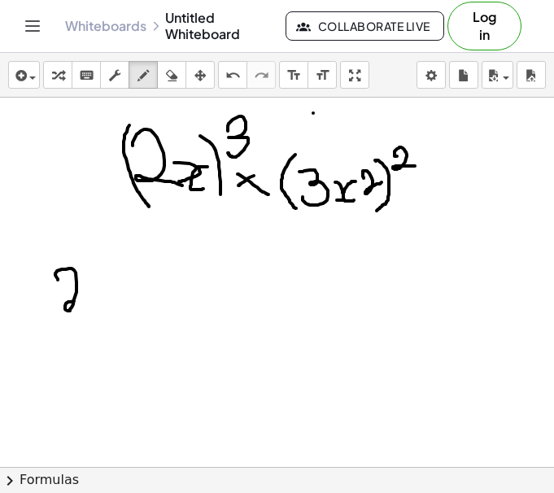
click at [92, 303] on div at bounding box center [277, 239] width 554 height 738
drag, startPoint x: 85, startPoint y: 261, endPoint x: 93, endPoint y: 323, distance: 63.1
click at [93, 323] on div at bounding box center [277, 239] width 554 height 738
drag, startPoint x: 50, startPoint y: 277, endPoint x: 39, endPoint y: 328, distance: 52.5
click at [39, 328] on div at bounding box center [277, 239] width 554 height 738
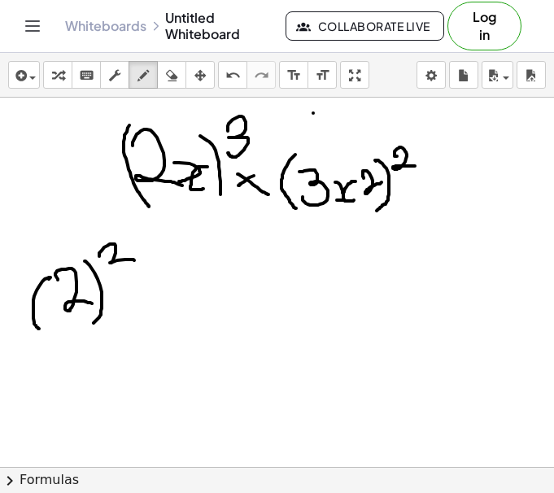
drag, startPoint x: 99, startPoint y: 256, endPoint x: 117, endPoint y: 271, distance: 23.6
click at [117, 271] on div at bounding box center [277, 239] width 554 height 738
drag, startPoint x: 144, startPoint y: 278, endPoint x: 139, endPoint y: 323, distance: 45.8
click at [139, 323] on div at bounding box center [277, 239] width 554 height 738
drag, startPoint x: 145, startPoint y: 293, endPoint x: 152, endPoint y: 317, distance: 25.2
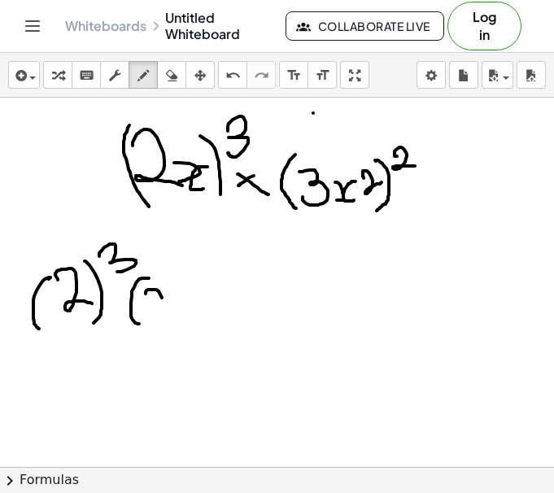
click at [152, 317] on div at bounding box center [277, 239] width 554 height 738
drag, startPoint x: 176, startPoint y: 291, endPoint x: 183, endPoint y: 315, distance: 25.2
click at [183, 315] on div at bounding box center [277, 239] width 554 height 738
drag, startPoint x: 187, startPoint y: 275, endPoint x: 194, endPoint y: 318, distance: 43.7
click at [194, 318] on div at bounding box center [277, 239] width 554 height 738
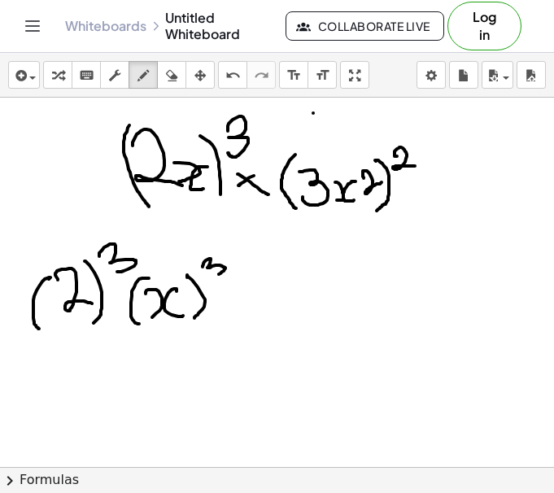
drag, startPoint x: 202, startPoint y: 266, endPoint x: 206, endPoint y: 276, distance: 11.3
click at [206, 276] on div at bounding box center [277, 239] width 554 height 738
drag, startPoint x: 233, startPoint y: 314, endPoint x: 228, endPoint y: 300, distance: 14.9
click at [231, 315] on div at bounding box center [277, 239] width 554 height 738
drag, startPoint x: 231, startPoint y: 289, endPoint x: 254, endPoint y: 307, distance: 29.5
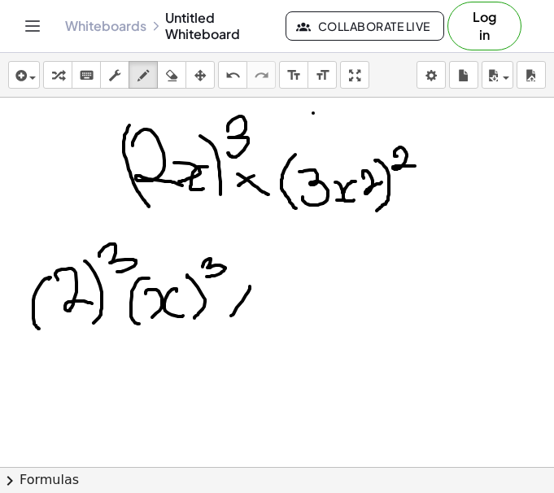
click at [253, 306] on div at bounding box center [277, 239] width 554 height 738
drag, startPoint x: 290, startPoint y: 280, endPoint x: 276, endPoint y: 319, distance: 40.6
click at [276, 319] on div at bounding box center [277, 239] width 554 height 738
drag, startPoint x: 323, startPoint y: 271, endPoint x: 306, endPoint y: 327, distance: 58.4
click at [311, 328] on div at bounding box center [277, 239] width 554 height 738
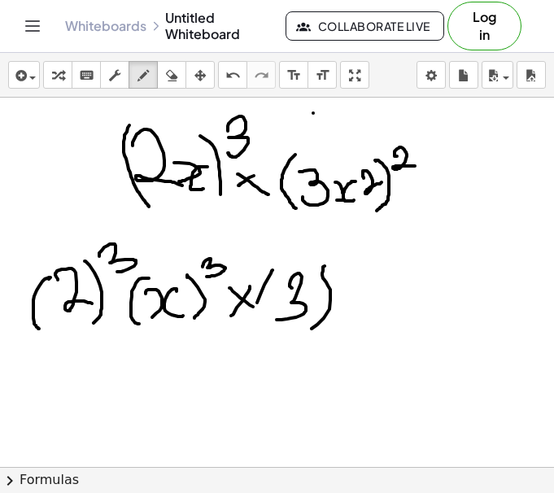
drag, startPoint x: 272, startPoint y: 270, endPoint x: 268, endPoint y: 334, distance: 64.3
click at [268, 334] on div at bounding box center [277, 239] width 554 height 738
drag, startPoint x: 336, startPoint y: 261, endPoint x: 352, endPoint y: 270, distance: 17.8
click at [352, 270] on div at bounding box center [277, 239] width 554 height 738
drag, startPoint x: 368, startPoint y: 272, endPoint x: 358, endPoint y: 318, distance: 46.7
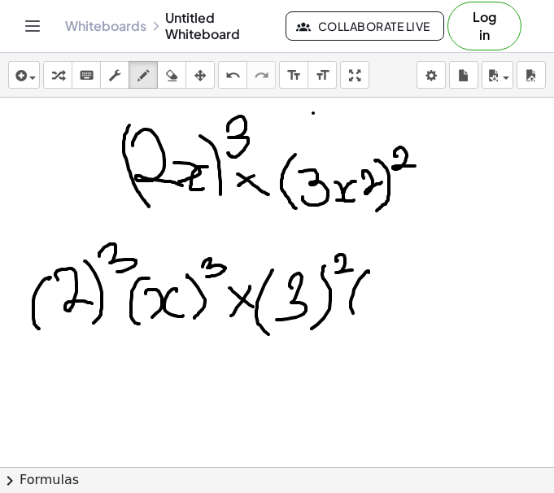
click at [358, 318] on div at bounding box center [277, 239] width 554 height 738
drag, startPoint x: 368, startPoint y: 291, endPoint x: 375, endPoint y: 322, distance: 31.6
click at [375, 323] on div at bounding box center [277, 239] width 554 height 738
drag, startPoint x: 401, startPoint y: 292, endPoint x: 402, endPoint y: 318, distance: 26.1
click at [402, 318] on div at bounding box center [277, 239] width 554 height 738
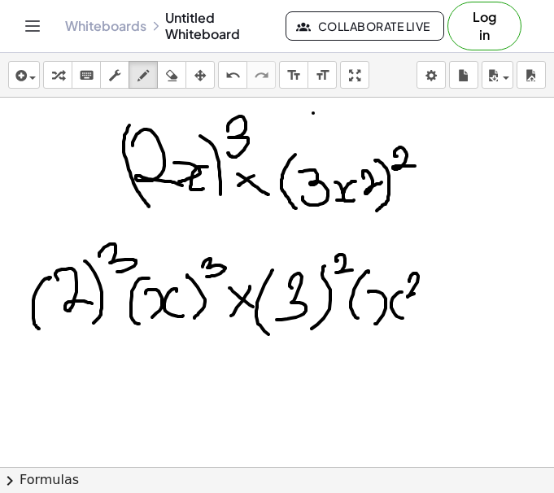
drag, startPoint x: 415, startPoint y: 273, endPoint x: 425, endPoint y: 293, distance: 21.8
click at [424, 293] on div at bounding box center [277, 239] width 554 height 738
drag, startPoint x: 430, startPoint y: 271, endPoint x: 436, endPoint y: 322, distance: 50.7
click at [436, 322] on div at bounding box center [277, 239] width 554 height 738
drag, startPoint x: 447, startPoint y: 263, endPoint x: 462, endPoint y: 272, distance: 17.1
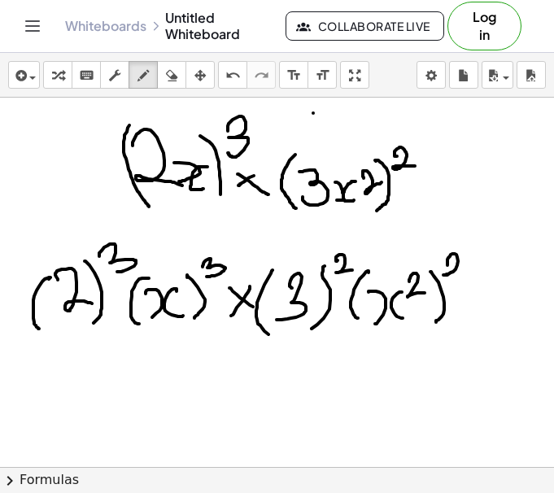
click at [456, 272] on div at bounding box center [277, 239] width 554 height 738
drag, startPoint x: 54, startPoint y: 366, endPoint x: 89, endPoint y: 361, distance: 34.5
click at [89, 361] on div at bounding box center [277, 239] width 554 height 738
drag, startPoint x: 101, startPoint y: 377, endPoint x: 124, endPoint y: 385, distance: 24.2
click at [105, 401] on div at bounding box center [277, 239] width 554 height 738
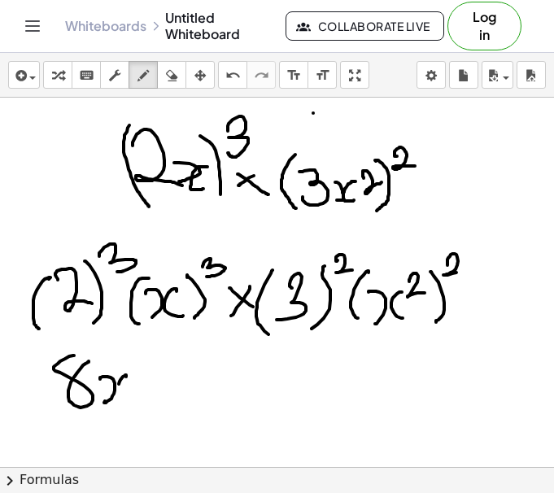
drag, startPoint x: 126, startPoint y: 375, endPoint x: 138, endPoint y: 389, distance: 18.4
click at [138, 389] on div at bounding box center [277, 239] width 554 height 738
drag, startPoint x: 141, startPoint y: 365, endPoint x: 147, endPoint y: 372, distance: 9.3
click at [147, 372] on div at bounding box center [277, 239] width 554 height 738
drag, startPoint x: 200, startPoint y: 389, endPoint x: 194, endPoint y: 396, distance: 8.6
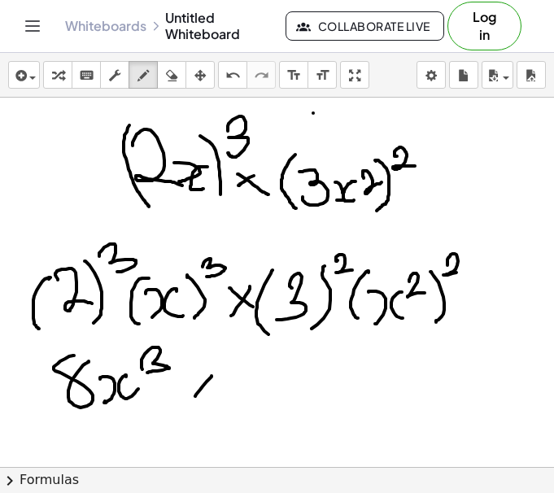
click at [193, 399] on div at bounding box center [277, 239] width 554 height 738
click at [224, 395] on div at bounding box center [277, 239] width 554 height 738
drag, startPoint x: 266, startPoint y: 368, endPoint x: 269, endPoint y: 410, distance: 41.6
click at [269, 410] on div at bounding box center [277, 239] width 554 height 738
drag, startPoint x: 288, startPoint y: 382, endPoint x: 290, endPoint y: 406, distance: 23.7
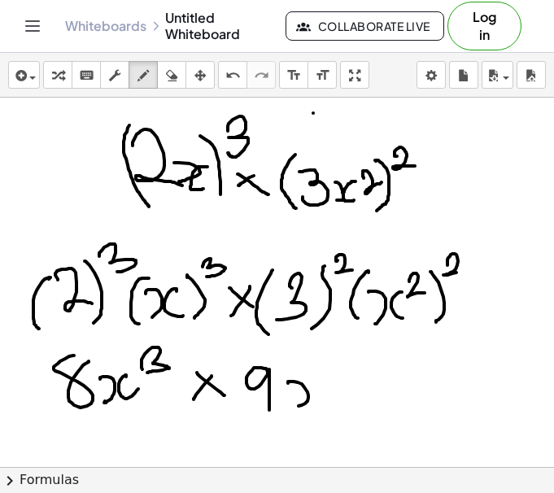
click at [293, 406] on div at bounding box center [277, 239] width 554 height 738
drag, startPoint x: 319, startPoint y: 382, endPoint x: 323, endPoint y: 398, distance: 16.6
click at [323, 399] on div at bounding box center [277, 239] width 554 height 738
drag, startPoint x: 333, startPoint y: 371, endPoint x: 352, endPoint y: 378, distance: 19.8
click at [352, 378] on div at bounding box center [277, 239] width 554 height 738
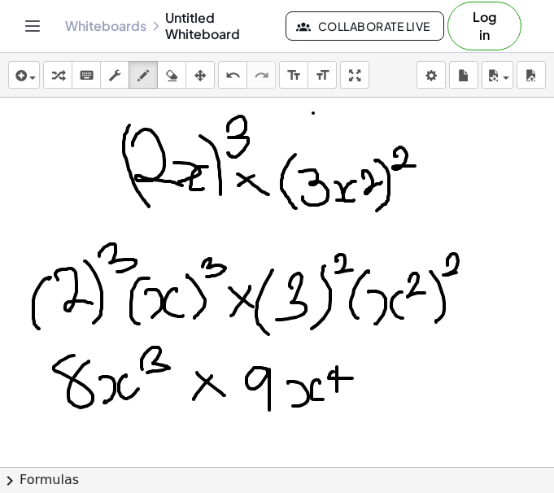
click at [336, 393] on div at bounding box center [277, 239] width 554 height 738
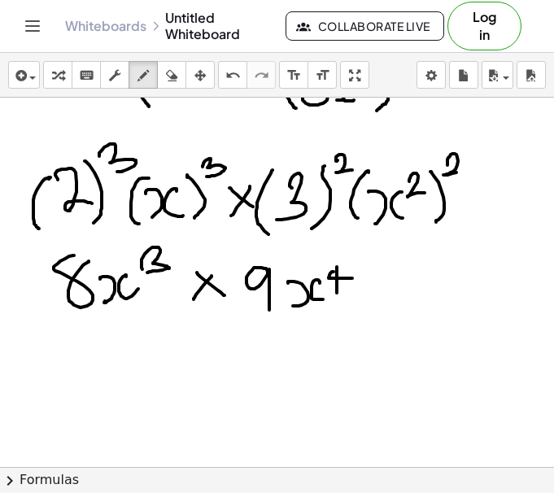
scroll to position [329, 0]
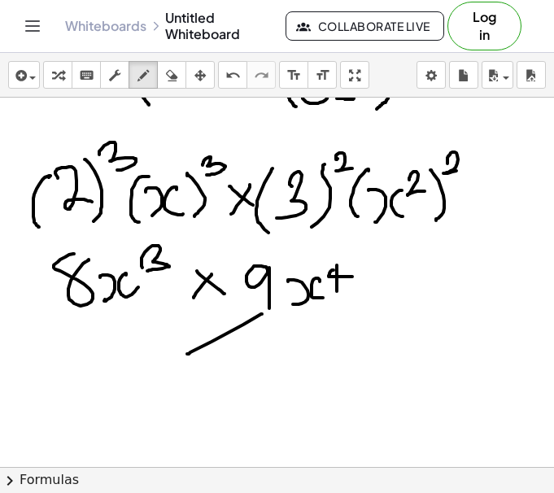
click at [186, 355] on div at bounding box center [277, 137] width 554 height 738
click at [171, 353] on div at bounding box center [277, 137] width 554 height 738
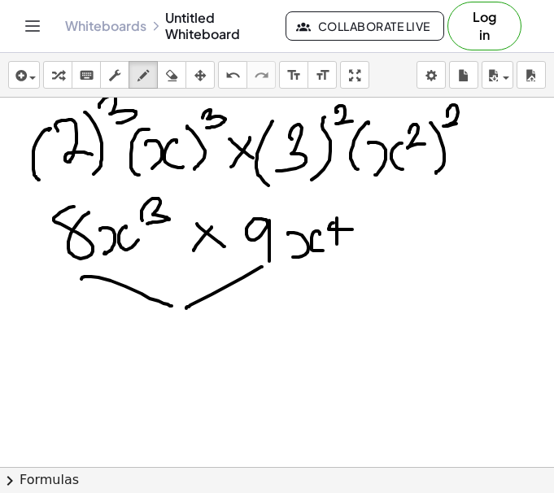
scroll to position [379, 0]
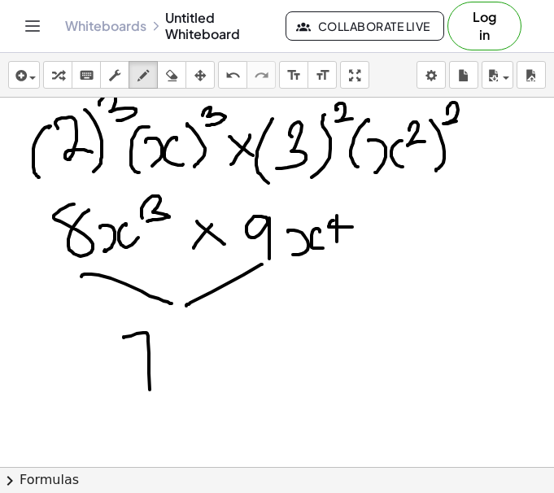
click at [152, 405] on div at bounding box center [277, 272] width 554 height 1107
click at [210, 387] on div at bounding box center [277, 272] width 554 height 1107
click at [233, 376] on div at bounding box center [277, 272] width 554 height 1107
click at [273, 371] on div at bounding box center [277, 272] width 554 height 1107
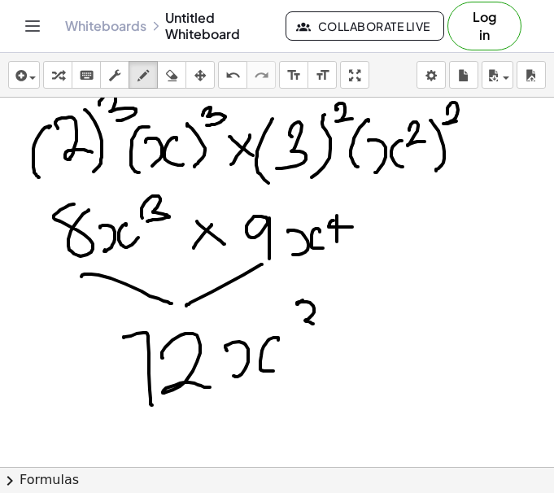
click at [296, 329] on div at bounding box center [277, 272] width 554 height 1107
click at [341, 334] on div at bounding box center [277, 272] width 554 height 1107
click at [367, 314] on div at bounding box center [277, 272] width 554 height 1107
click at [391, 316] on div at bounding box center [277, 272] width 554 height 1107
click at [376, 335] on div at bounding box center [277, 272] width 554 height 1107
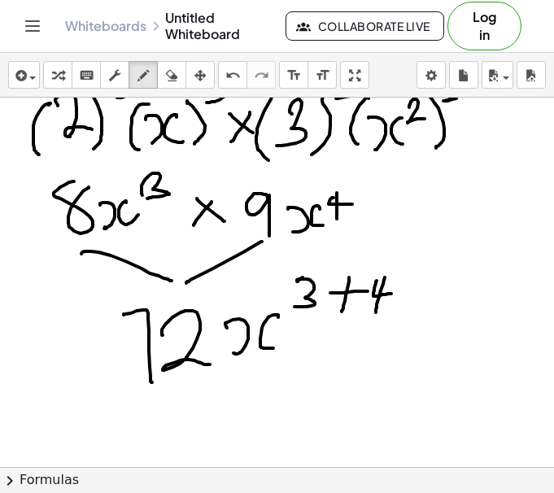
scroll to position [403, 0]
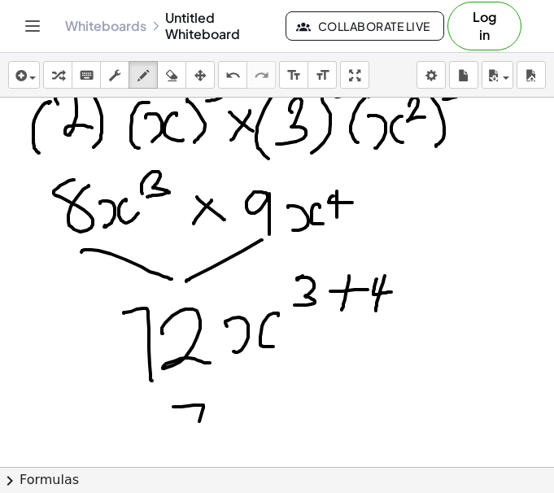
click at [191, 473] on div "insert select one: Math Expression Function Text Youtube Video Graphing Geometr…" at bounding box center [277, 273] width 554 height 440
click at [246, 452] on div at bounding box center [277, 247] width 554 height 1107
click at [257, 459] on div at bounding box center [277, 247] width 554 height 1107
click at [290, 448] on div at bounding box center [277, 247] width 554 height 1107
click at [308, 421] on div at bounding box center [277, 247] width 554 height 1107
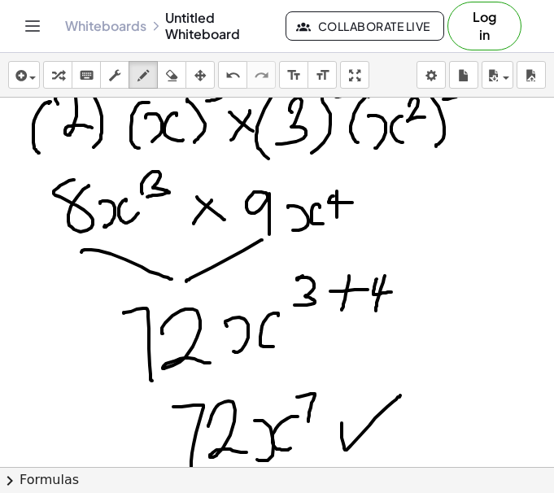
click at [402, 394] on div at bounding box center [277, 247] width 554 height 1107
click at [188, 283] on div at bounding box center [277, 247] width 554 height 1107
click at [336, 157] on div at bounding box center [277, 247] width 554 height 1107
click at [171, 83] on div "insert select one: Math Expression Function Text Youtube Video Graphing Geometr…" at bounding box center [277, 75] width 554 height 45
click at [171, 83] on icon "button" at bounding box center [171, 76] width 11 height 20
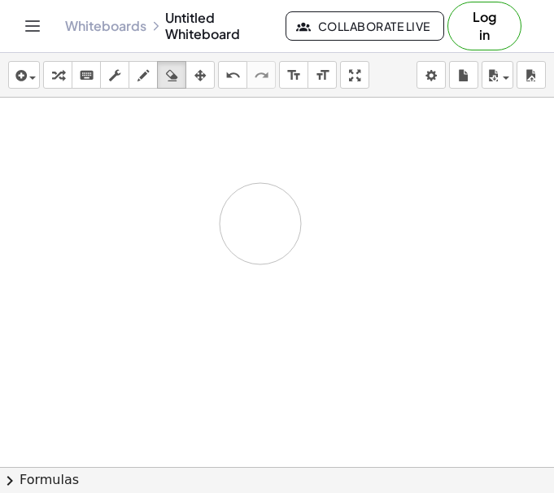
drag, startPoint x: 342, startPoint y: 410, endPoint x: 232, endPoint y: 258, distance: 187.5
click at [432, 244] on div at bounding box center [277, 247] width 554 height 1107
drag, startPoint x: 232, startPoint y: 258, endPoint x: 106, endPoint y: 431, distance: 214.6
click at [135, 402] on div at bounding box center [277, 247] width 554 height 1107
drag, startPoint x: 55, startPoint y: 437, endPoint x: 18, endPoint y: 437, distance: 37.4
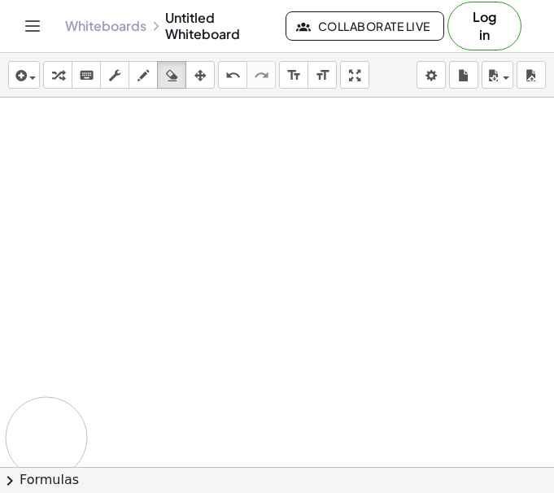
click at [18, 437] on div at bounding box center [277, 247] width 554 height 1107
click at [142, 76] on icon "button" at bounding box center [142, 76] width 11 height 20
drag, startPoint x: 136, startPoint y: 129, endPoint x: 135, endPoint y: 164, distance: 35.0
click at [134, 163] on div at bounding box center [277, 247] width 554 height 1107
drag, startPoint x: 154, startPoint y: 138, endPoint x: 198, endPoint y: 148, distance: 45.0
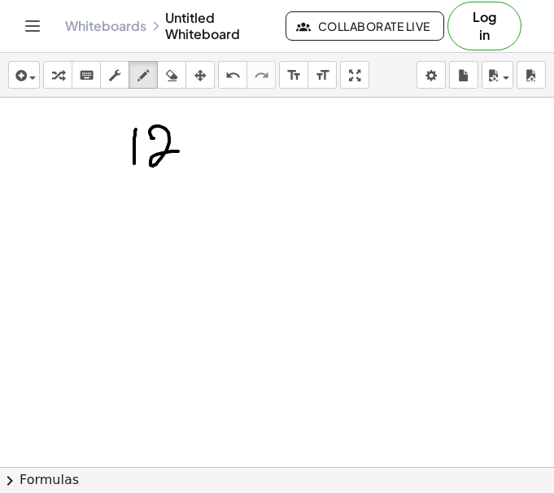
click at [185, 152] on div at bounding box center [277, 247] width 554 height 1107
drag, startPoint x: 210, startPoint y: 131, endPoint x: 193, endPoint y: 171, distance: 43.0
click at [193, 171] on div at bounding box center [277, 247] width 554 height 1107
drag, startPoint x: 229, startPoint y: 126, endPoint x: 225, endPoint y: 180, distance: 53.8
click at [226, 179] on div at bounding box center [277, 247] width 554 height 1107
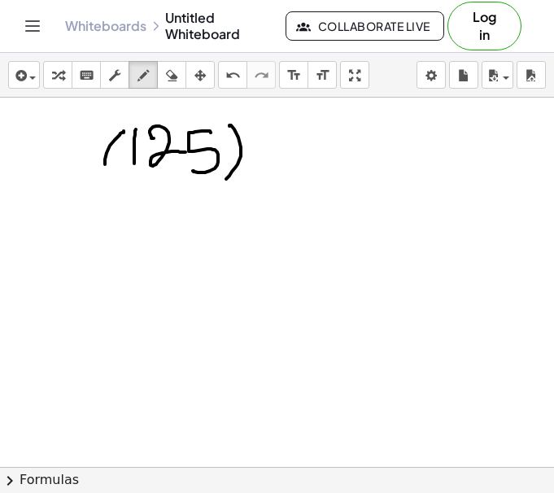
drag, startPoint x: 124, startPoint y: 132, endPoint x: 114, endPoint y: 175, distance: 43.4
click at [114, 175] on div at bounding box center [277, 247] width 554 height 1107
drag, startPoint x: 258, startPoint y: 104, endPoint x: 279, endPoint y: 122, distance: 27.1
click at [273, 122] on div at bounding box center [277, 247] width 554 height 1107
drag, startPoint x: 283, startPoint y: 120, endPoint x: 262, endPoint y: 148, distance: 34.8
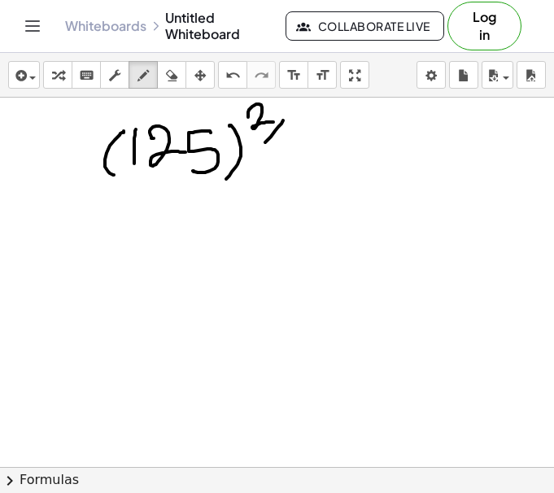
click at [262, 148] on div at bounding box center [277, 247] width 554 height 1107
drag, startPoint x: 271, startPoint y: 146, endPoint x: 276, endPoint y: 167, distance: 20.9
click at [276, 167] on div at bounding box center [277, 247] width 554 height 1107
drag, startPoint x: 358, startPoint y: 158, endPoint x: 367, endPoint y: 182, distance: 24.9
click at [362, 182] on div at bounding box center [277, 247] width 554 height 1107
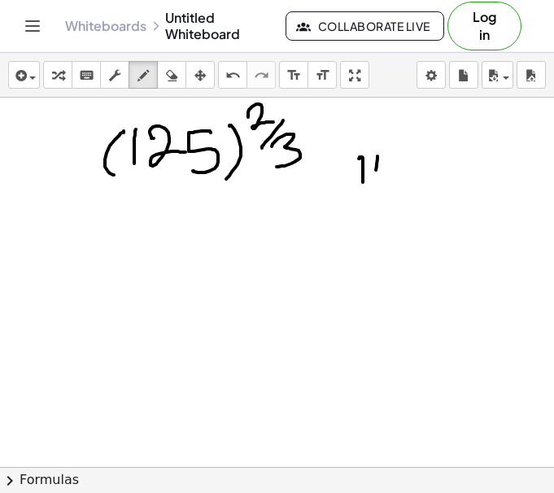
drag, startPoint x: 377, startPoint y: 158, endPoint x: 371, endPoint y: 178, distance: 20.3
click at [374, 175] on div at bounding box center [277, 247] width 554 height 1107
drag, startPoint x: 358, startPoint y: 179, endPoint x: 388, endPoint y: 164, distance: 32.7
click at [376, 170] on div at bounding box center [277, 247] width 554 height 1107
drag, startPoint x: 393, startPoint y: 160, endPoint x: 388, endPoint y: 176, distance: 17.0
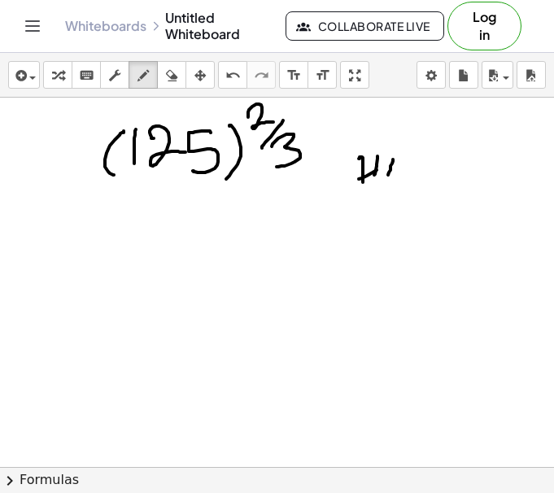
click at [388, 176] on div at bounding box center [277, 247] width 554 height 1107
drag, startPoint x: 392, startPoint y: 172, endPoint x: 406, endPoint y: 178, distance: 14.9
click at [406, 176] on div at bounding box center [277, 247] width 554 height 1107
drag, startPoint x: 413, startPoint y: 161, endPoint x: 419, endPoint y: 180, distance: 19.5
click at [415, 180] on div at bounding box center [277, 247] width 554 height 1107
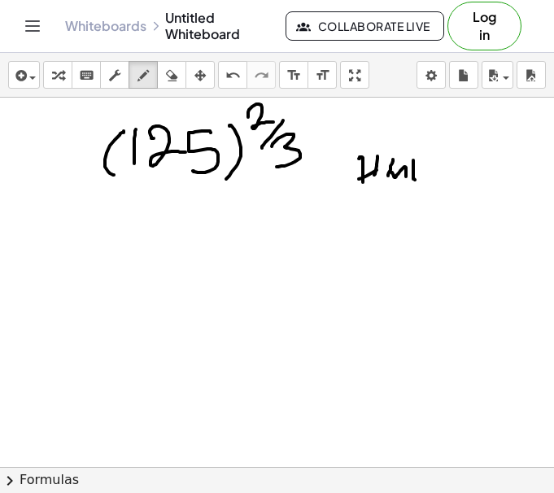
drag, startPoint x: 413, startPoint y: 169, endPoint x: 421, endPoint y: 168, distance: 8.2
click at [420, 168] on div at bounding box center [277, 247] width 554 height 1107
click at [428, 162] on div at bounding box center [277, 247] width 554 height 1107
click at [428, 175] on div at bounding box center [277, 247] width 554 height 1107
drag, startPoint x: 439, startPoint y: 165, endPoint x: 438, endPoint y: 181, distance: 16.3
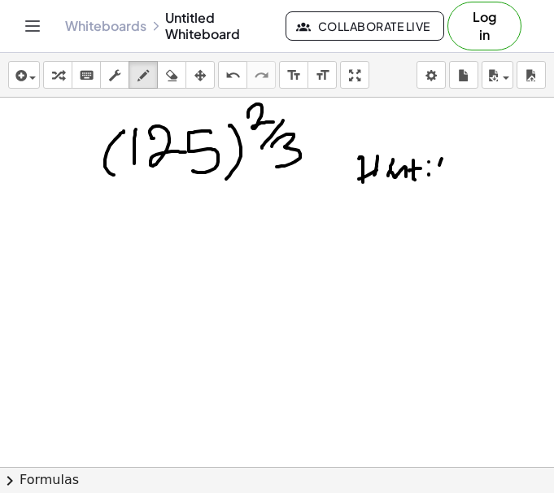
click at [438, 179] on div at bounding box center [277, 247] width 554 height 1107
drag, startPoint x: 442, startPoint y: 163, endPoint x: 462, endPoint y: 175, distance: 23.7
click at [462, 175] on div at bounding box center [277, 247] width 554 height 1107
drag, startPoint x: 469, startPoint y: 159, endPoint x: 468, endPoint y: 176, distance: 16.3
click at [471, 176] on div at bounding box center [277, 247] width 554 height 1107
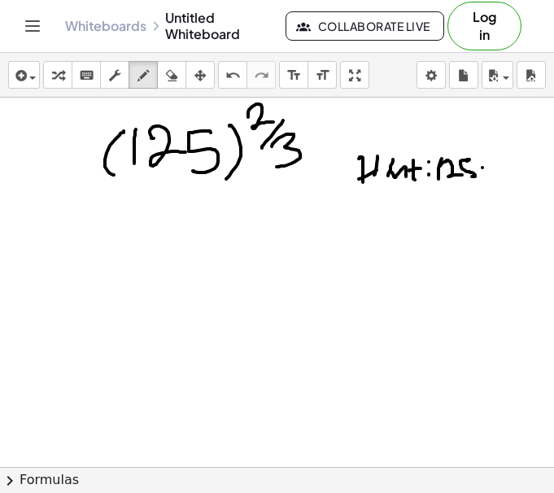
click at [487, 166] on div at bounding box center [277, 247] width 554 height 1107
drag, startPoint x: 481, startPoint y: 171, endPoint x: 498, endPoint y: 172, distance: 17.1
click at [494, 172] on div at bounding box center [277, 247] width 554 height 1107
drag, startPoint x: 510, startPoint y: 163, endPoint x: 497, endPoint y: 179, distance: 21.3
click at [497, 179] on div at bounding box center [277, 247] width 554 height 1107
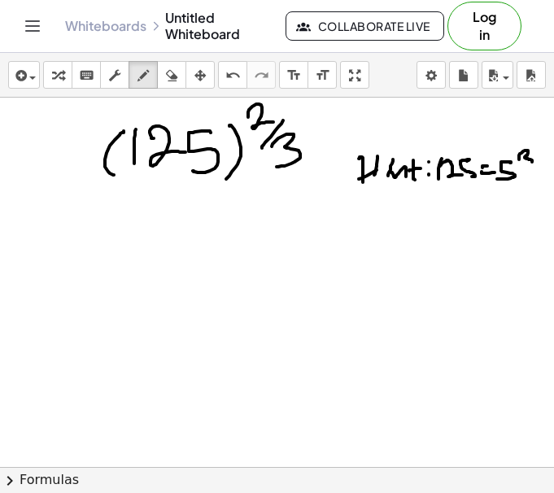
drag, startPoint x: 519, startPoint y: 159, endPoint x: 525, endPoint y: 167, distance: 10.4
click at [525, 167] on div at bounding box center [277, 247] width 554 height 1107
drag, startPoint x: 148, startPoint y: 248, endPoint x: 129, endPoint y: 297, distance: 52.2
click at [129, 297] on div at bounding box center [277, 247] width 554 height 1107
drag, startPoint x: 166, startPoint y: 240, endPoint x: 172, endPoint y: 256, distance: 17.5
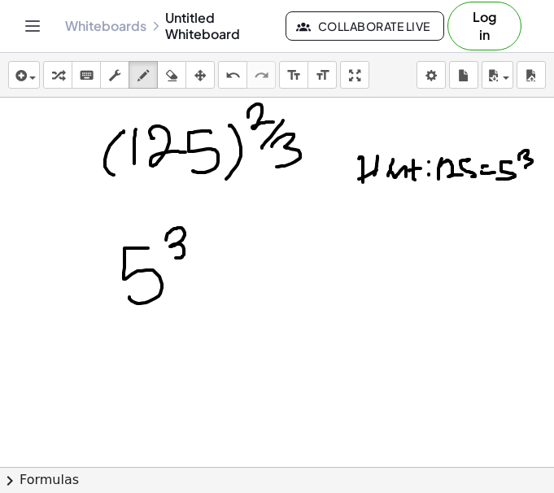
click at [172, 256] on div at bounding box center [277, 247] width 554 height 1107
drag, startPoint x: 193, startPoint y: 219, endPoint x: 186, endPoint y: 322, distance: 102.7
click at [186, 322] on div at bounding box center [277, 247] width 554 height 1107
drag, startPoint x: 126, startPoint y: 228, endPoint x: 119, endPoint y: 316, distance: 88.9
click at [119, 316] on div at bounding box center [277, 247] width 554 height 1107
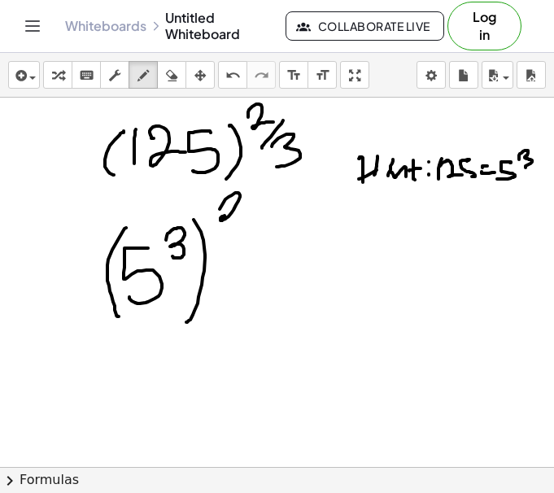
drag, startPoint x: 219, startPoint y: 209, endPoint x: 244, endPoint y: 215, distance: 25.0
click at [244, 215] on div at bounding box center [277, 247] width 554 height 1107
drag, startPoint x: 260, startPoint y: 210, endPoint x: 227, endPoint y: 239, distance: 44.3
click at [227, 239] on div at bounding box center [277, 247] width 554 height 1107
click at [250, 251] on div at bounding box center [277, 247] width 554 height 1107
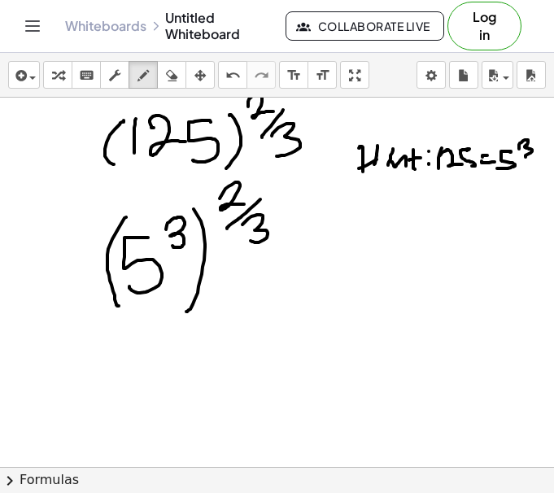
scroll to position [419, 0]
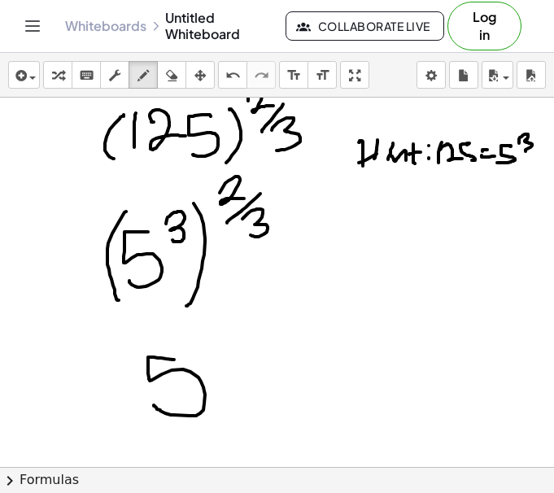
click at [154, 405] on div at bounding box center [277, 231] width 554 height 1107
click at [213, 341] on div at bounding box center [277, 231] width 554 height 1107
click at [253, 336] on div at bounding box center [277, 231] width 554 height 1107
click at [276, 332] on div at bounding box center [277, 231] width 554 height 1107
click at [317, 323] on div at bounding box center [277, 231] width 554 height 1107
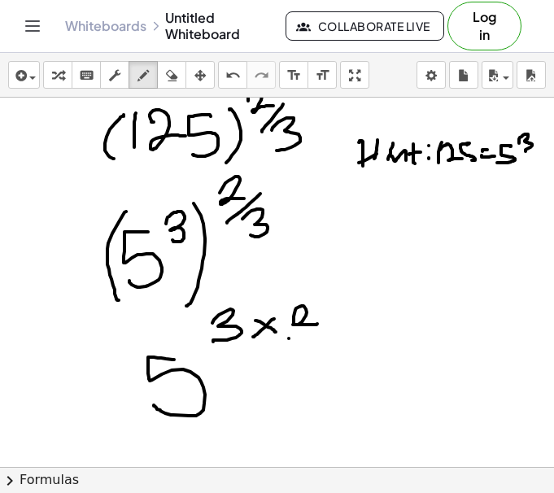
click at [338, 332] on div at bounding box center [277, 231] width 554 height 1107
click at [298, 371] on div at bounding box center [277, 231] width 554 height 1107
click at [377, 383] on div at bounding box center [277, 231] width 554 height 1107
click at [393, 396] on div at bounding box center [277, 231] width 554 height 1107
click at [306, 376] on div at bounding box center [277, 231] width 554 height 1107
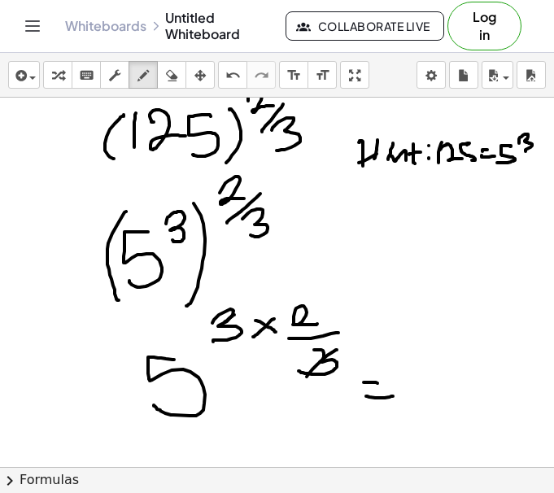
click at [221, 327] on div at bounding box center [277, 231] width 554 height 1107
click at [210, 338] on div at bounding box center [277, 231] width 554 height 1107
click at [424, 402] on div at bounding box center [277, 231] width 554 height 1107
click at [477, 371] on div at bounding box center [277, 231] width 554 height 1107
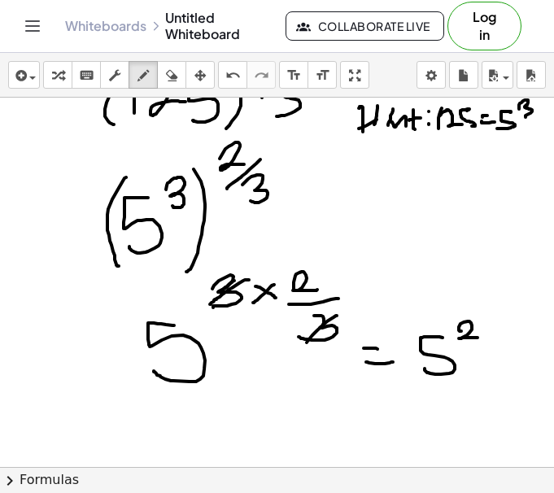
scroll to position [457, 0]
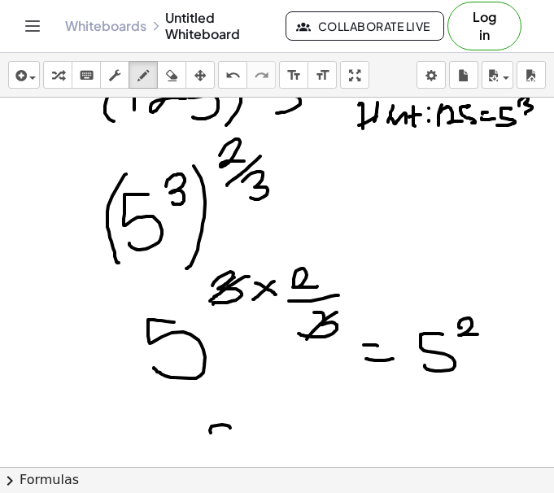
click at [263, 422] on div at bounding box center [277, 194] width 554 height 1107
click at [256, 436] on div at bounding box center [277, 194] width 554 height 1107
click at [324, 434] on div at bounding box center [277, 194] width 554 height 1107
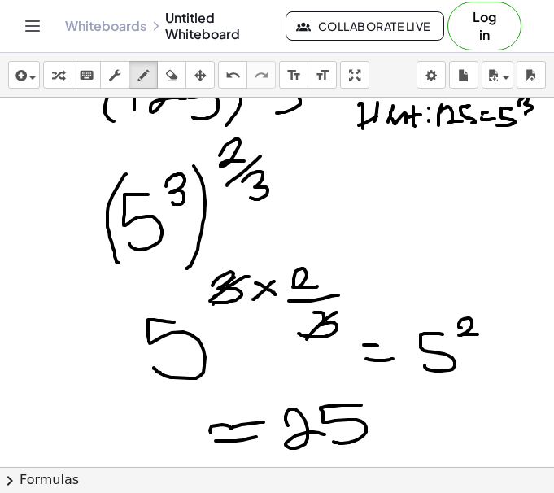
click at [332, 441] on div at bounding box center [277, 194] width 554 height 1107
click at [459, 397] on div at bounding box center [277, 194] width 554 height 1107
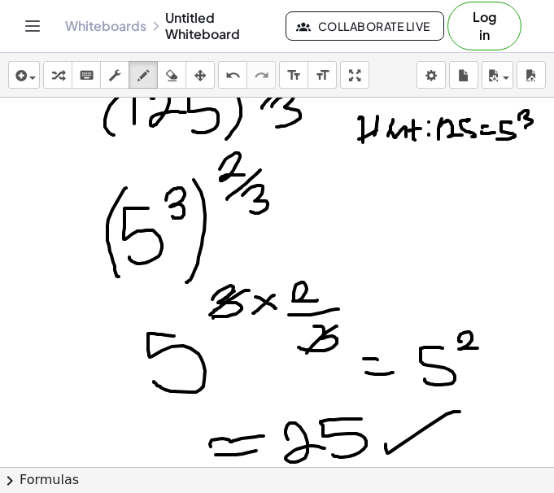
scroll to position [442, 0]
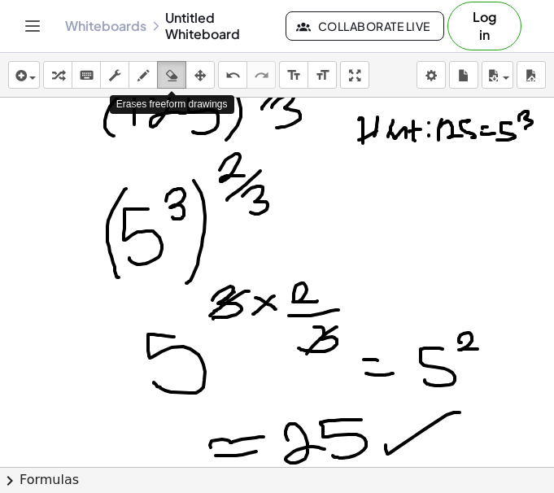
click at [163, 83] on div "button" at bounding box center [171, 75] width 21 height 20
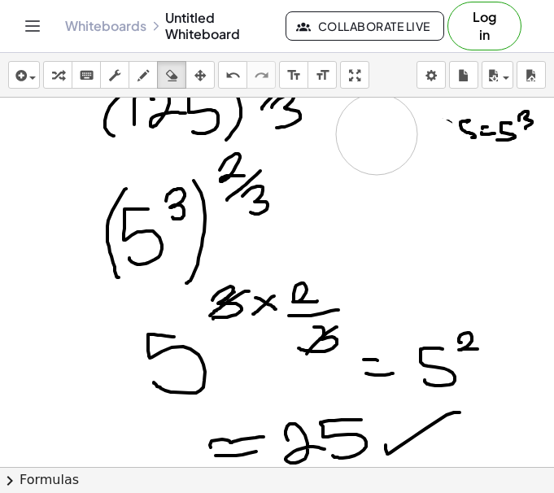
drag, startPoint x: 419, startPoint y: 158, endPoint x: 375, endPoint y: 133, distance: 50.2
click at [375, 133] on div at bounding box center [277, 208] width 554 height 1107
drag, startPoint x: 375, startPoint y: 133, endPoint x: 504, endPoint y: 133, distance: 129.2
click at [504, 133] on div at bounding box center [277, 208] width 554 height 1107
drag, startPoint x: 383, startPoint y: 228, endPoint x: 354, endPoint y: 227, distance: 28.5
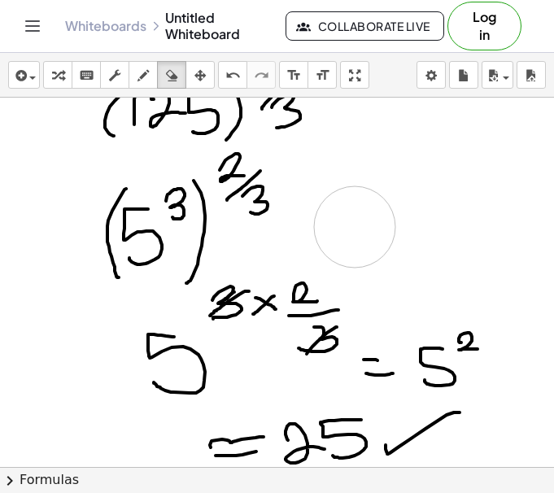
click at [354, 227] on div at bounding box center [277, 208] width 554 height 1107
drag, startPoint x: 314, startPoint y: 283, endPoint x: 314, endPoint y: 270, distance: 13.0
click at [314, 270] on div at bounding box center [277, 208] width 554 height 1107
click at [149, 72] on icon "button" at bounding box center [142, 76] width 11 height 20
drag, startPoint x: 302, startPoint y: 320, endPoint x: 341, endPoint y: 318, distance: 39.1
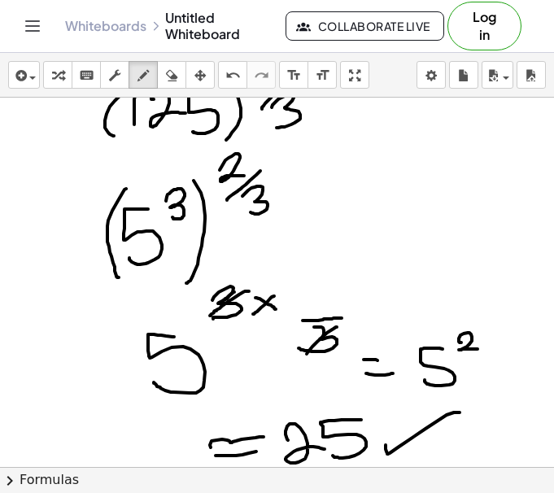
click at [341, 318] on div at bounding box center [277, 208] width 554 height 1107
drag, startPoint x: 310, startPoint y: 289, endPoint x: 340, endPoint y: 305, distance: 33.8
click at [340, 305] on div at bounding box center [277, 208] width 554 height 1107
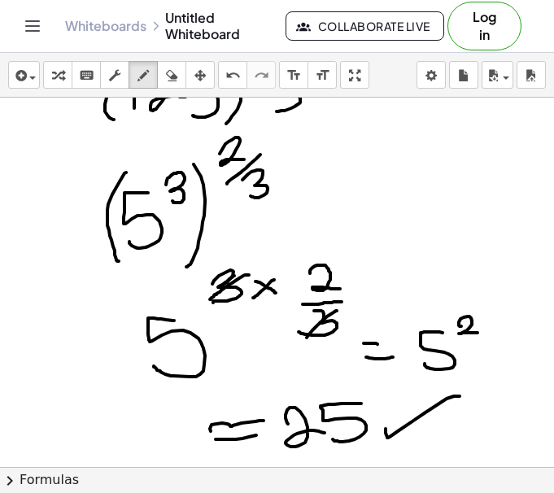
scroll to position [465, 0]
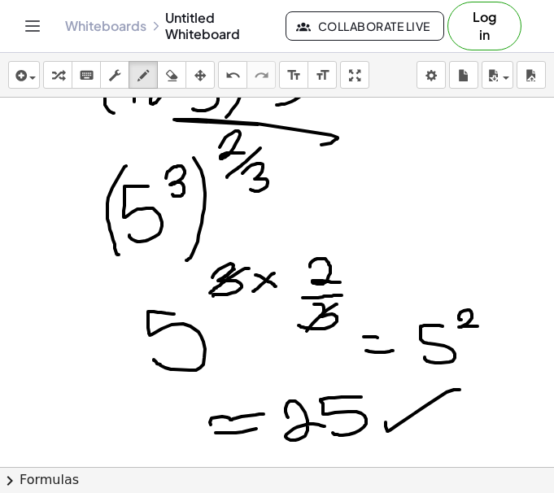
drag, startPoint x: 337, startPoint y: 137, endPoint x: 302, endPoint y: 117, distance: 41.1
click at [302, 117] on div at bounding box center [277, 186] width 554 height 1107
click at [176, 80] on div "button" at bounding box center [171, 75] width 21 height 20
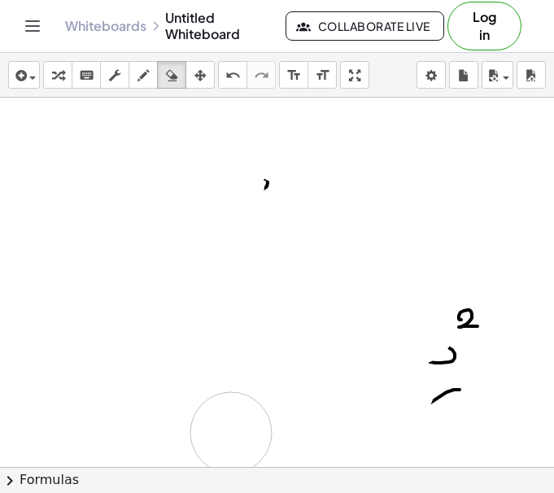
drag, startPoint x: 296, startPoint y: 142, endPoint x: 462, endPoint y: 99, distance: 171.3
click at [426, 319] on div at bounding box center [277, 186] width 554 height 1107
drag, startPoint x: 171, startPoint y: 75, endPoint x: 253, endPoint y: 250, distance: 193.8
click at [172, 78] on icon "button" at bounding box center [171, 76] width 11 height 20
drag, startPoint x: 297, startPoint y: 280, endPoint x: 259, endPoint y: 297, distance: 41.1
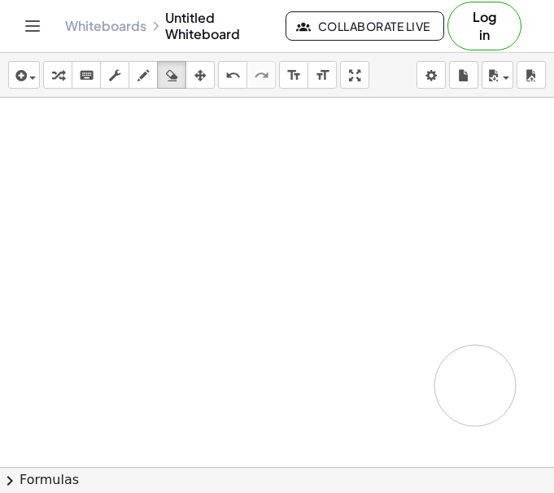
click at [259, 297] on div at bounding box center [277, 186] width 554 height 1107
click at [136, 78] on div "button" at bounding box center [142, 75] width 21 height 20
drag, startPoint x: 182, startPoint y: 128, endPoint x: 160, endPoint y: 158, distance: 37.9
click at [160, 158] on div at bounding box center [277, 186] width 554 height 1107
drag, startPoint x: 198, startPoint y: 123, endPoint x: 216, endPoint y: 136, distance: 22.1
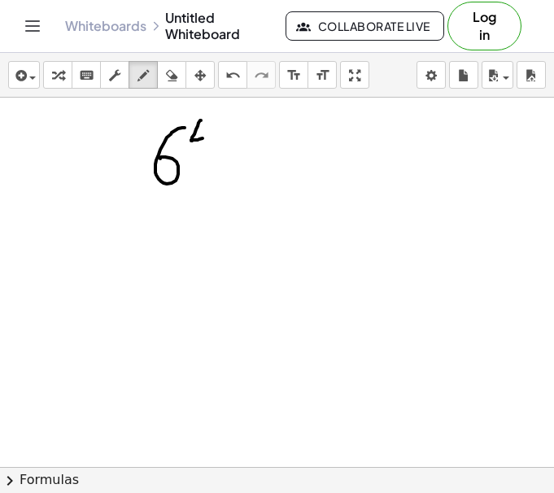
click at [216, 137] on div at bounding box center [277, 186] width 554 height 1107
drag, startPoint x: 203, startPoint y: 133, endPoint x: 203, endPoint y: 151, distance: 17.9
click at [203, 151] on div at bounding box center [277, 186] width 554 height 1107
drag, startPoint x: 248, startPoint y: 150, endPoint x: 224, endPoint y: 178, distance: 36.9
click at [224, 178] on div at bounding box center [277, 186] width 554 height 1107
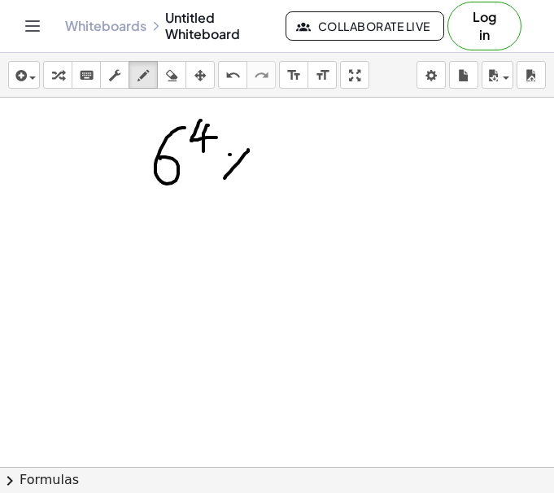
drag, startPoint x: 230, startPoint y: 154, endPoint x: 248, endPoint y: 171, distance: 24.7
click at [248, 171] on div at bounding box center [277, 186] width 554 height 1107
drag, startPoint x: 273, startPoint y: 137, endPoint x: 271, endPoint y: 183, distance: 45.6
click at [271, 183] on div at bounding box center [277, 186] width 554 height 1107
drag, startPoint x: 296, startPoint y: 118, endPoint x: 306, endPoint y: 131, distance: 16.3
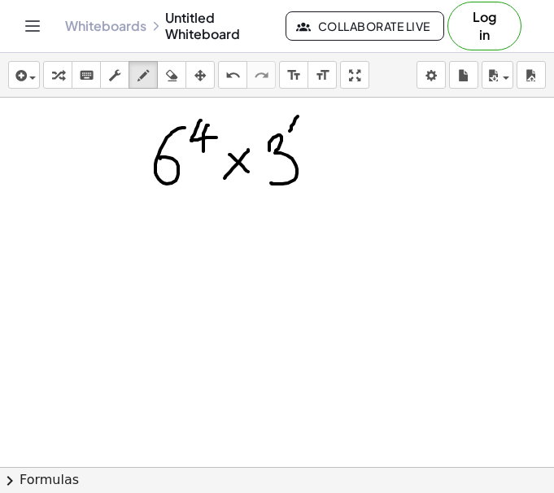
click at [306, 131] on div at bounding box center [277, 186] width 554 height 1107
drag, startPoint x: 304, startPoint y: 118, endPoint x: 301, endPoint y: 145, distance: 27.8
click at [301, 145] on div at bounding box center [277, 186] width 554 height 1107
drag, startPoint x: 143, startPoint y: 202, endPoint x: 305, endPoint y: 199, distance: 161.8
click at [305, 199] on div at bounding box center [277, 186] width 554 height 1107
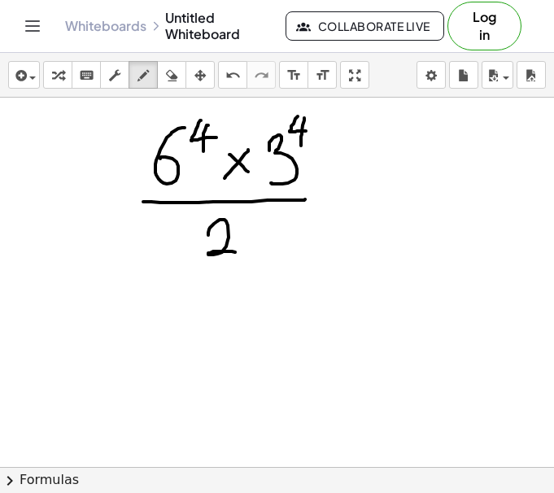
drag, startPoint x: 208, startPoint y: 235, endPoint x: 243, endPoint y: 245, distance: 36.3
click at [243, 252] on div at bounding box center [277, 186] width 554 height 1107
drag, startPoint x: 242, startPoint y: 211, endPoint x: 258, endPoint y: 218, distance: 17.8
click at [258, 219] on div at bounding box center [277, 186] width 554 height 1107
drag, startPoint x: 250, startPoint y: 211, endPoint x: 246, endPoint y: 233, distance: 23.0
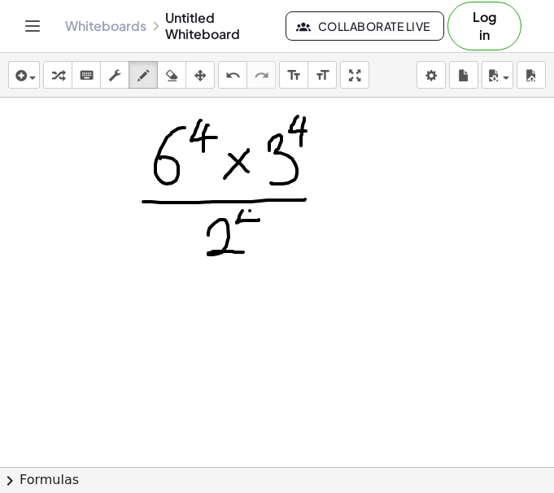
click at [246, 233] on div at bounding box center [277, 186] width 554 height 1107
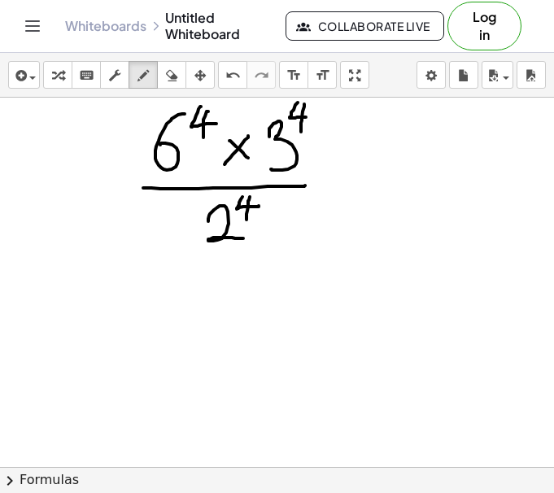
scroll to position [481, 0]
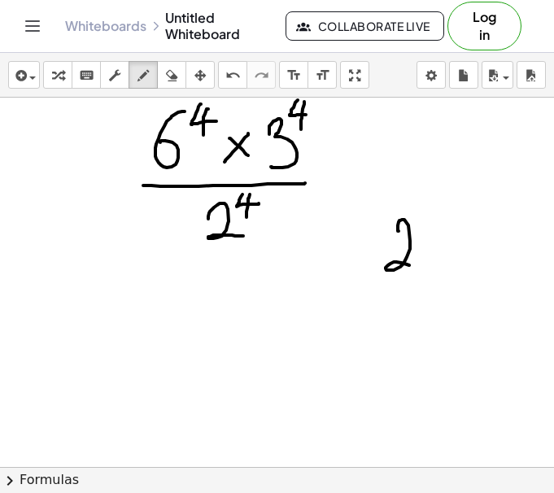
drag, startPoint x: 398, startPoint y: 231, endPoint x: 416, endPoint y: 266, distance: 39.3
click at [416, 266] on div at bounding box center [277, 169] width 554 height 1107
drag, startPoint x: 428, startPoint y: 244, endPoint x: 428, endPoint y: 265, distance: 21.1
click at [428, 265] on div at bounding box center [277, 169] width 554 height 1107
drag, startPoint x: 449, startPoint y: 245, endPoint x: 444, endPoint y: 268, distance: 23.5
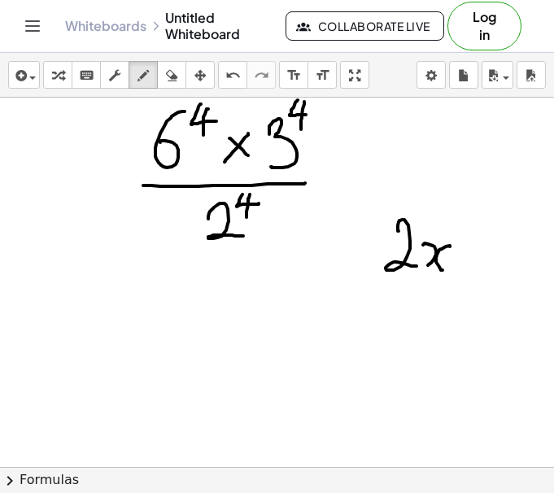
click at [444, 268] on div at bounding box center [277, 169] width 554 height 1107
drag, startPoint x: 449, startPoint y: 228, endPoint x: 456, endPoint y: 290, distance: 62.9
click at [456, 290] on div at bounding box center [277, 169] width 554 height 1107
drag, startPoint x: 378, startPoint y: 215, endPoint x: 358, endPoint y: 289, distance: 76.5
click at [357, 289] on div at bounding box center [277, 169] width 554 height 1107
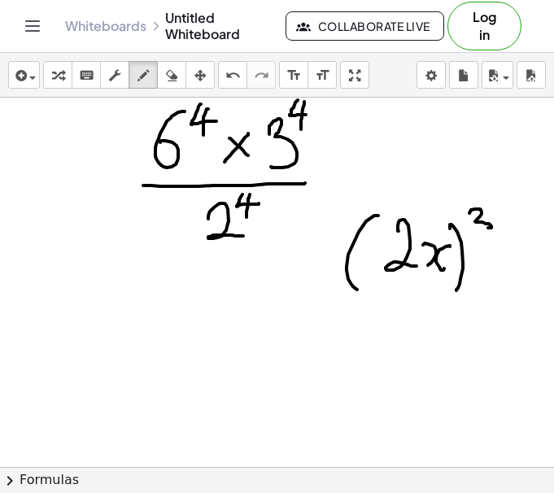
drag, startPoint x: 475, startPoint y: 209, endPoint x: 483, endPoint y: 227, distance: 19.6
click at [483, 227] on div at bounding box center [277, 169] width 554 height 1107
drag, startPoint x: 386, startPoint y: 353, endPoint x: 401, endPoint y: 380, distance: 31.3
click at [400, 380] on div at bounding box center [277, 169] width 554 height 1107
drag, startPoint x: 402, startPoint y: 331, endPoint x: 412, endPoint y: 347, distance: 19.4
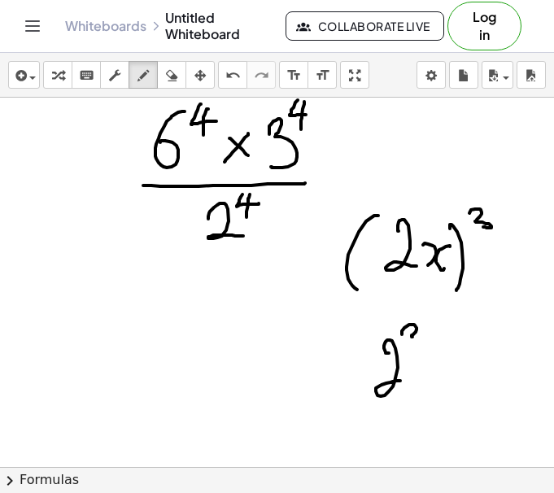
click at [412, 345] on div at bounding box center [277, 169] width 554 height 1107
drag, startPoint x: 433, startPoint y: 372, endPoint x: 441, endPoint y: 387, distance: 16.7
click at [441, 383] on div at bounding box center [277, 169] width 554 height 1107
drag, startPoint x: 443, startPoint y: 377, endPoint x: 454, endPoint y: 384, distance: 12.9
click at [445, 384] on div at bounding box center [277, 169] width 554 height 1107
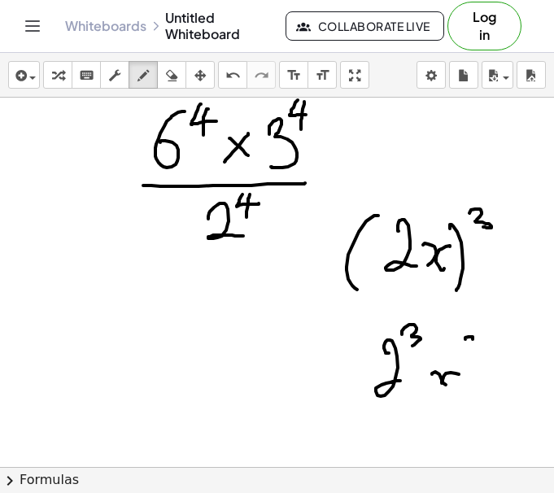
drag, startPoint x: 465, startPoint y: 339, endPoint x: 475, endPoint y: 352, distance: 16.3
click at [475, 352] on div at bounding box center [277, 169] width 554 height 1107
click at [176, 76] on icon "button" at bounding box center [171, 76] width 11 height 20
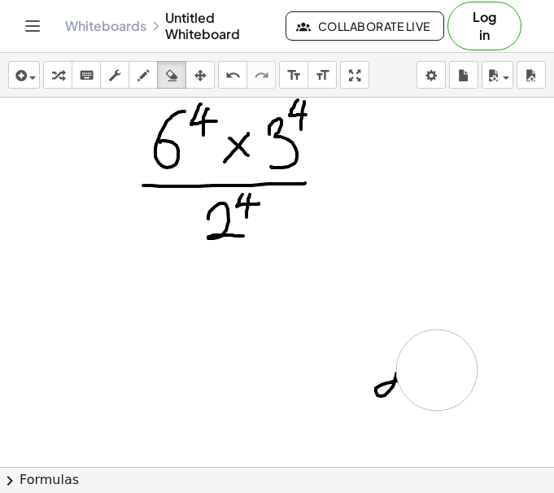
drag, startPoint x: 491, startPoint y: 245, endPoint x: 224, endPoint y: 308, distance: 274.8
click at [393, 373] on div at bounding box center [277, 169] width 554 height 1107
click at [146, 78] on icon "button" at bounding box center [142, 76] width 11 height 20
drag, startPoint x: 196, startPoint y: 290, endPoint x: 203, endPoint y: 321, distance: 31.7
click at [177, 330] on div at bounding box center [277, 169] width 554 height 1107
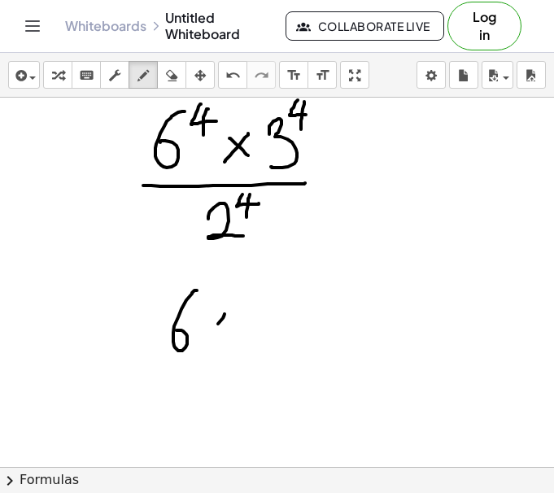
drag, startPoint x: 223, startPoint y: 318, endPoint x: 211, endPoint y: 332, distance: 19.0
click at [211, 332] on div at bounding box center [277, 169] width 554 height 1107
drag, startPoint x: 209, startPoint y: 315, endPoint x: 232, endPoint y: 337, distance: 32.2
click at [232, 337] on div at bounding box center [277, 169] width 554 height 1107
drag, startPoint x: 244, startPoint y: 311, endPoint x: 241, endPoint y: 352, distance: 40.8
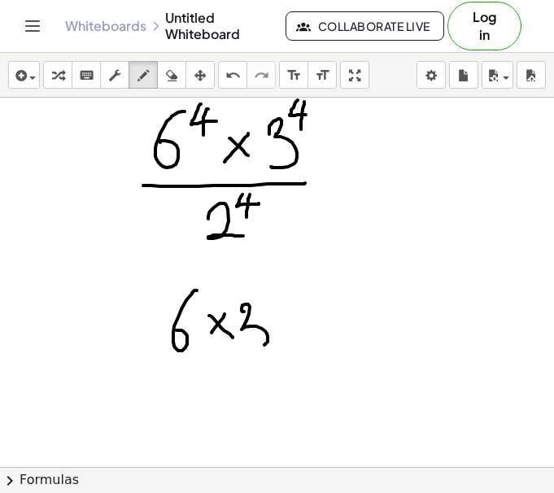
click at [241, 352] on div at bounding box center [277, 169] width 554 height 1107
drag, startPoint x: 277, startPoint y: 284, endPoint x: 263, endPoint y: 349, distance: 66.6
click at [278, 341] on div at bounding box center [277, 169] width 554 height 1107
drag, startPoint x: 167, startPoint y: 275, endPoint x: 167, endPoint y: 358, distance: 83.7
click at [157, 357] on div at bounding box center [277, 169] width 554 height 1107
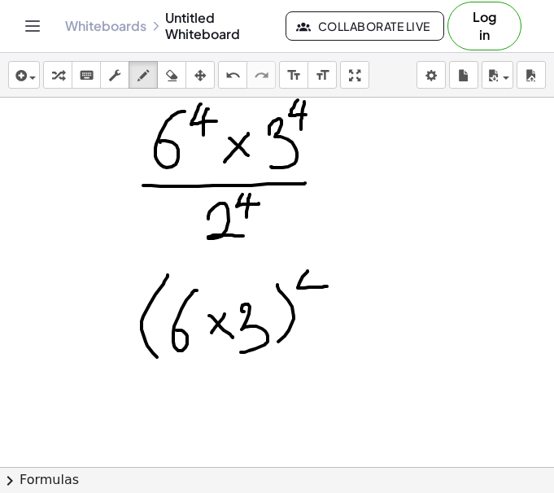
drag, startPoint x: 307, startPoint y: 271, endPoint x: 328, endPoint y: 283, distance: 23.3
click at [328, 285] on div at bounding box center [277, 169] width 554 height 1107
drag, startPoint x: 310, startPoint y: 297, endPoint x: 310, endPoint y: 314, distance: 17.1
click at [310, 314] on div at bounding box center [277, 169] width 554 height 1107
drag, startPoint x: 132, startPoint y: 367, endPoint x: 304, endPoint y: 371, distance: 171.5
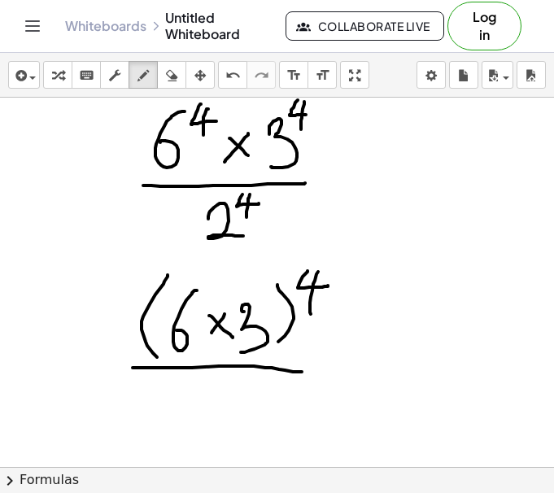
click at [304, 371] on div at bounding box center [277, 169] width 554 height 1107
drag, startPoint x: 198, startPoint y: 401, endPoint x: 253, endPoint y: 426, distance: 60.0
click at [253, 426] on div at bounding box center [277, 169] width 554 height 1107
drag, startPoint x: 245, startPoint y: 376, endPoint x: 263, endPoint y: 380, distance: 19.3
click at [263, 380] on div at bounding box center [277, 169] width 554 height 1107
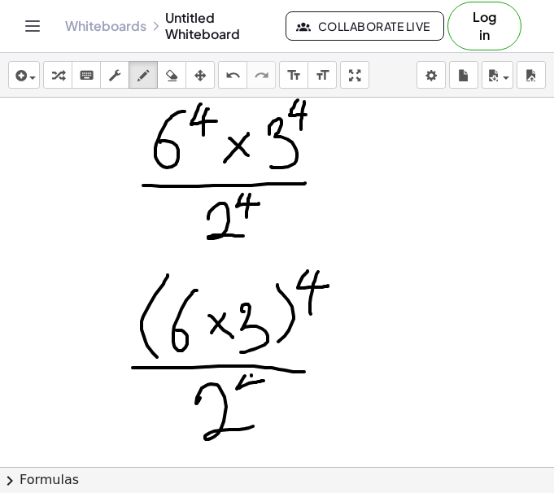
drag, startPoint x: 251, startPoint y: 375, endPoint x: 250, endPoint y: 401, distance: 26.0
click at [250, 401] on div at bounding box center [277, 169] width 554 height 1107
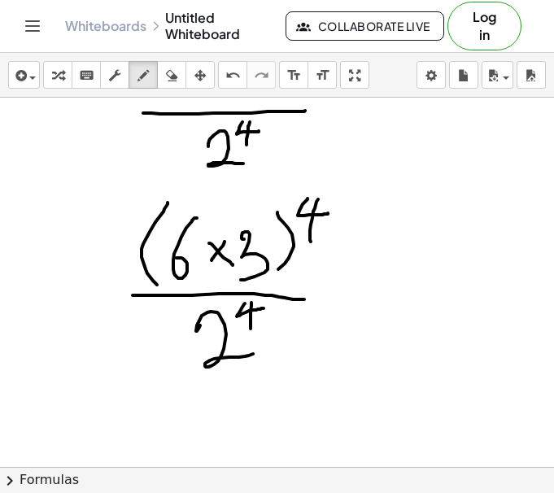
scroll to position [555, 0]
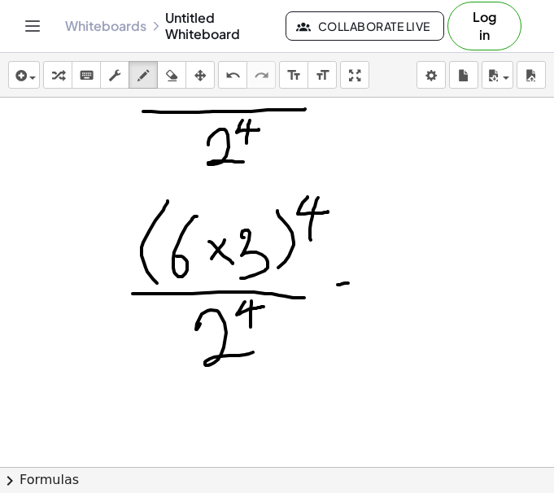
drag, startPoint x: 338, startPoint y: 284, endPoint x: 330, endPoint y: 308, distance: 24.9
click at [352, 283] on div at bounding box center [277, 95] width 554 height 1107
drag, startPoint x: 328, startPoint y: 309, endPoint x: 357, endPoint y: 306, distance: 28.6
click at [354, 306] on div at bounding box center [277, 95] width 554 height 1107
drag, startPoint x: 415, startPoint y: 219, endPoint x: 407, endPoint y: 263, distance: 44.6
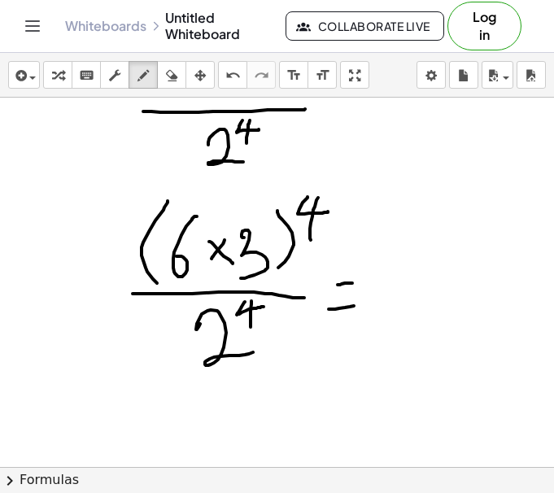
click at [407, 263] on div at bounding box center [277, 95] width 554 height 1107
drag, startPoint x: 443, startPoint y: 221, endPoint x: 451, endPoint y: 232, distance: 14.0
click at [449, 236] on div at bounding box center [277, 95] width 554 height 1107
drag, startPoint x: 472, startPoint y: 206, endPoint x: 488, endPoint y: 206, distance: 16.3
click at [489, 213] on div at bounding box center [277, 95] width 554 height 1107
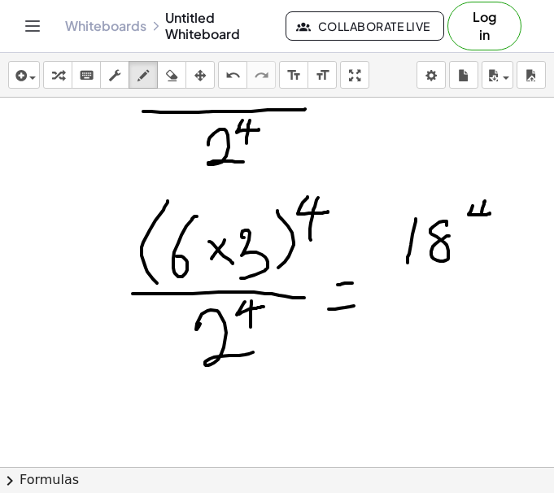
drag, startPoint x: 481, startPoint y: 212, endPoint x: 478, endPoint y: 237, distance: 25.4
click at [478, 235] on div at bounding box center [277, 95] width 554 height 1107
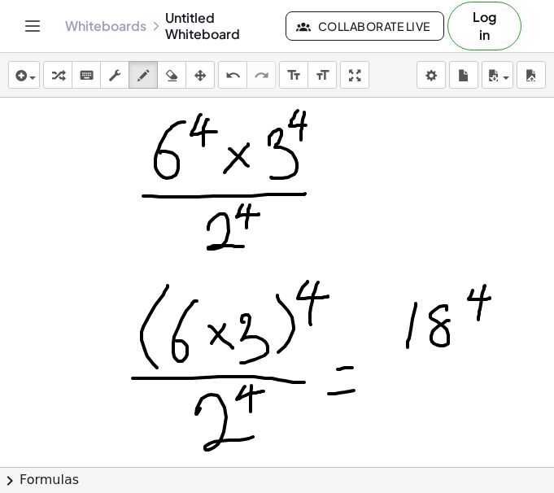
scroll to position [470, 0]
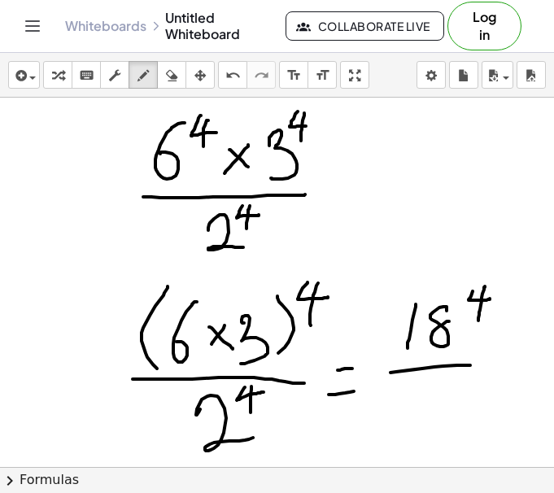
click at [497, 366] on div at bounding box center [277, 181] width 554 height 1107
click at [453, 411] on div at bounding box center [277, 181] width 554 height 1107
click at [491, 378] on div at bounding box center [277, 181] width 554 height 1107
click at [476, 397] on div at bounding box center [277, 181] width 554 height 1107
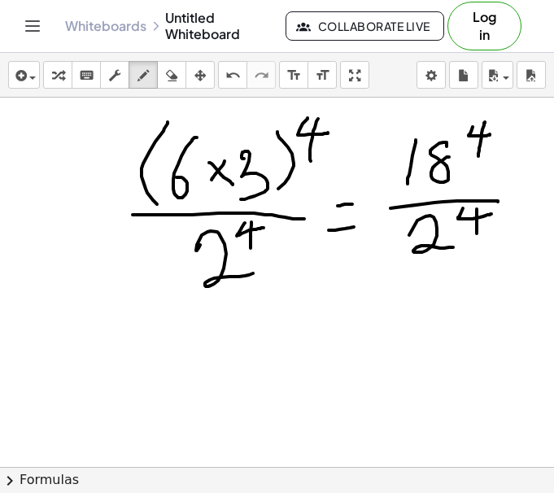
scroll to position [635, 0]
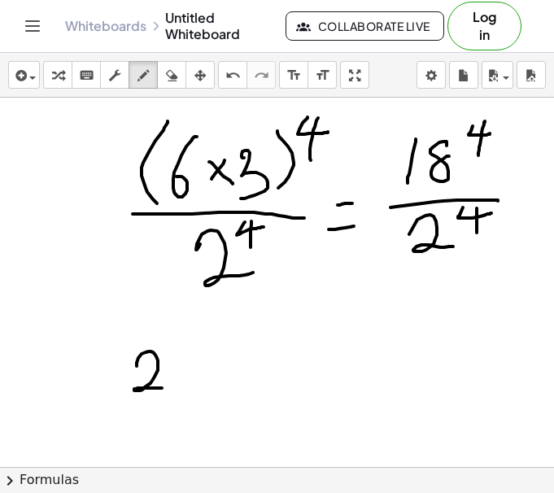
drag, startPoint x: 137, startPoint y: 366, endPoint x: 183, endPoint y: 388, distance: 51.3
click at [183, 388] on div at bounding box center [277, 16] width 554 height 1107
drag, startPoint x: 225, startPoint y: 352, endPoint x: 200, endPoint y: 376, distance: 35.1
click at [200, 376] on div at bounding box center [277, 16] width 554 height 1107
drag, startPoint x: 199, startPoint y: 356, endPoint x: 224, endPoint y: 380, distance: 34.5
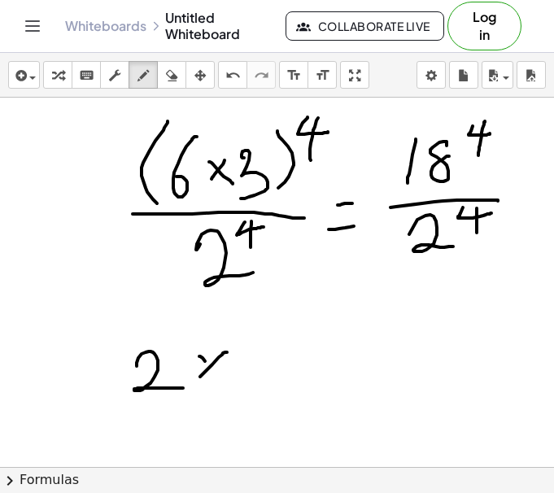
click at [224, 380] on div at bounding box center [277, 16] width 554 height 1107
drag, startPoint x: 273, startPoint y: 348, endPoint x: 267, endPoint y: 389, distance: 41.2
click at [267, 389] on div at bounding box center [277, 16] width 554 height 1107
drag, startPoint x: 285, startPoint y: 333, endPoint x: 286, endPoint y: 404, distance: 70.7
click at [287, 404] on div at bounding box center [277, 16] width 554 height 1107
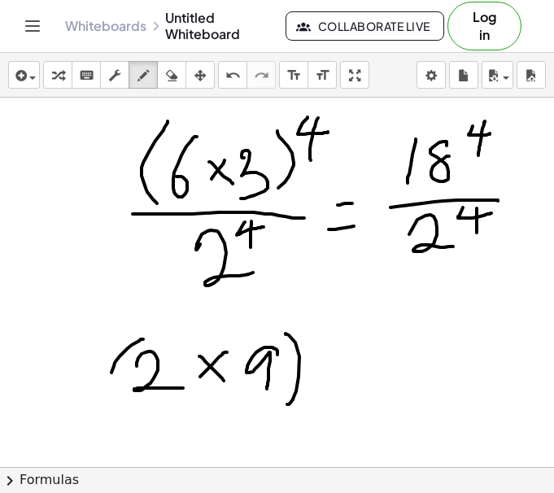
drag, startPoint x: 143, startPoint y: 339, endPoint x: 117, endPoint y: 399, distance: 65.5
click at [117, 399] on div at bounding box center [277, 16] width 554 height 1107
drag, startPoint x: 316, startPoint y: 324, endPoint x: 348, endPoint y: 338, distance: 34.6
click at [345, 338] on div at bounding box center [277, 16] width 554 height 1107
drag, startPoint x: 339, startPoint y: 320, endPoint x: 333, endPoint y: 363, distance: 43.5
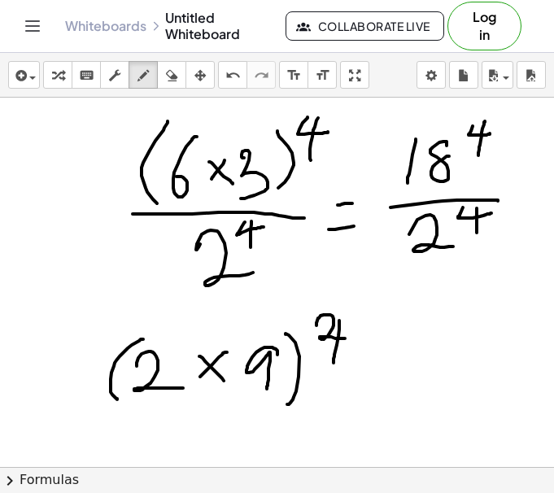
click at [333, 363] on div at bounding box center [277, 16] width 554 height 1107
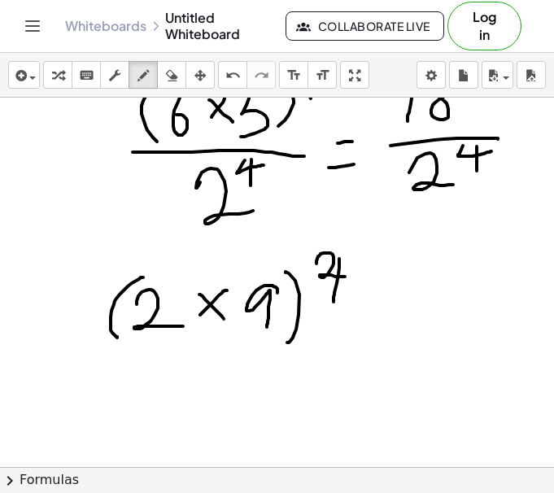
scroll to position [705, 0]
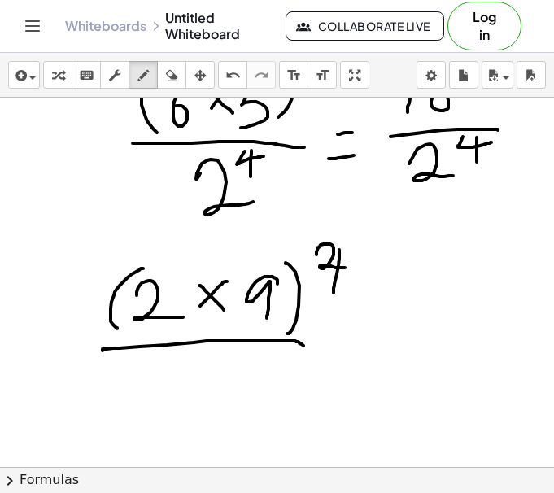
drag, startPoint x: 102, startPoint y: 349, endPoint x: 305, endPoint y: 346, distance: 202.4
drag, startPoint x: 161, startPoint y: 383, endPoint x: 215, endPoint y: 406, distance: 59.3
drag, startPoint x: 229, startPoint y: 358, endPoint x: 245, endPoint y: 359, distance: 15.5
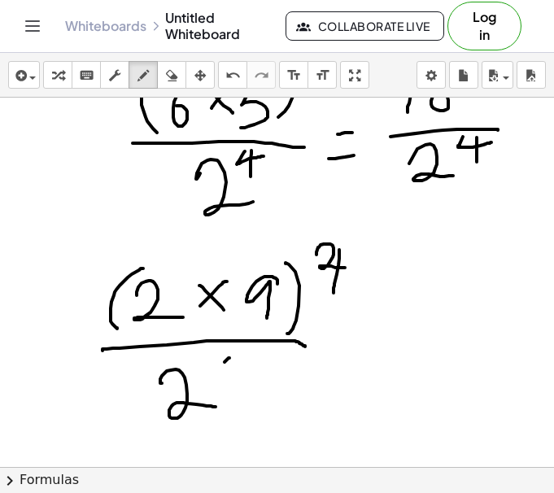
drag, startPoint x: 241, startPoint y: 356, endPoint x: 237, endPoint y: 389, distance: 32.8
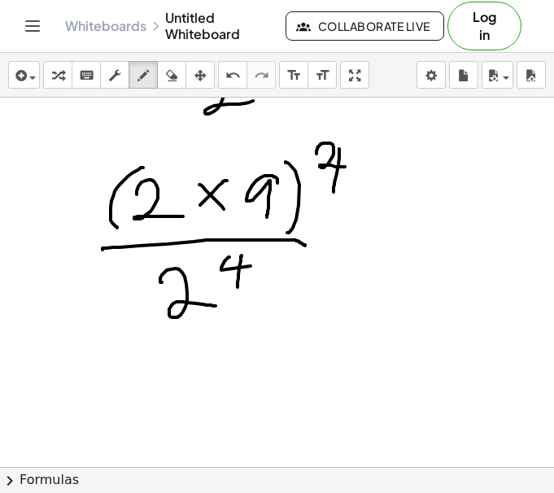
scroll to position [807, 0]
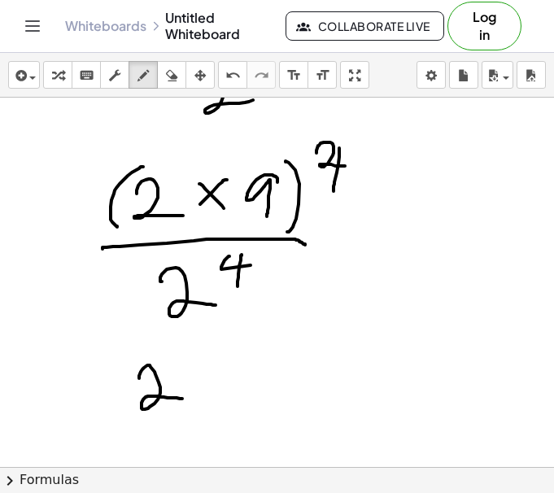
drag, startPoint x: 139, startPoint y: 376, endPoint x: 185, endPoint y: 399, distance: 51.3
click at [185, 399] on div at bounding box center [277, 28] width 554 height 1476
drag, startPoint x: 224, startPoint y: 371, endPoint x: 205, endPoint y: 390, distance: 27.6
click at [205, 390] on div at bounding box center [277, 28] width 554 height 1476
drag, startPoint x: 206, startPoint y: 367, endPoint x: 229, endPoint y: 393, distance: 34.5
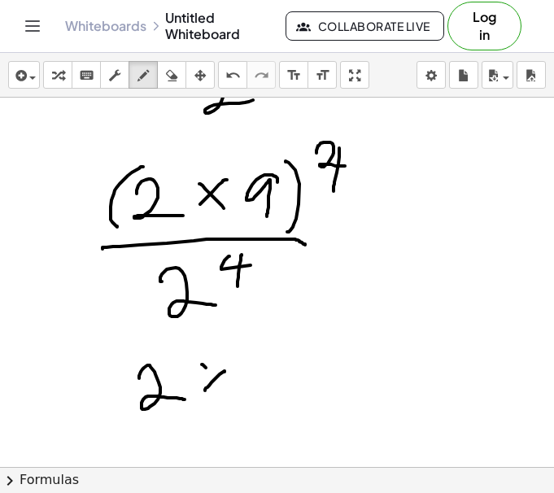
click at [229, 392] on div at bounding box center [277, 28] width 554 height 1476
drag, startPoint x: 245, startPoint y: 368, endPoint x: 250, endPoint y: 397, distance: 28.9
click at [250, 397] on div at bounding box center [277, 28] width 554 height 1476
drag, startPoint x: 272, startPoint y: 345, endPoint x: 303, endPoint y: 352, distance: 31.7
click at [301, 354] on div at bounding box center [277, 28] width 554 height 1476
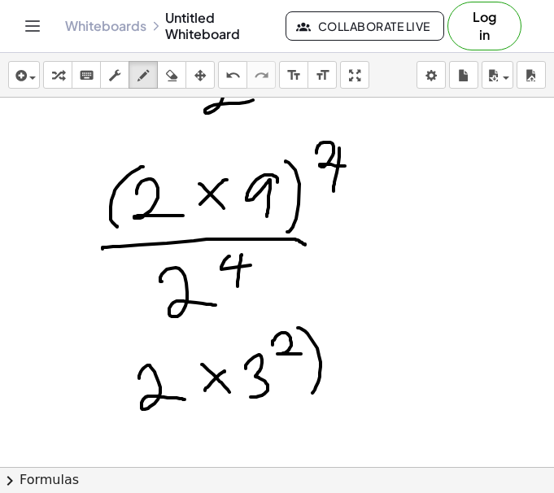
drag, startPoint x: 297, startPoint y: 328, endPoint x: 306, endPoint y: 402, distance: 74.4
click at [306, 402] on div at bounding box center [277, 28] width 554 height 1476
drag, startPoint x: 134, startPoint y: 355, endPoint x: 126, endPoint y: 415, distance: 59.9
click at [126, 415] on div at bounding box center [277, 28] width 554 height 1476
drag, startPoint x: 338, startPoint y: 319, endPoint x: 357, endPoint y: 333, distance: 23.2
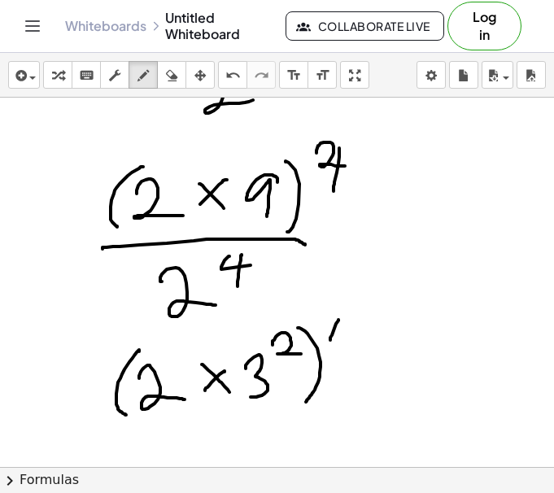
click at [357, 333] on div at bounding box center [277, 28] width 554 height 1476
drag, startPoint x: 346, startPoint y: 319, endPoint x: 345, endPoint y: 352, distance: 32.6
click at [345, 352] on div at bounding box center [277, 28] width 554 height 1476
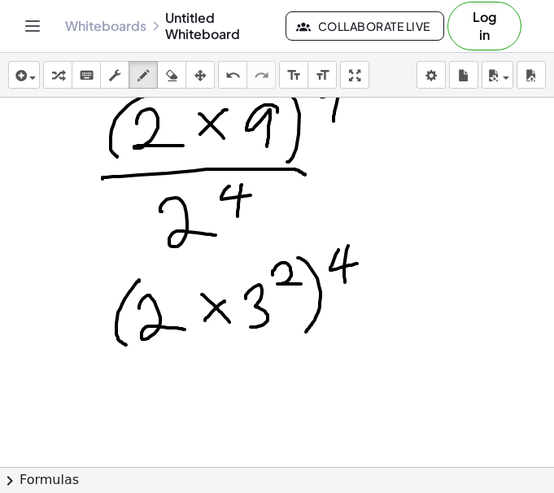
scroll to position [880, 0]
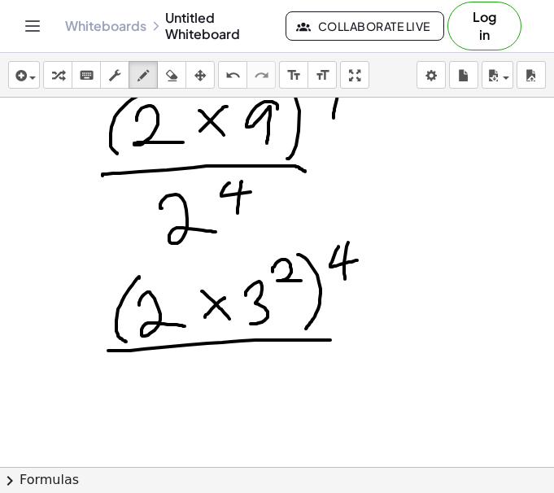
drag, startPoint x: 109, startPoint y: 350, endPoint x: 338, endPoint y: 340, distance: 229.4
drag, startPoint x: 189, startPoint y: 397, endPoint x: 241, endPoint y: 410, distance: 53.6
drag, startPoint x: 233, startPoint y: 355, endPoint x: 250, endPoint y: 362, distance: 18.6
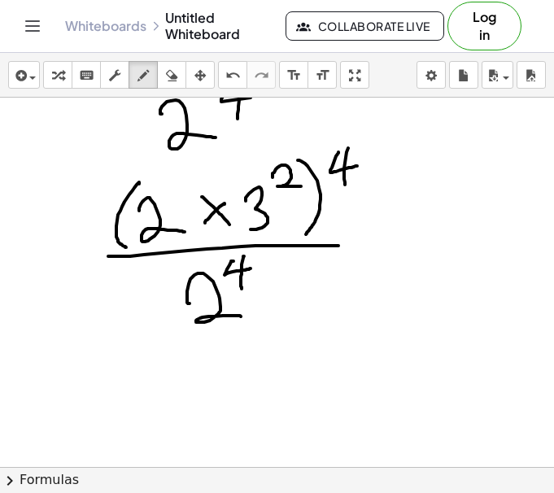
scroll to position [988, 0]
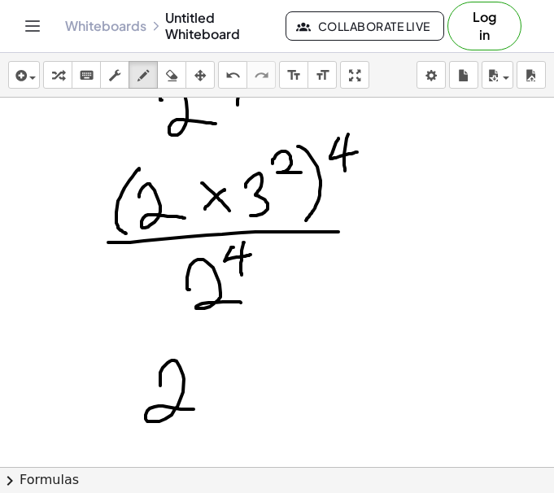
drag, startPoint x: 160, startPoint y: 383, endPoint x: 193, endPoint y: 409, distance: 42.3
drag, startPoint x: 193, startPoint y: 334, endPoint x: 212, endPoint y: 348, distance: 23.2
drag, startPoint x: 202, startPoint y: 336, endPoint x: 200, endPoint y: 364, distance: 28.5
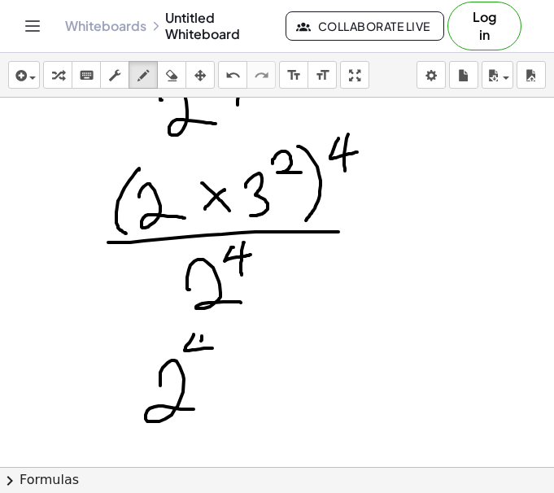
drag, startPoint x: 250, startPoint y: 373, endPoint x: 232, endPoint y: 397, distance: 29.8
drag, startPoint x: 234, startPoint y: 373, endPoint x: 259, endPoint y: 407, distance: 42.4
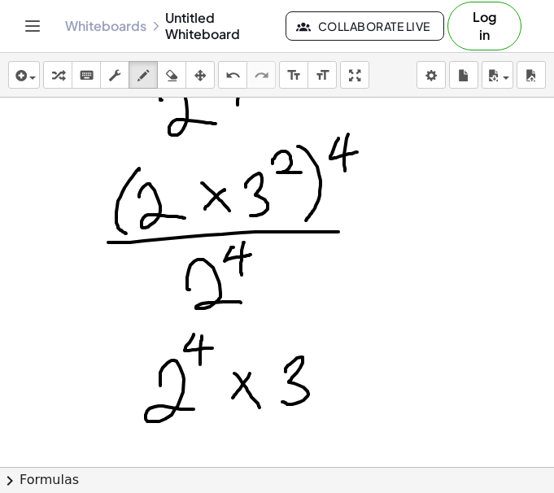
drag, startPoint x: 301, startPoint y: 357, endPoint x: 282, endPoint y: 402, distance: 48.5
drag, startPoint x: 315, startPoint y: 343, endPoint x: 345, endPoint y: 354, distance: 32.2
drag, startPoint x: 349, startPoint y: 328, endPoint x: 353, endPoint y: 403, distance: 75.7
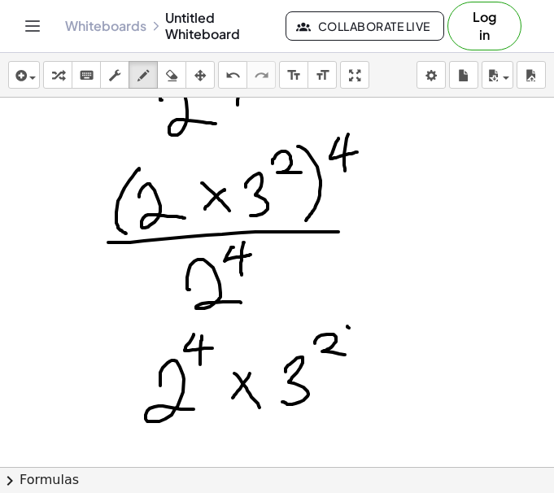
drag, startPoint x: 281, startPoint y: 349, endPoint x: 280, endPoint y: 414, distance: 65.0
drag, startPoint x: 370, startPoint y: 319, endPoint x: 362, endPoint y: 337, distance: 19.6
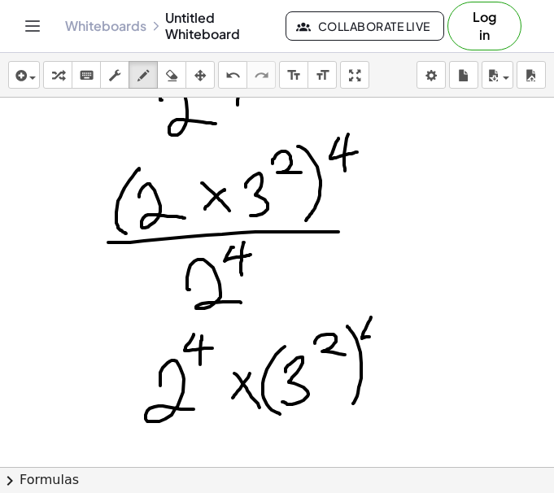
drag, startPoint x: 362, startPoint y: 338, endPoint x: 392, endPoint y: 336, distance: 30.2
drag, startPoint x: 381, startPoint y: 324, endPoint x: 380, endPoint y: 349, distance: 24.4
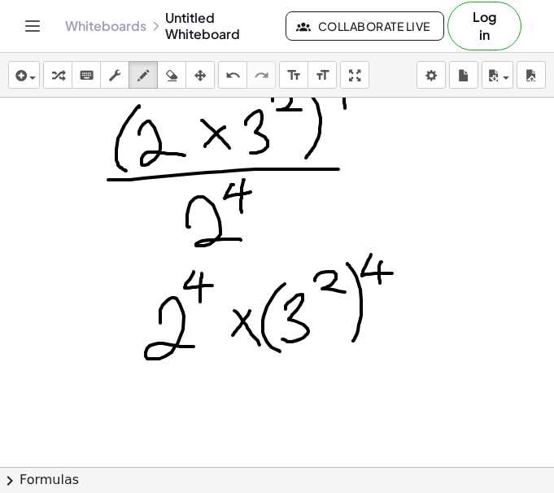
scroll to position [1060, 0]
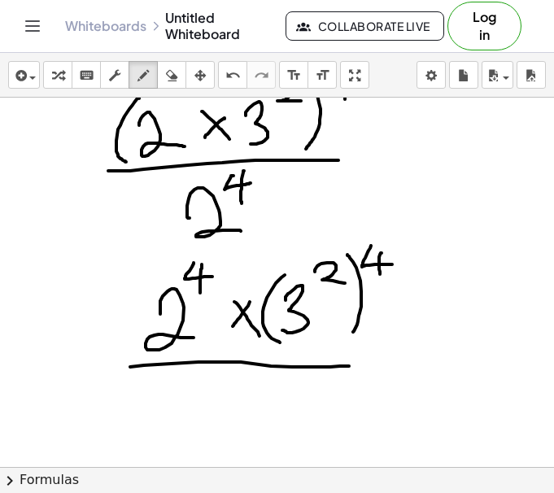
drag, startPoint x: 130, startPoint y: 367, endPoint x: 349, endPoint y: 366, distance: 218.6
drag, startPoint x: 232, startPoint y: 396, endPoint x: 266, endPoint y: 422, distance: 42.3
drag, startPoint x: 270, startPoint y: 401, endPoint x: 312, endPoint y: 408, distance: 42.9
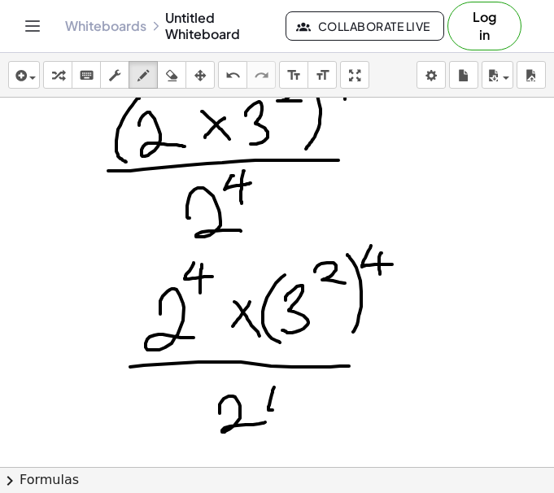
drag, startPoint x: 290, startPoint y: 389, endPoint x: 288, endPoint y: 440, distance: 50.5
click at [170, 77] on icon "button" at bounding box center [171, 76] width 11 height 20
drag, startPoint x: 330, startPoint y: 441, endPoint x: 276, endPoint y: 418, distance: 58.6
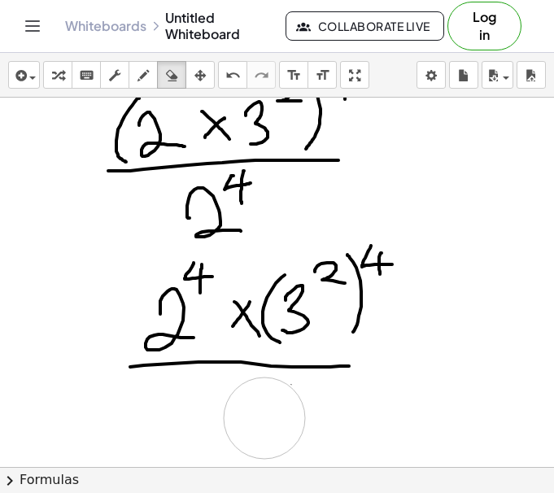
click at [141, 74] on icon "button" at bounding box center [142, 76] width 11 height 20
drag, startPoint x: 201, startPoint y: 418, endPoint x: 229, endPoint y: 449, distance: 42.0
drag, startPoint x: 244, startPoint y: 390, endPoint x: 259, endPoint y: 397, distance: 16.8
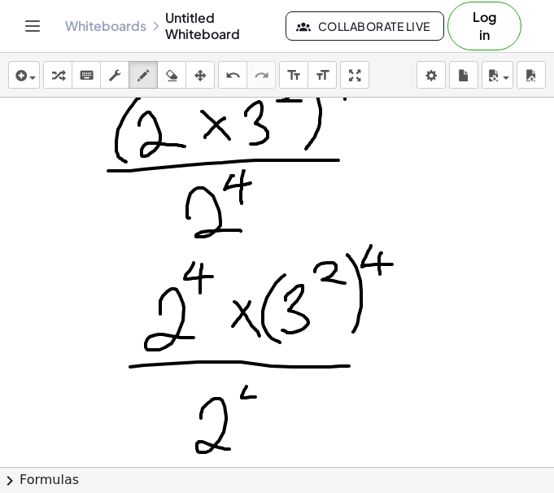
drag, startPoint x: 253, startPoint y: 387, endPoint x: 251, endPoint y: 413, distance: 26.1
drag, startPoint x: 165, startPoint y: 449, endPoint x: 279, endPoint y: 393, distance: 126.9
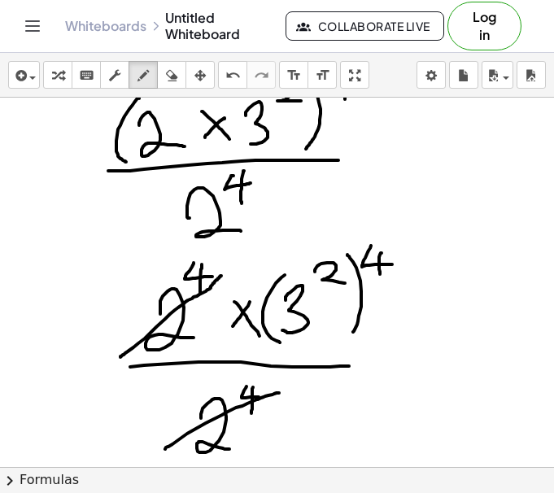
drag, startPoint x: 121, startPoint y: 356, endPoint x: 221, endPoint y: 276, distance: 128.3
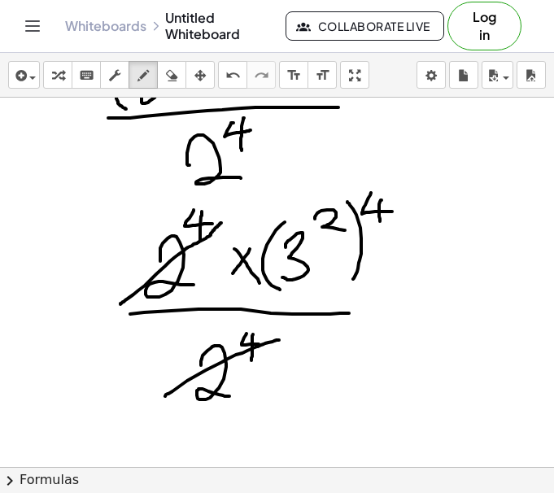
scroll to position [1114, 0]
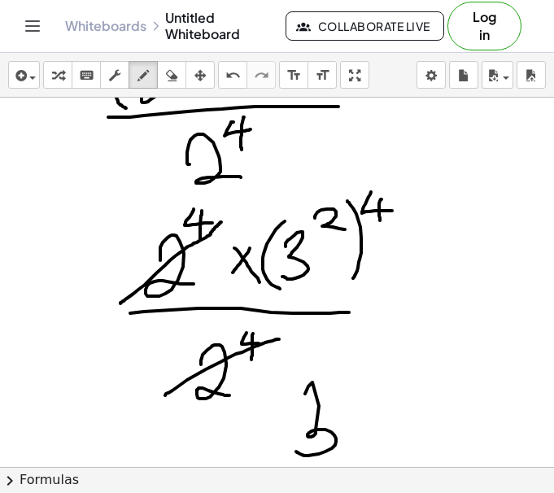
drag, startPoint x: 305, startPoint y: 393, endPoint x: 296, endPoint y: 451, distance: 58.4
drag, startPoint x: 333, startPoint y: 369, endPoint x: 332, endPoint y: 382, distance: 13.0
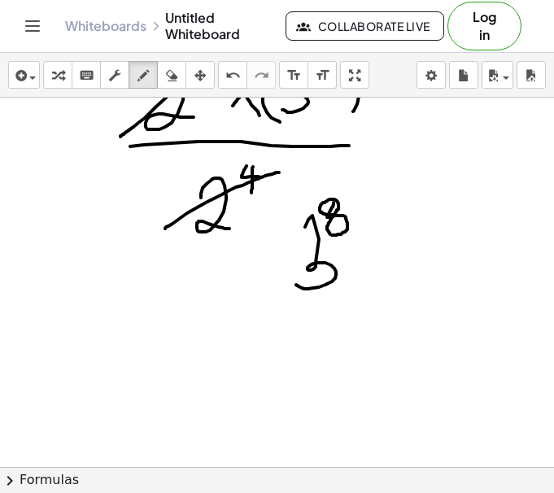
scroll to position [1281, 0]
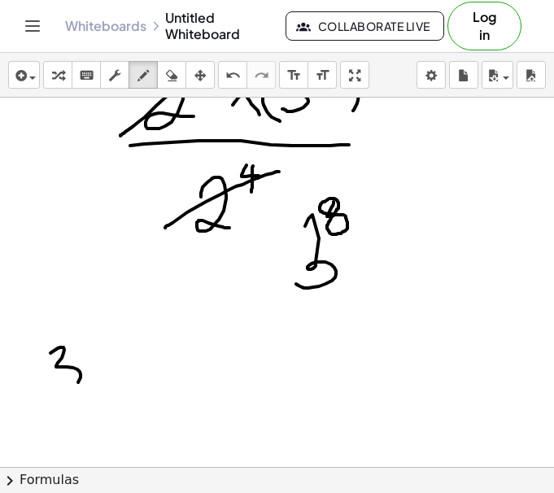
drag, startPoint x: 64, startPoint y: 349, endPoint x: 45, endPoint y: 389, distance: 44.3
drag, startPoint x: 115, startPoint y: 355, endPoint x: 96, endPoint y: 371, distance: 25.4
drag, startPoint x: 114, startPoint y: 370, endPoint x: 125, endPoint y: 378, distance: 14.0
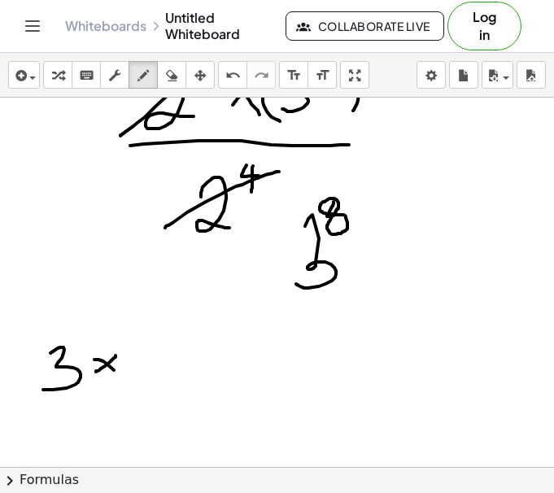
drag, startPoint x: 141, startPoint y: 359, endPoint x: 142, endPoint y: 384, distance: 25.2
drag, startPoint x: 151, startPoint y: 366, endPoint x: 148, endPoint y: 384, distance: 19.0
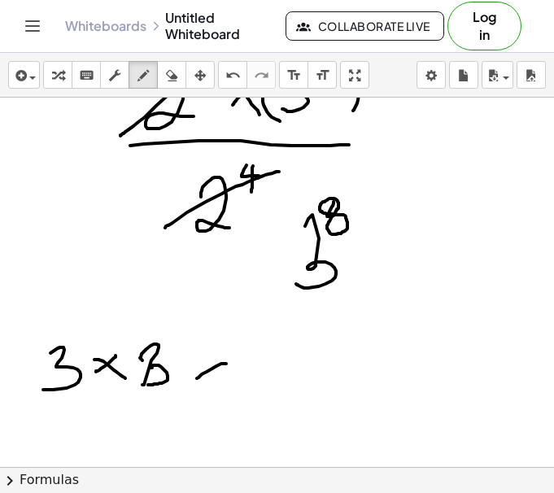
drag, startPoint x: 197, startPoint y: 378, endPoint x: 191, endPoint y: 367, distance: 12.7
drag, startPoint x: 191, startPoint y: 366, endPoint x: 223, endPoint y: 384, distance: 36.4
drag, startPoint x: 235, startPoint y: 359, endPoint x: 242, endPoint y: 376, distance: 18.6
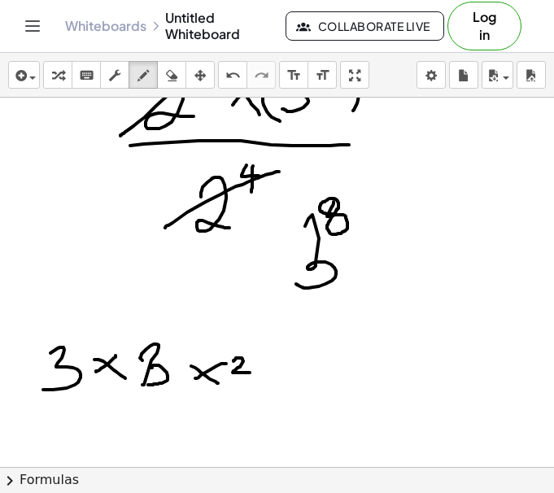
drag, startPoint x: 271, startPoint y: 360, endPoint x: 254, endPoint y: 372, distance: 21.0
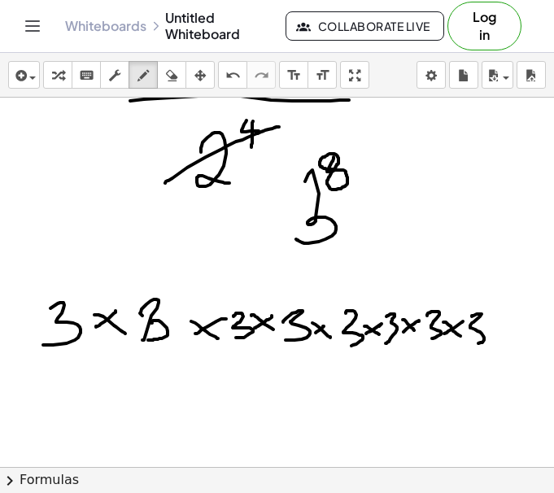
scroll to position [1327, 0]
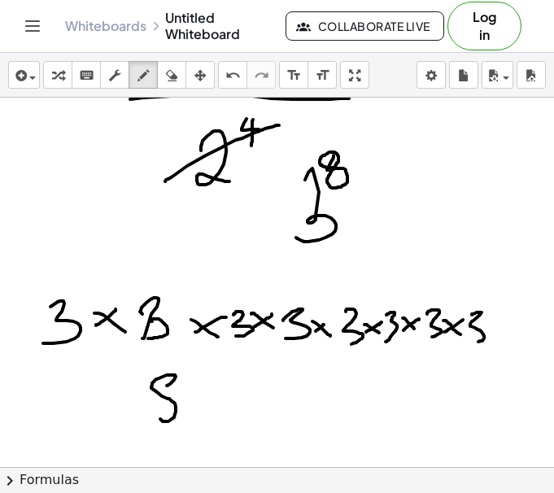
drag, startPoint x: 167, startPoint y: 385, endPoint x: 178, endPoint y: 394, distance: 14.5
drag, startPoint x: 200, startPoint y: 375, endPoint x: 201, endPoint y: 417, distance: 42.3
drag, startPoint x: 265, startPoint y: 388, endPoint x: 237, endPoint y: 408, distance: 34.3
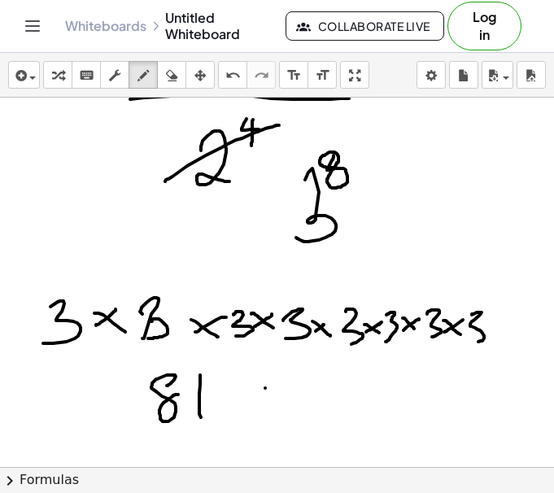
drag, startPoint x: 236, startPoint y: 393, endPoint x: 267, endPoint y: 407, distance: 34.2
drag, startPoint x: 297, startPoint y: 388, endPoint x: 310, endPoint y: 389, distance: 13.8
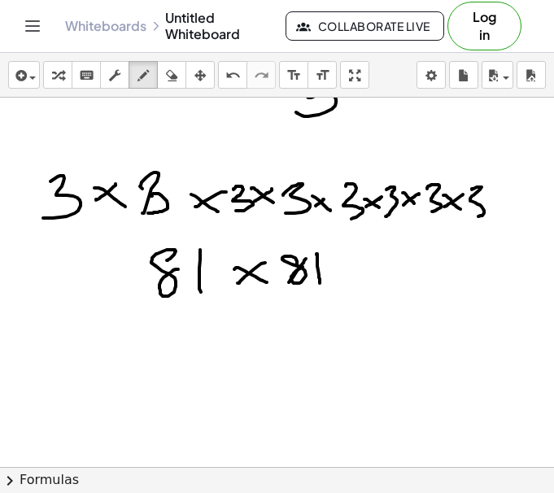
scroll to position [1455, 0]
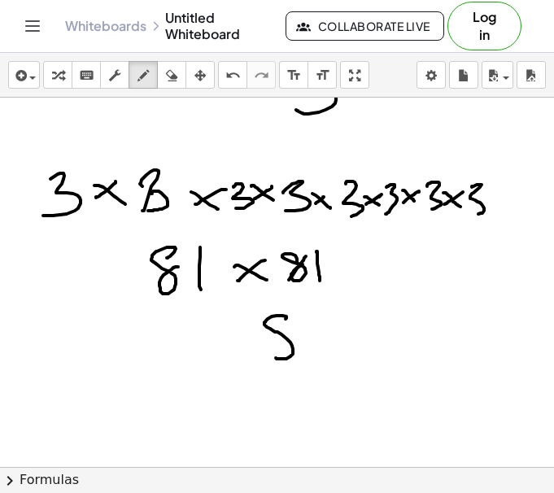
drag, startPoint x: 285, startPoint y: 319, endPoint x: 296, endPoint y: 328, distance: 14.4
drag, startPoint x: 309, startPoint y: 320, endPoint x: 311, endPoint y: 352, distance: 31.8
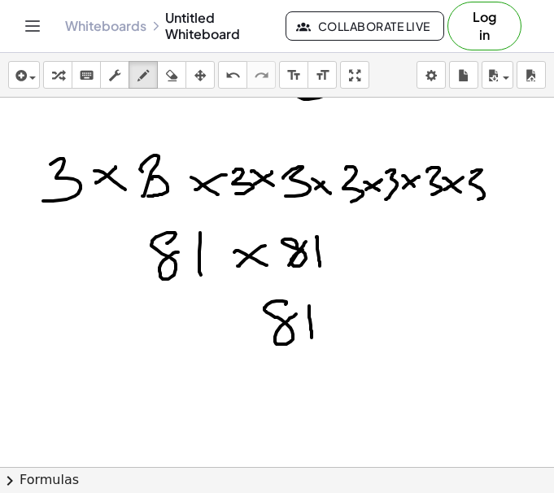
scroll to position [1474, 0]
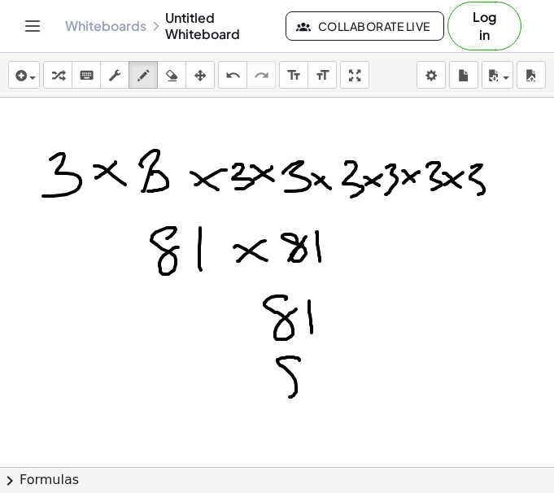
drag, startPoint x: 299, startPoint y: 360, endPoint x: 297, endPoint y: 368, distance: 8.5
drag, startPoint x: 320, startPoint y: 349, endPoint x: 320, endPoint y: 383, distance: 34.1
drag, startPoint x: 271, startPoint y: 399, endPoint x: 364, endPoint y: 396, distance: 93.5
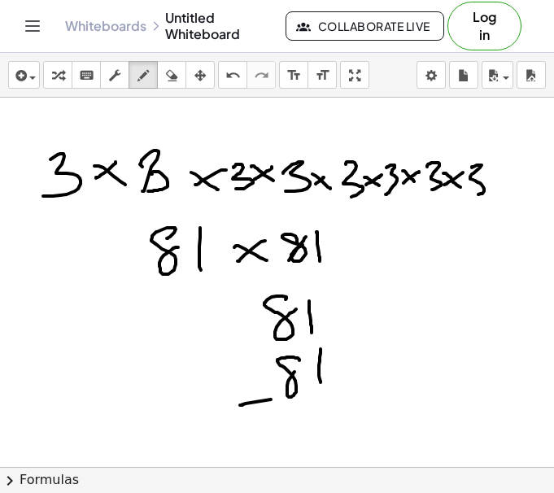
drag, startPoint x: 335, startPoint y: 423, endPoint x: 336, endPoint y: 436, distance: 13.0
drag, startPoint x: 308, startPoint y: 416, endPoint x: 306, endPoint y: 424, distance: 8.5
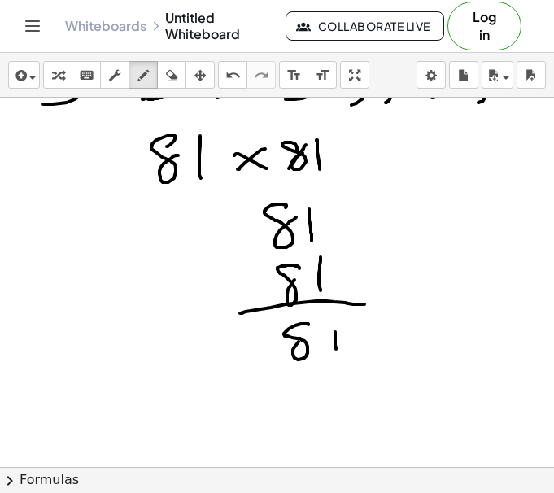
scroll to position [1568, 0]
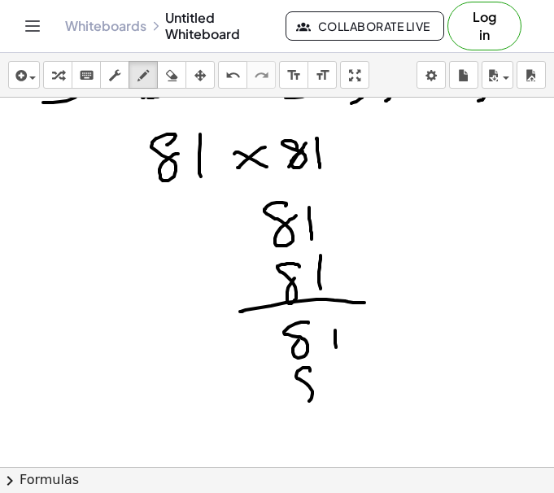
drag, startPoint x: 302, startPoint y: 367, endPoint x: 310, endPoint y: 372, distance: 9.5
drag, startPoint x: 237, startPoint y: 375, endPoint x: 233, endPoint y: 406, distance: 32.0
drag, startPoint x: 270, startPoint y: 378, endPoint x: 293, endPoint y: 390, distance: 25.8
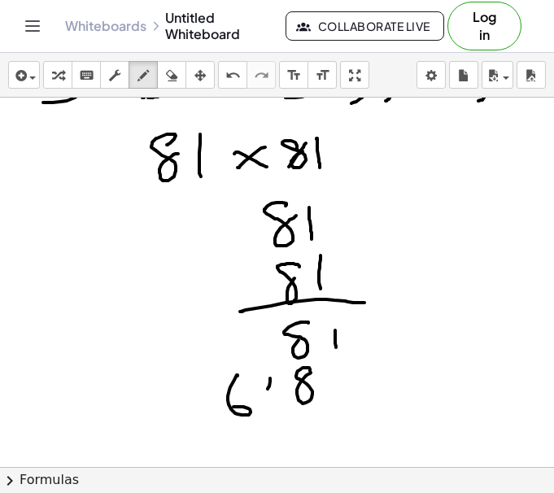
drag, startPoint x: 284, startPoint y: 380, endPoint x: 282, endPoint y: 413, distance: 33.4
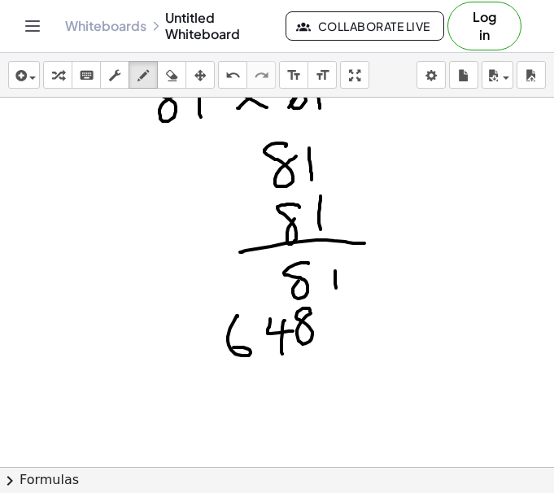
scroll to position [1630, 0]
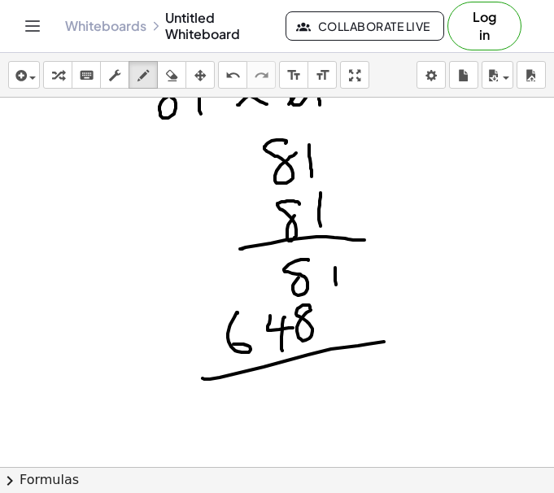
drag, startPoint x: 308, startPoint y: 354, endPoint x: 407, endPoint y: 341, distance: 100.1
drag, startPoint x: 358, startPoint y: 357, endPoint x: 363, endPoint y: 405, distance: 48.3
drag, startPoint x: 330, startPoint y: 375, endPoint x: 307, endPoint y: 404, distance: 37.1
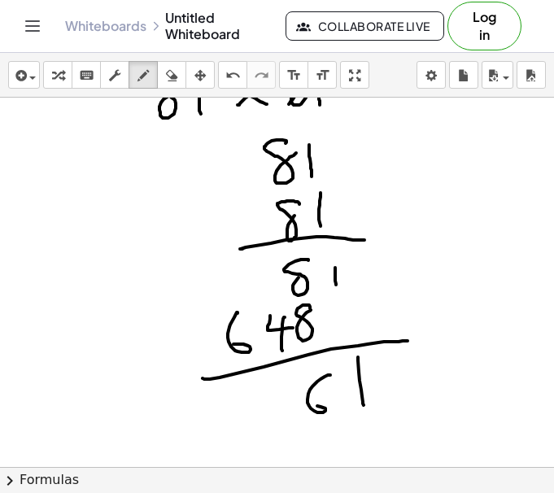
drag, startPoint x: 267, startPoint y: 277, endPoint x: 268, endPoint y: 287, distance: 9.8
drag, startPoint x: 292, startPoint y: 379, endPoint x: 274, endPoint y: 419, distance: 44.4
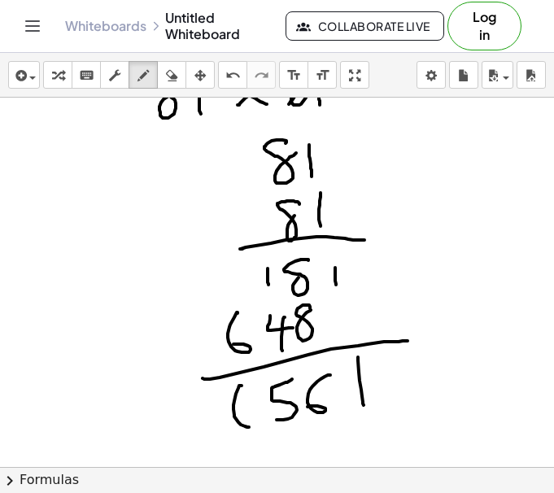
drag, startPoint x: 241, startPoint y: 385, endPoint x: 233, endPoint y: 421, distance: 36.7
drag, startPoint x: 213, startPoint y: 445, endPoint x: 473, endPoint y: 403, distance: 263.4
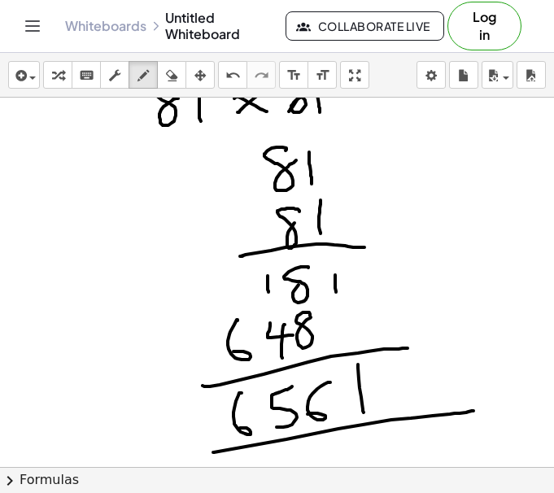
scroll to position [1624, 0]
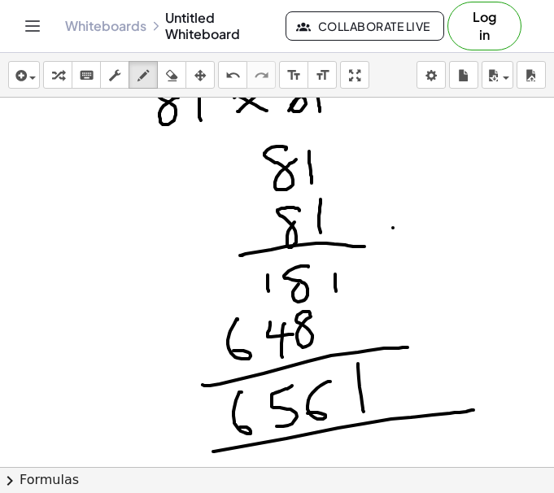
click at [171, 80] on icon "button" at bounding box center [171, 76] width 11 height 20
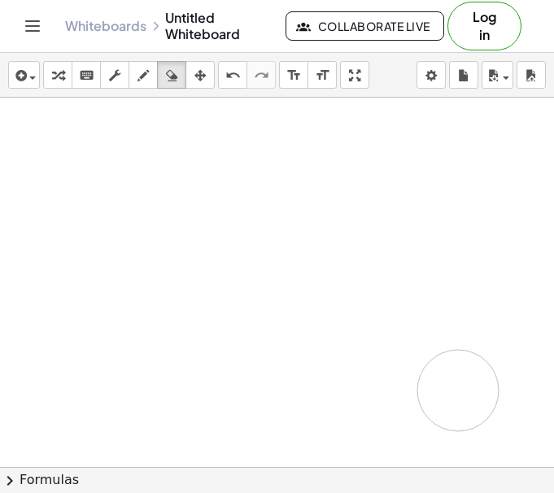
drag, startPoint x: 397, startPoint y: 163, endPoint x: 310, endPoint y: 323, distance: 182.2
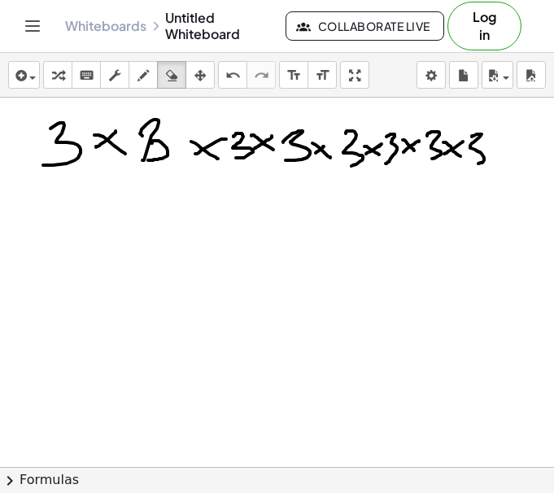
scroll to position [1501, 0]
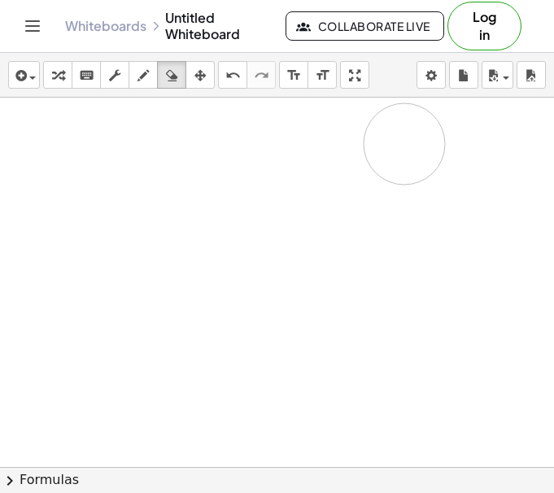
drag, startPoint x: 449, startPoint y: 258, endPoint x: 405, endPoint y: 216, distance: 60.9
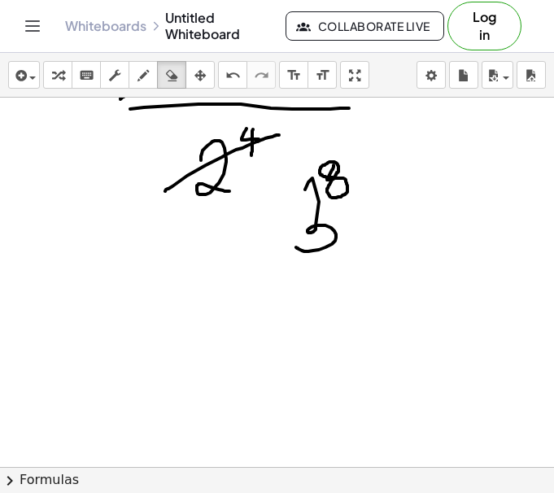
scroll to position [1317, 0]
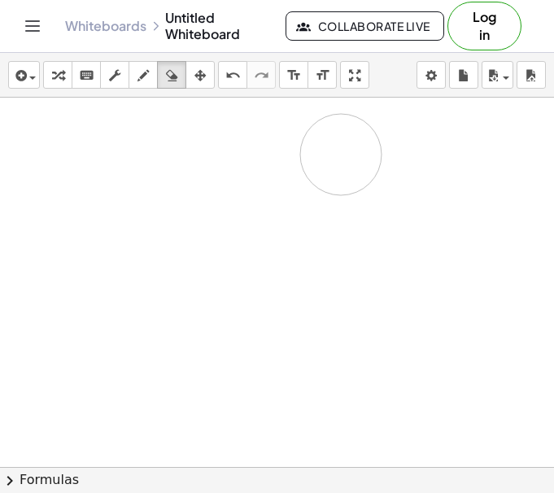
drag, startPoint x: 405, startPoint y: 216, endPoint x: 317, endPoint y: 173, distance: 97.8
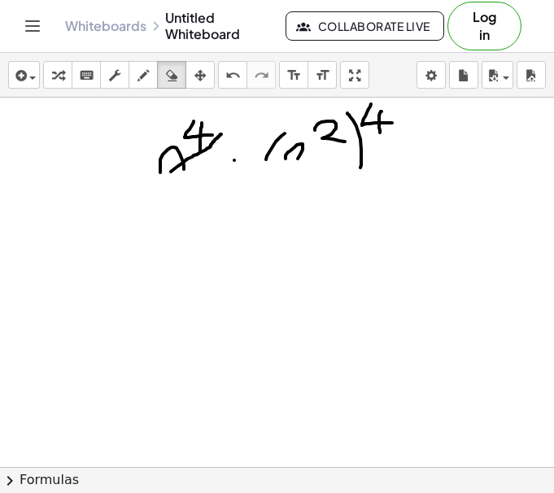
scroll to position [1188, 0]
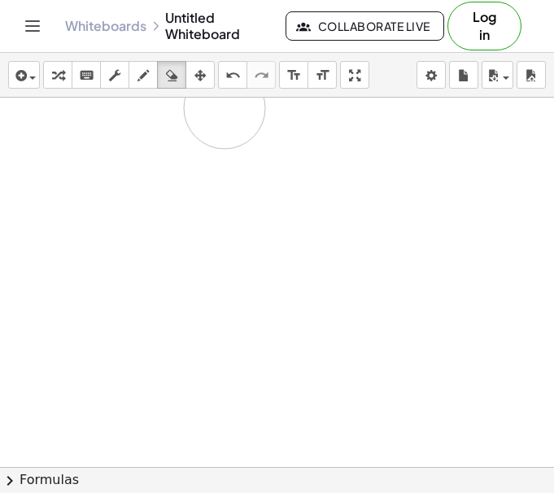
drag, startPoint x: 287, startPoint y: 262, endPoint x: 147, endPoint y: 106, distance: 209.5
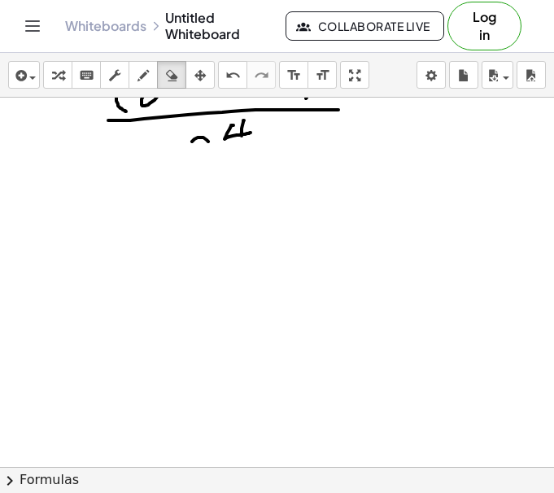
scroll to position [1096, 0]
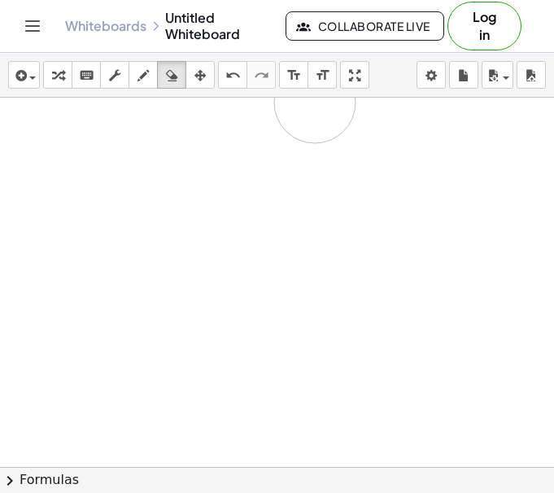
drag, startPoint x: 303, startPoint y: 171, endPoint x: 259, endPoint y: 147, distance: 50.2
drag, startPoint x: 394, startPoint y: 143, endPoint x: 116, endPoint y: 132, distance: 278.2
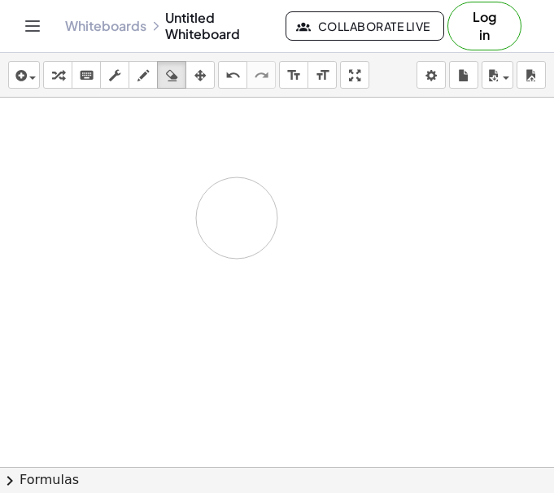
drag, startPoint x: 334, startPoint y: 172, endPoint x: 176, endPoint y: 117, distance: 167.9
drag, startPoint x: 160, startPoint y: 221, endPoint x: 176, endPoint y: 246, distance: 29.6
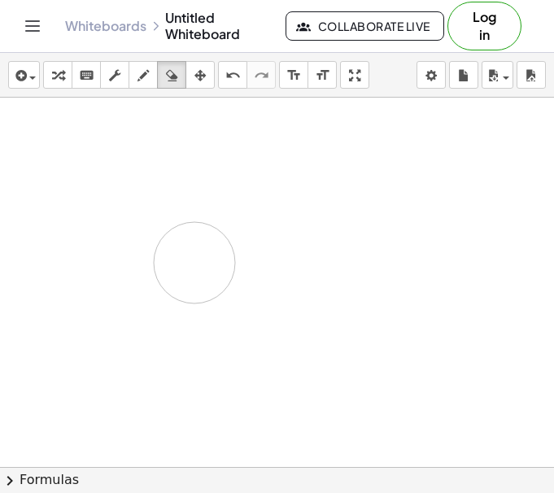
drag, startPoint x: 146, startPoint y: 137, endPoint x: 136, endPoint y: 144, distance: 12.4
click at [143, 78] on icon "button" at bounding box center [142, 76] width 11 height 20
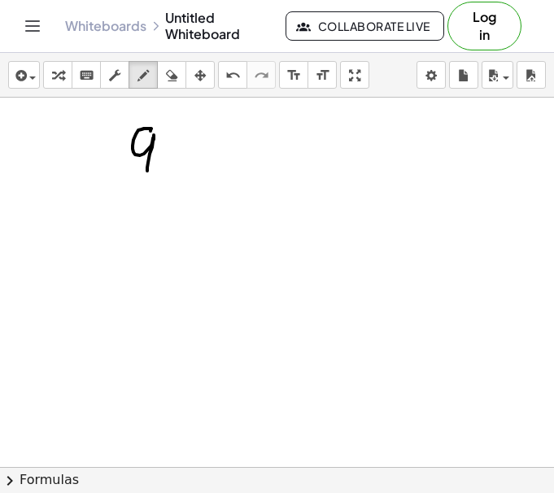
drag, startPoint x: 150, startPoint y: 130, endPoint x: 149, endPoint y: 188, distance: 57.7
drag, startPoint x: 164, startPoint y: 128, endPoint x: 180, endPoint y: 147, distance: 24.2
drag, startPoint x: 204, startPoint y: 160, endPoint x: 214, endPoint y: 169, distance: 13.2
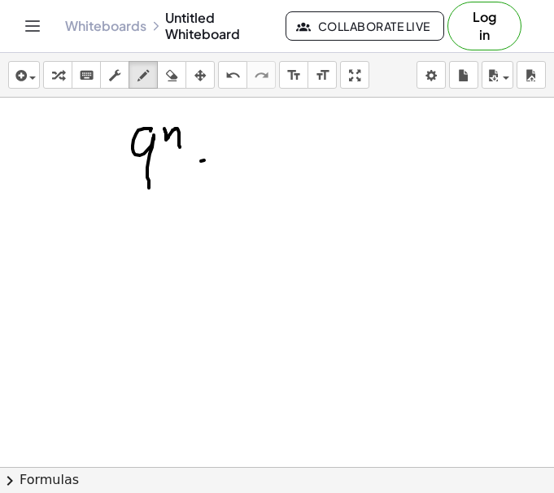
drag, startPoint x: 202, startPoint y: 175, endPoint x: 222, endPoint y: 175, distance: 19.5
drag, startPoint x: 240, startPoint y: 158, endPoint x: 264, endPoint y: 185, distance: 36.9
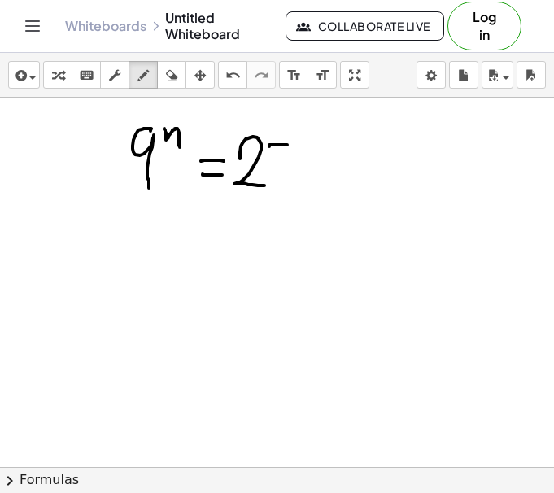
drag, startPoint x: 269, startPoint y: 146, endPoint x: 283, endPoint y: 190, distance: 46.0
drag, startPoint x: 297, startPoint y: 128, endPoint x: 318, endPoint y: 146, distance: 27.1
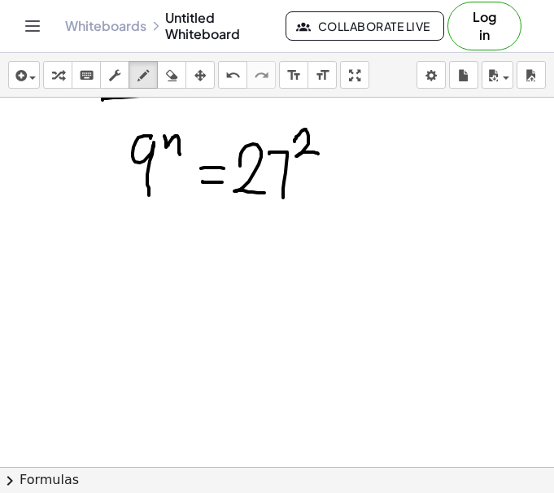
scroll to position [953, 0]
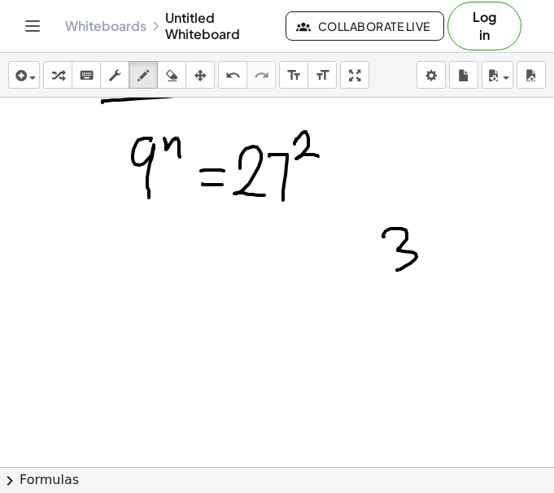
drag, startPoint x: 385, startPoint y: 231, endPoint x: 393, endPoint y: 272, distance: 42.2
drag, startPoint x: 424, startPoint y: 252, endPoint x: 418, endPoint y: 259, distance: 9.8
drag, startPoint x: 426, startPoint y: 244, endPoint x: 445, endPoint y: 254, distance: 22.2
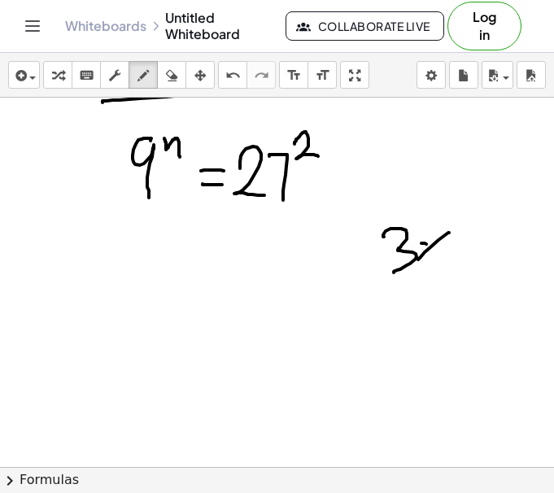
drag, startPoint x: 459, startPoint y: 221, endPoint x: 464, endPoint y: 258, distance: 36.9
drag, startPoint x: 497, startPoint y: 222, endPoint x: 485, endPoint y: 240, distance: 21.2
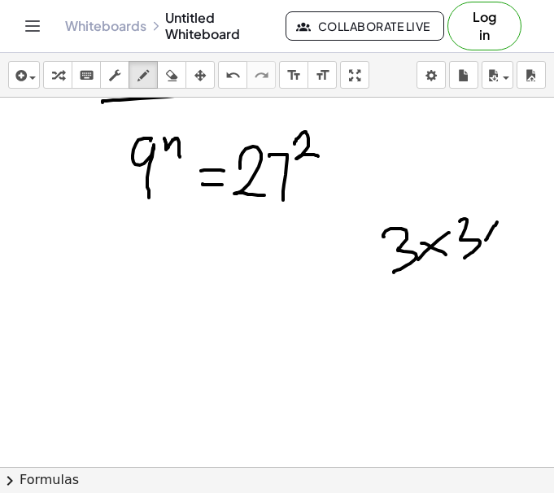
drag, startPoint x: 486, startPoint y: 225, endPoint x: 506, endPoint y: 235, distance: 22.5
drag, startPoint x: 521, startPoint y: 206, endPoint x: 517, endPoint y: 237, distance: 32.0
drag, startPoint x: 438, startPoint y: 322, endPoint x: 454, endPoint y: 352, distance: 34.2
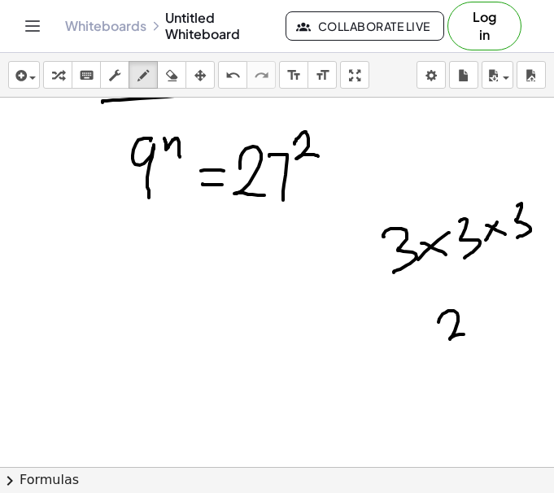
drag, startPoint x: 480, startPoint y: 276, endPoint x: 480, endPoint y: 303, distance: 26.8
drag, startPoint x: 106, startPoint y: 284, endPoint x: 107, endPoint y: 323, distance: 39.0
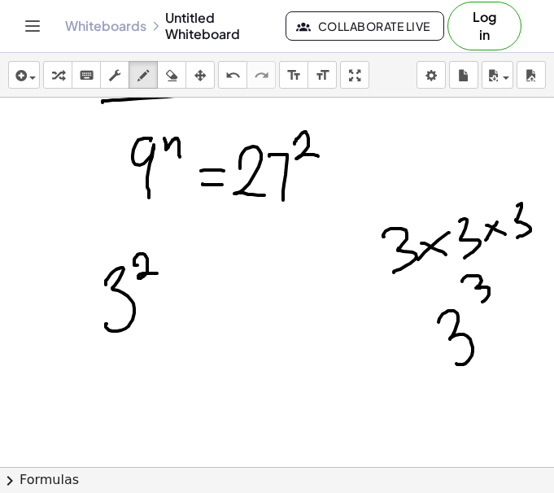
drag, startPoint x: 137, startPoint y: 265, endPoint x: 157, endPoint y: 273, distance: 21.9
drag, startPoint x: 167, startPoint y: 250, endPoint x: 167, endPoint y: 261, distance: 10.6
drag, startPoint x: 193, startPoint y: 297, endPoint x: 205, endPoint y: 307, distance: 15.0
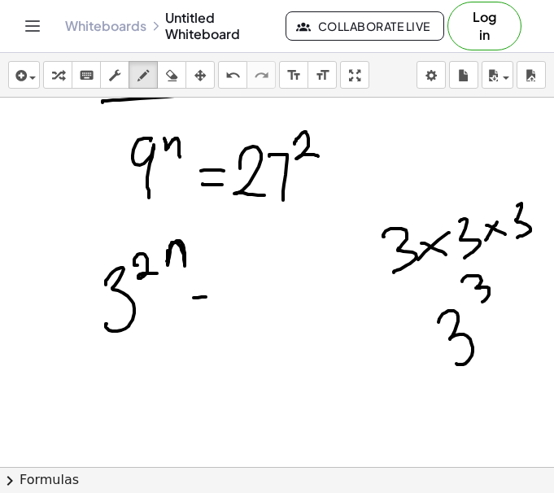
drag, startPoint x: 241, startPoint y: 280, endPoint x: 242, endPoint y: 323, distance: 43.1
drag, startPoint x: 271, startPoint y: 265, endPoint x: 276, endPoint y: 274, distance: 10.2
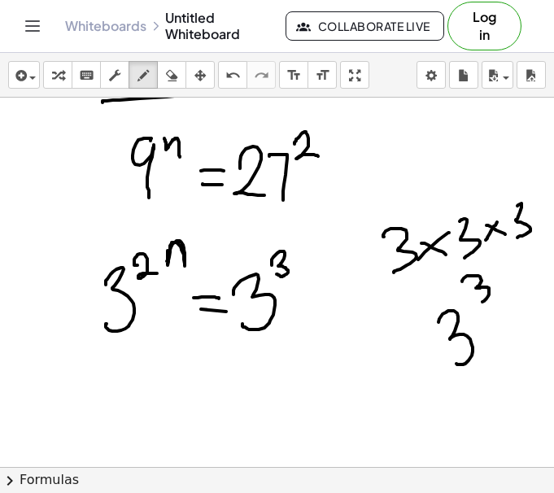
drag, startPoint x: 300, startPoint y: 249, endPoint x: 306, endPoint y: 273, distance: 25.0
drag, startPoint x: 315, startPoint y: 246, endPoint x: 340, endPoint y: 258, distance: 27.3
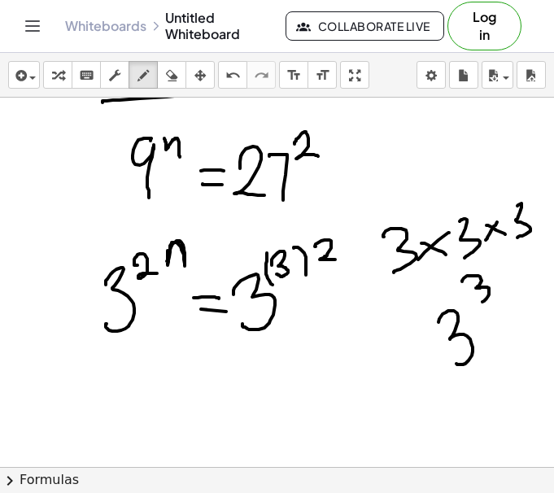
drag, startPoint x: 267, startPoint y: 253, endPoint x: 276, endPoint y: 287, distance: 35.3
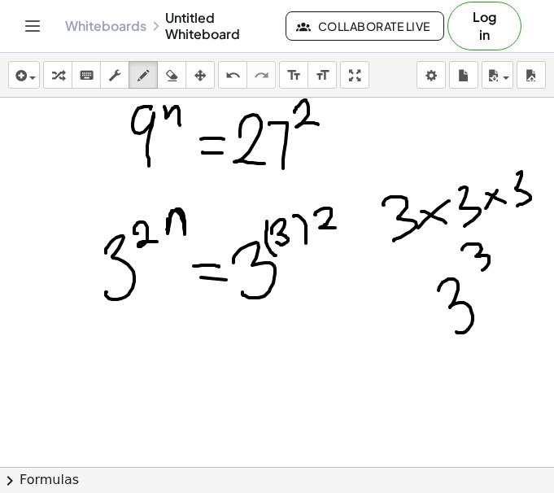
scroll to position [986, 0]
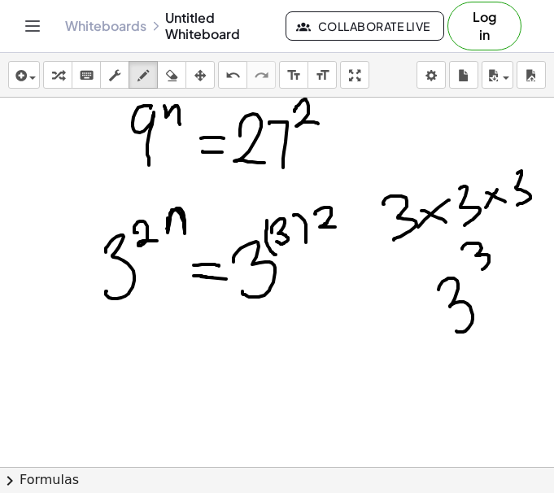
drag, startPoint x: 212, startPoint y: 277, endPoint x: 193, endPoint y: 276, distance: 18.8
drag, startPoint x: 108, startPoint y: 344, endPoint x: 139, endPoint y: 346, distance: 31.0
drag, startPoint x: 132, startPoint y: 334, endPoint x: 151, endPoint y: 334, distance: 19.5
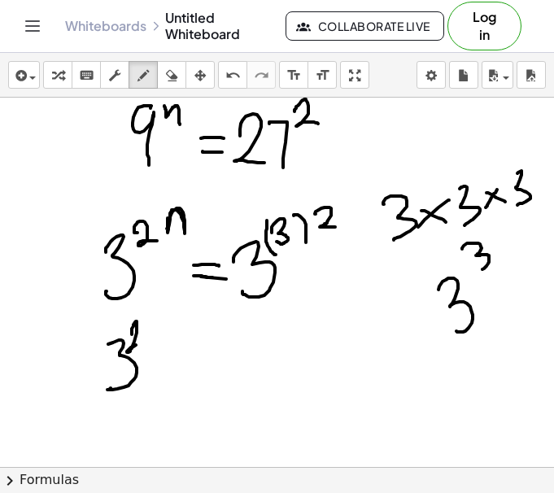
drag, startPoint x: 151, startPoint y: 330, endPoint x: 165, endPoint y: 344, distance: 19.5
drag, startPoint x: 185, startPoint y: 363, endPoint x: 202, endPoint y: 375, distance: 20.5
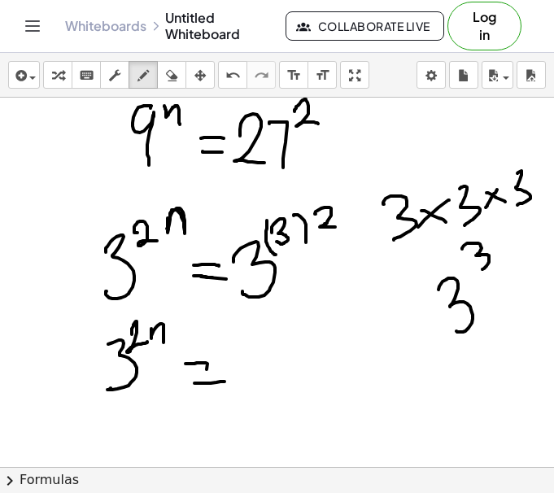
drag, startPoint x: 197, startPoint y: 383, endPoint x: 224, endPoint y: 381, distance: 27.7
drag, startPoint x: 237, startPoint y: 318, endPoint x: 302, endPoint y: 392, distance: 97.9
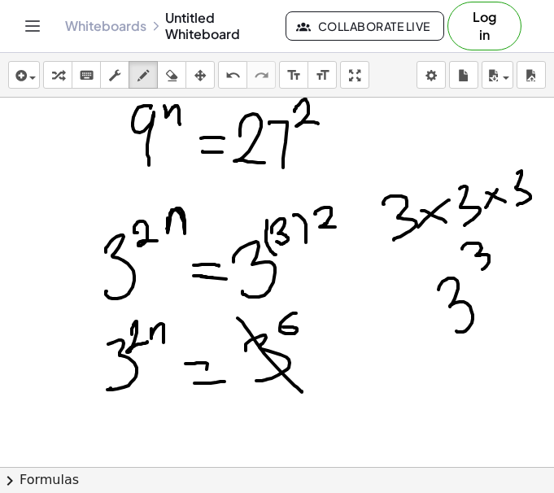
drag, startPoint x: 113, startPoint y: 341, endPoint x: 158, endPoint y: 388, distance: 64.9
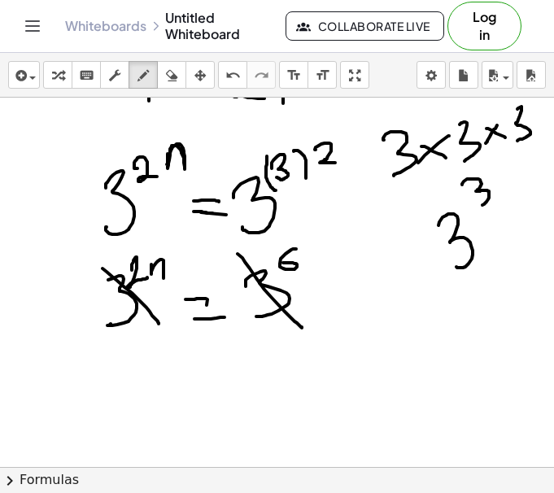
scroll to position [1057, 0]
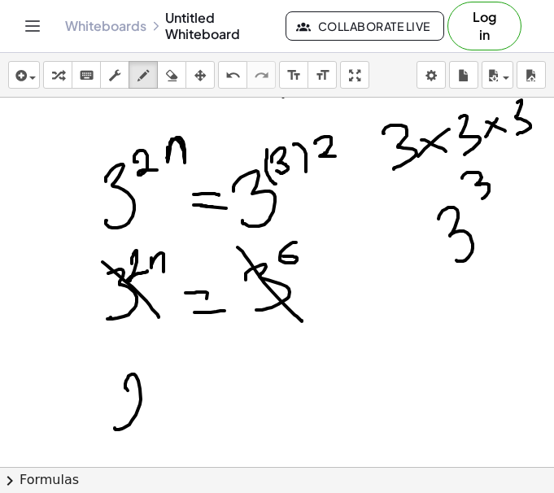
drag, startPoint x: 128, startPoint y: 390, endPoint x: 150, endPoint y: 419, distance: 36.6
drag, startPoint x: 155, startPoint y: 404, endPoint x: 172, endPoint y: 425, distance: 27.2
drag, startPoint x: 192, startPoint y: 410, endPoint x: 213, endPoint y: 407, distance: 21.3
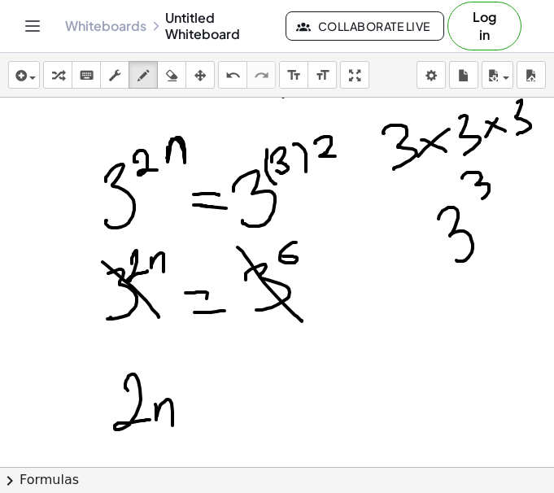
drag, startPoint x: 200, startPoint y: 419, endPoint x: 224, endPoint y: 416, distance: 23.7
drag, startPoint x: 280, startPoint y: 372, endPoint x: 255, endPoint y: 402, distance: 38.6
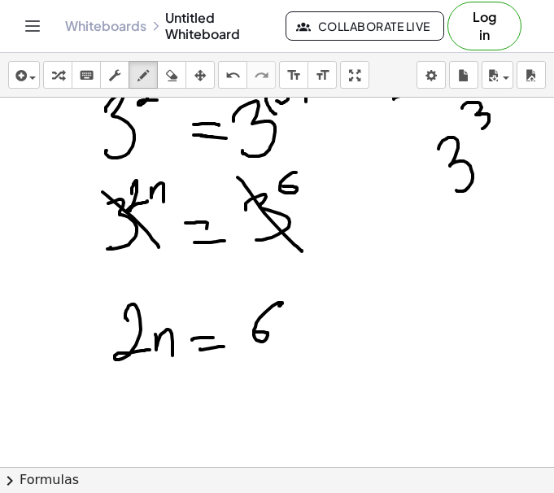
scroll to position [1133, 0]
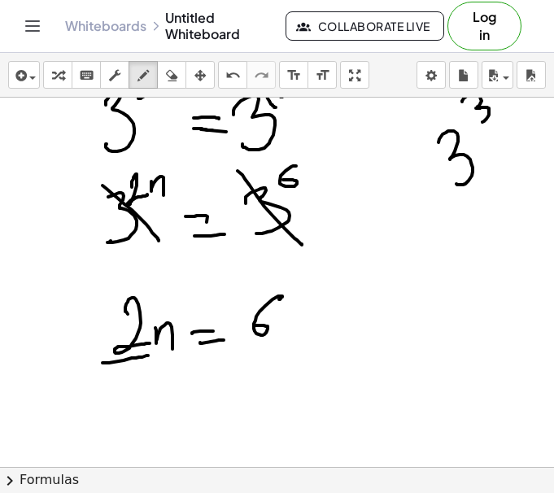
drag, startPoint x: 102, startPoint y: 362, endPoint x: 164, endPoint y: 354, distance: 62.3
drag, startPoint x: 130, startPoint y: 371, endPoint x: 175, endPoint y: 382, distance: 46.1
drag, startPoint x: 245, startPoint y: 345, endPoint x: 279, endPoint y: 349, distance: 33.6
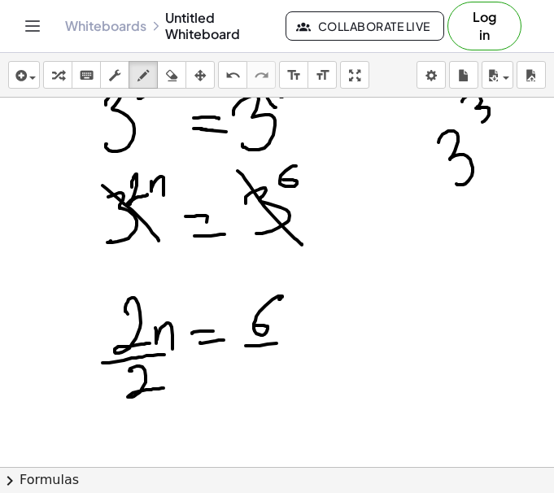
drag, startPoint x: 257, startPoint y: 367, endPoint x: 297, endPoint y: 374, distance: 41.2
drag, startPoint x: 145, startPoint y: 379, endPoint x: 138, endPoint y: 338, distance: 41.3
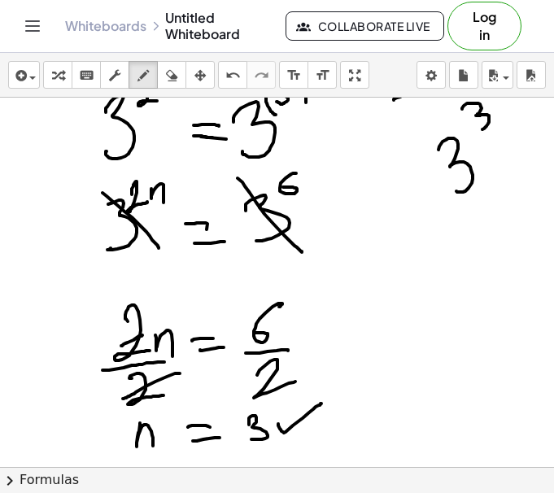
scroll to position [1127, 0]
